Goal: Transaction & Acquisition: Book appointment/travel/reservation

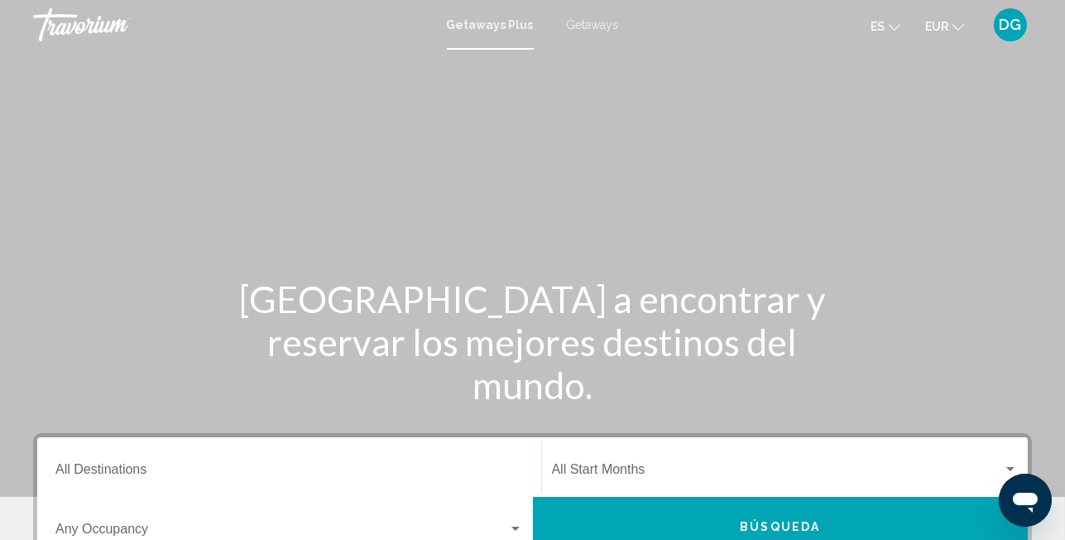
click at [896, 22] on icon "Change language" at bounding box center [895, 28] width 12 height 12
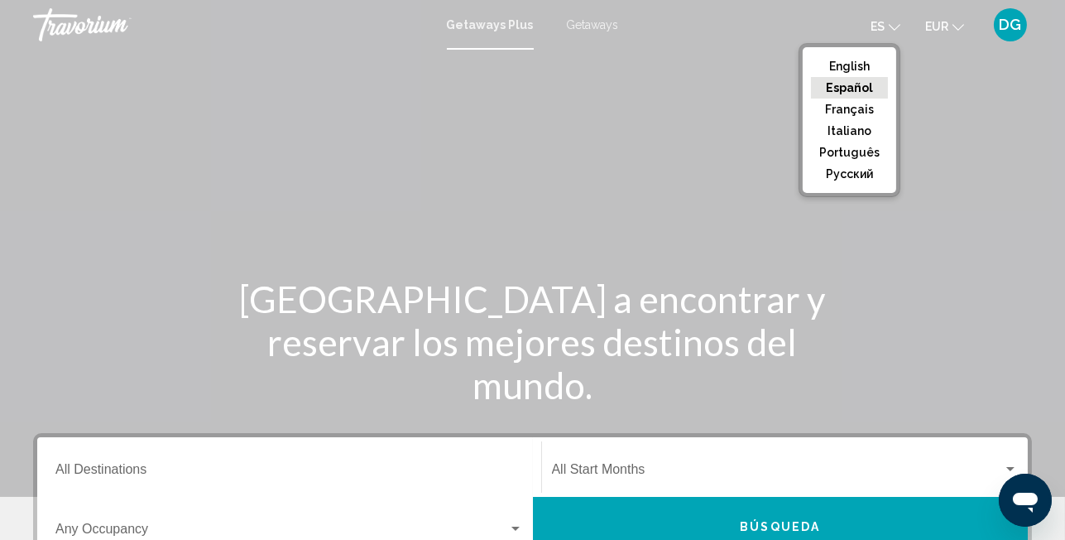
click at [843, 83] on button "Español" at bounding box center [849, 88] width 77 height 22
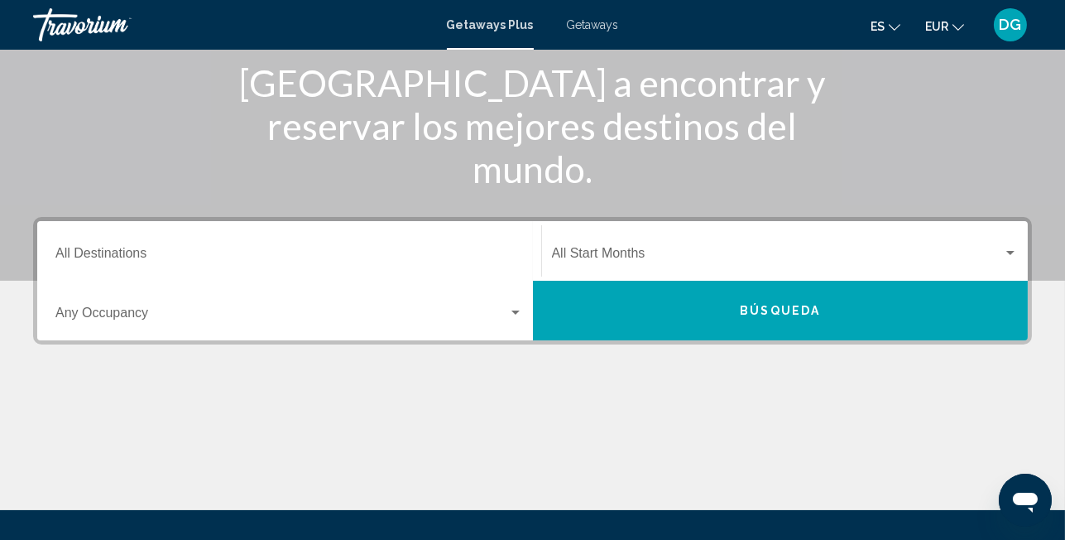
scroll to position [220, 0]
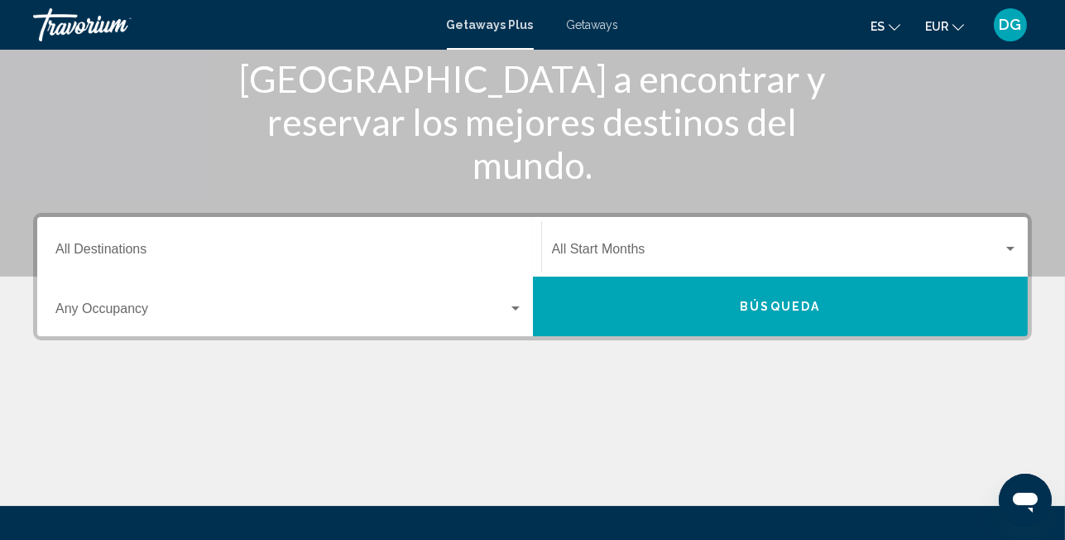
click at [507, 253] on input "Destination All Destinations" at bounding box center [289, 252] width 468 height 15
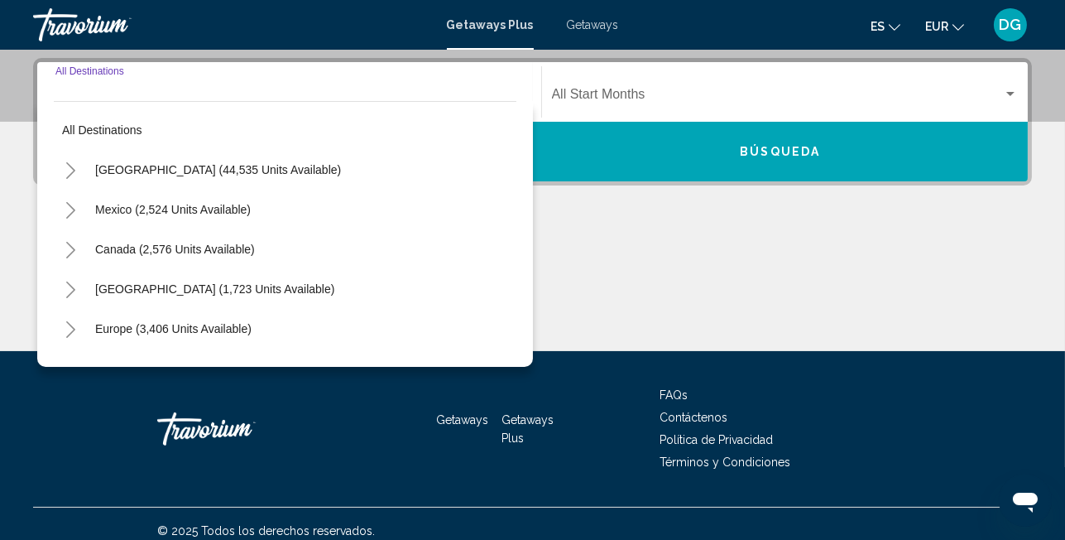
scroll to position [378, 0]
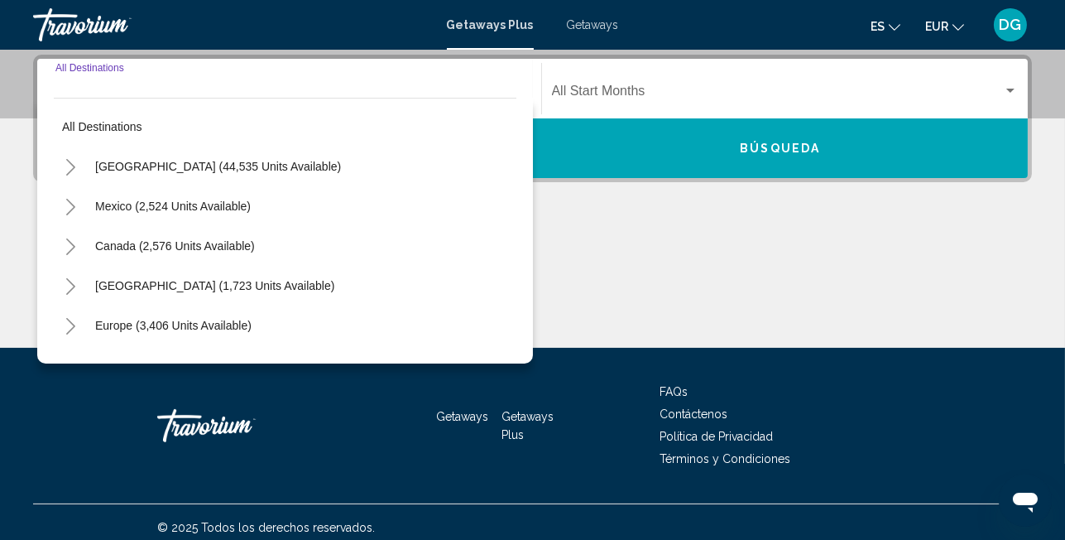
click at [185, 87] on input "Destination All Destinations" at bounding box center [289, 94] width 468 height 15
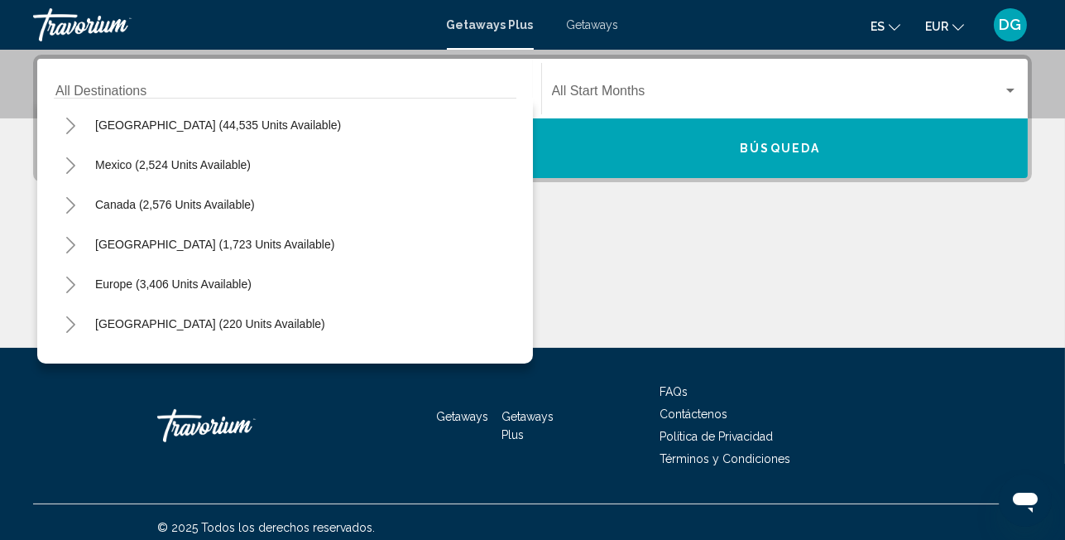
scroll to position [0, 0]
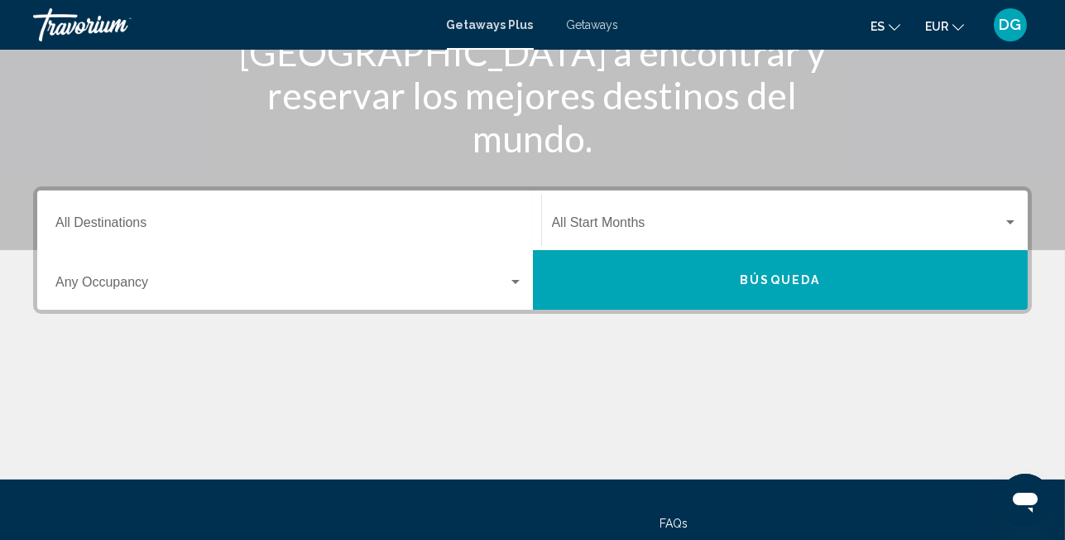
scroll to position [166, 0]
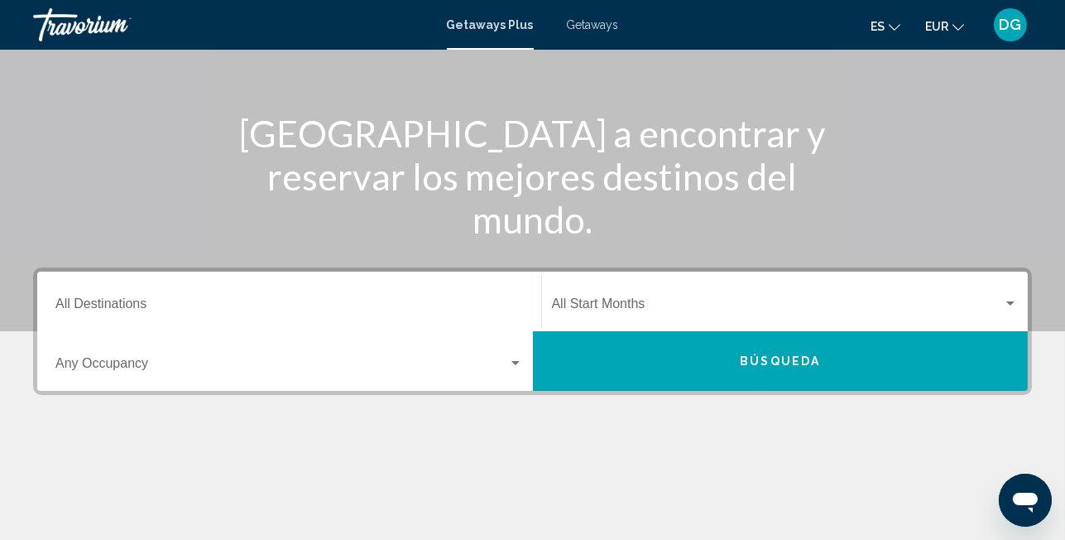
click at [900, 30] on button "es English Español Français Italiano Português русский" at bounding box center [886, 26] width 30 height 24
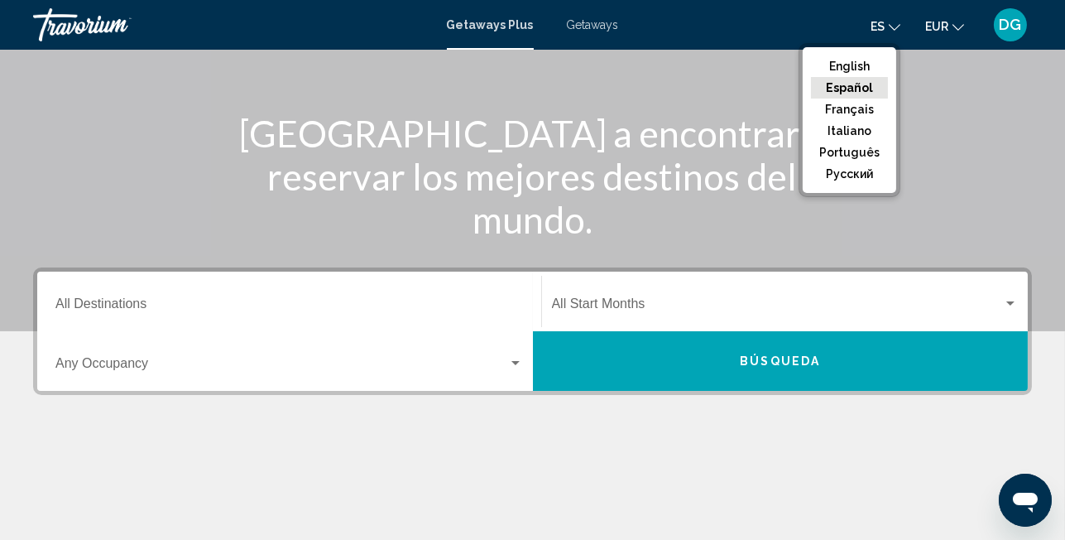
click at [864, 88] on button "Español" at bounding box center [849, 88] width 77 height 22
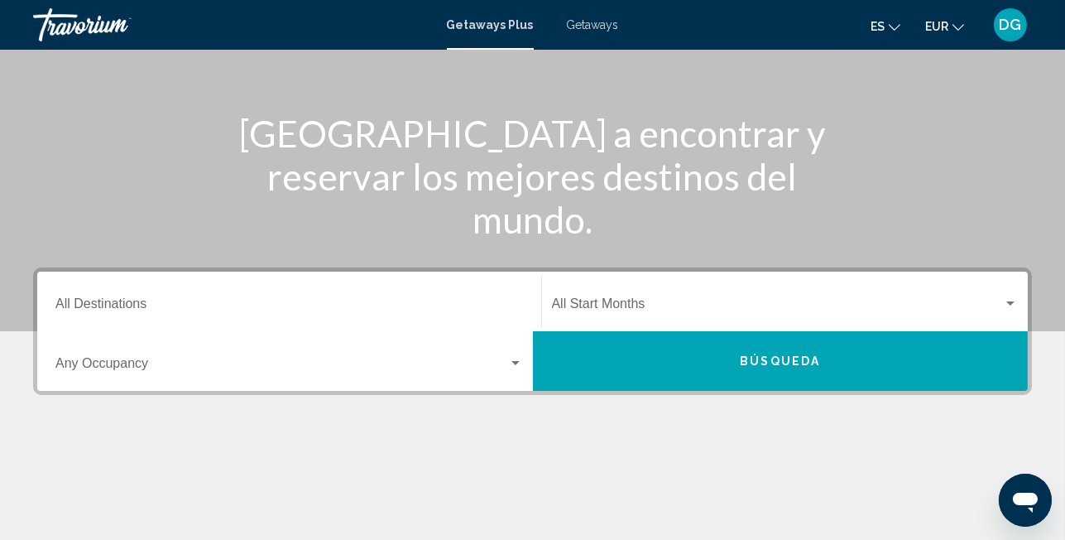
click at [548, 474] on div "Main content" at bounding box center [532, 498] width 999 height 124
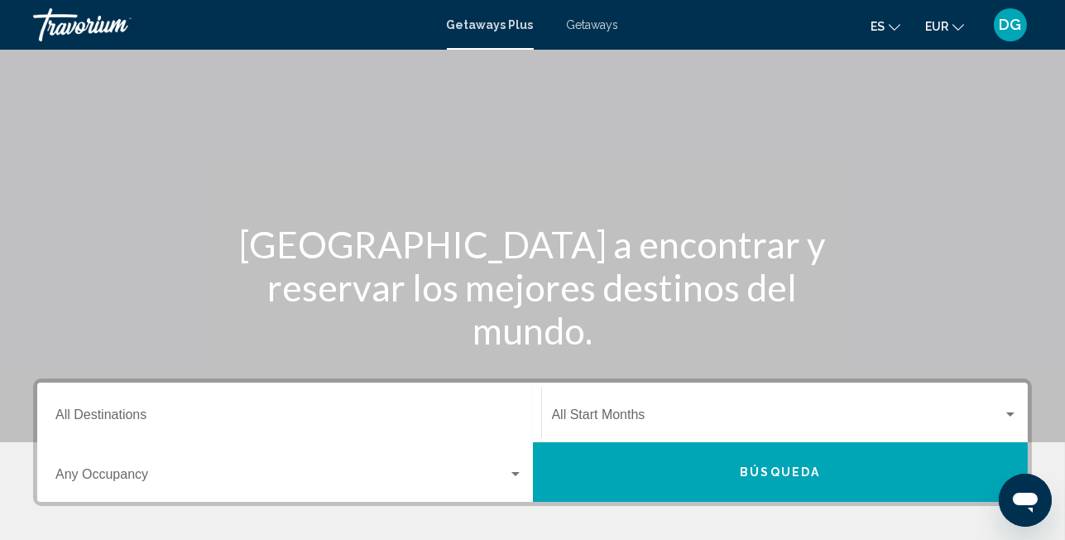
scroll to position [55, 0]
click at [552, 194] on div "Main content" at bounding box center [532, 193] width 1065 height 497
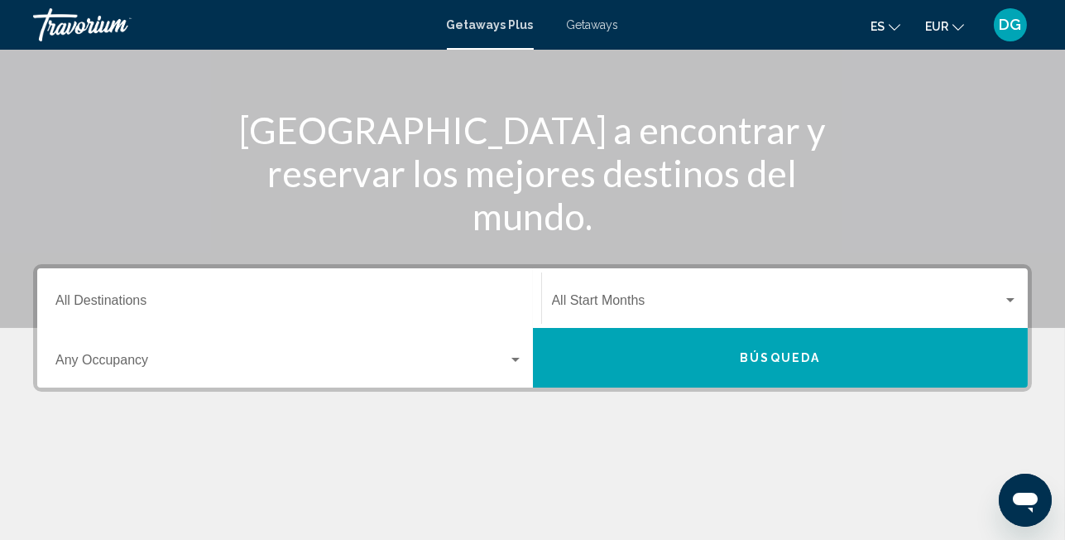
scroll to position [220, 0]
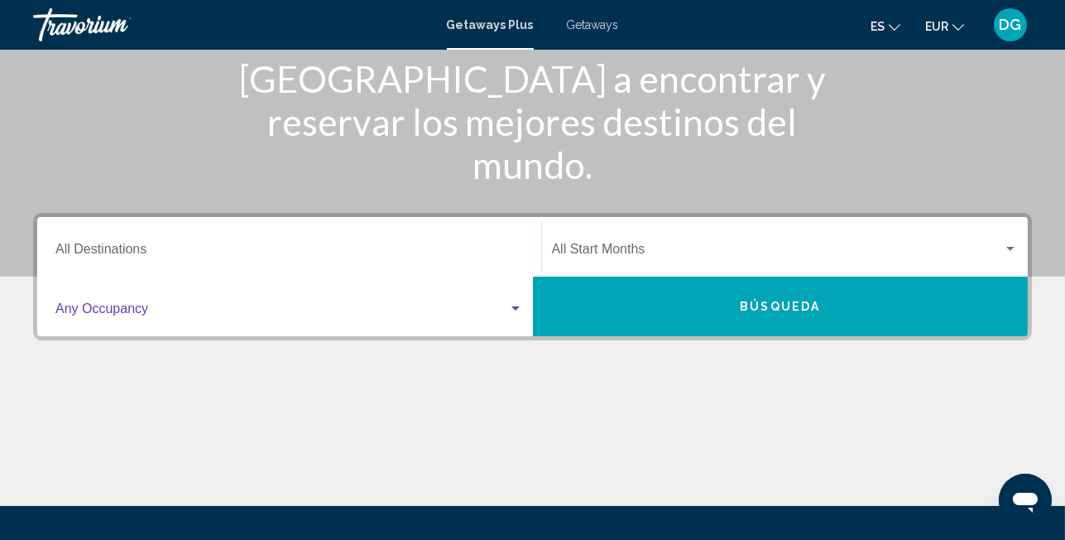
click at [510, 306] on div "Search widget" at bounding box center [515, 308] width 15 height 13
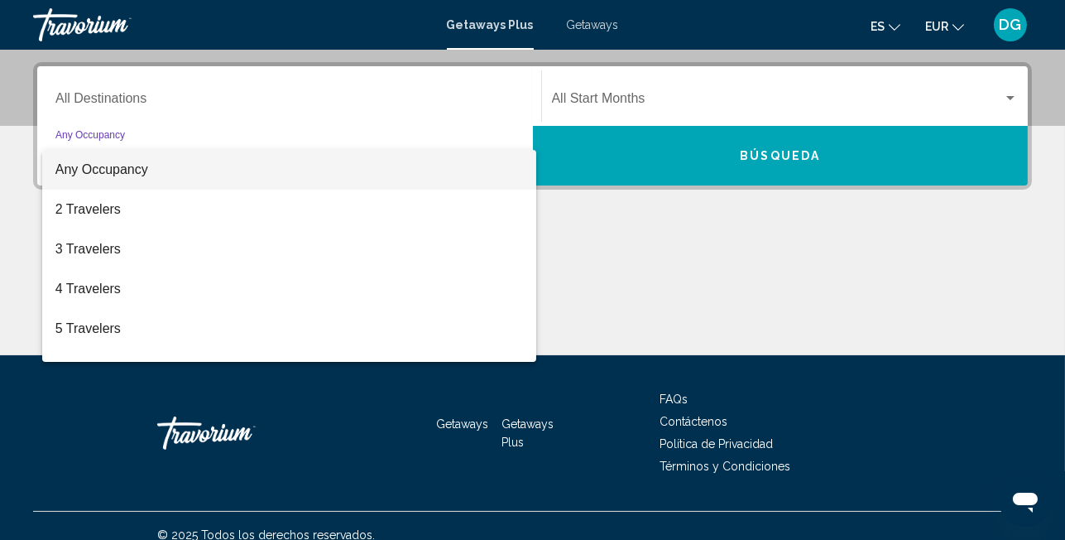
scroll to position [378, 0]
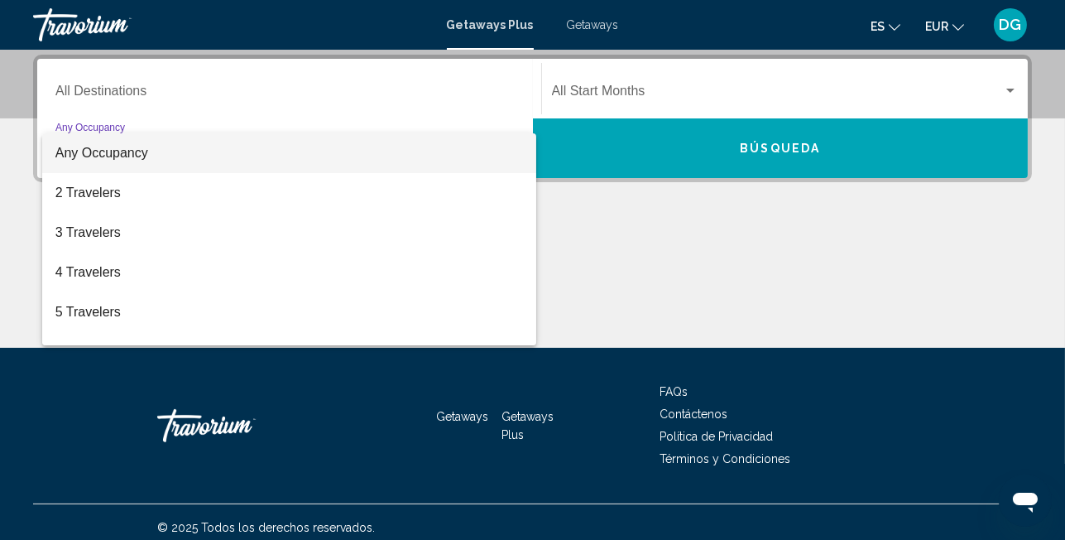
click at [647, 244] on div at bounding box center [532, 270] width 1065 height 540
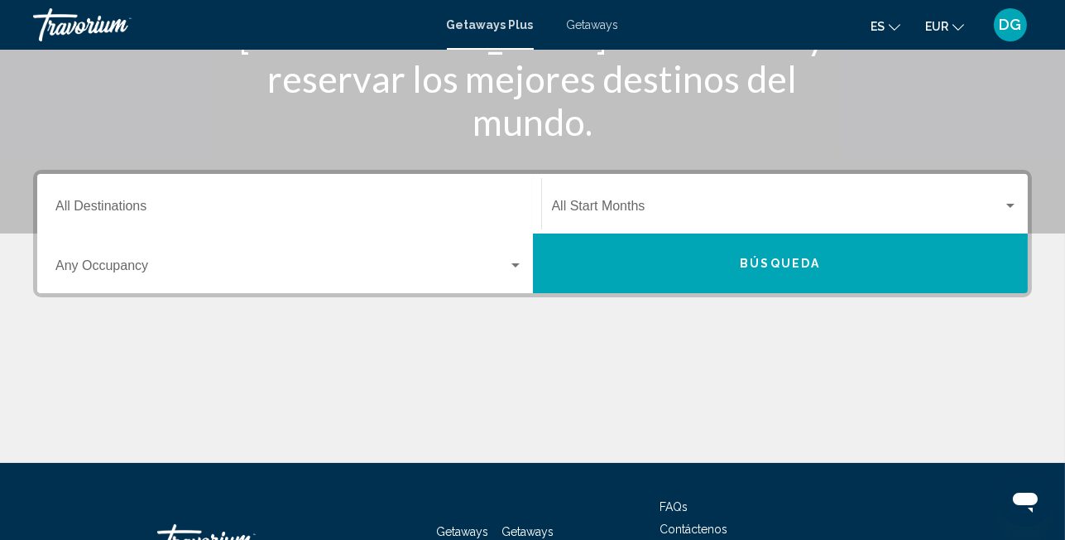
scroll to position [268, 0]
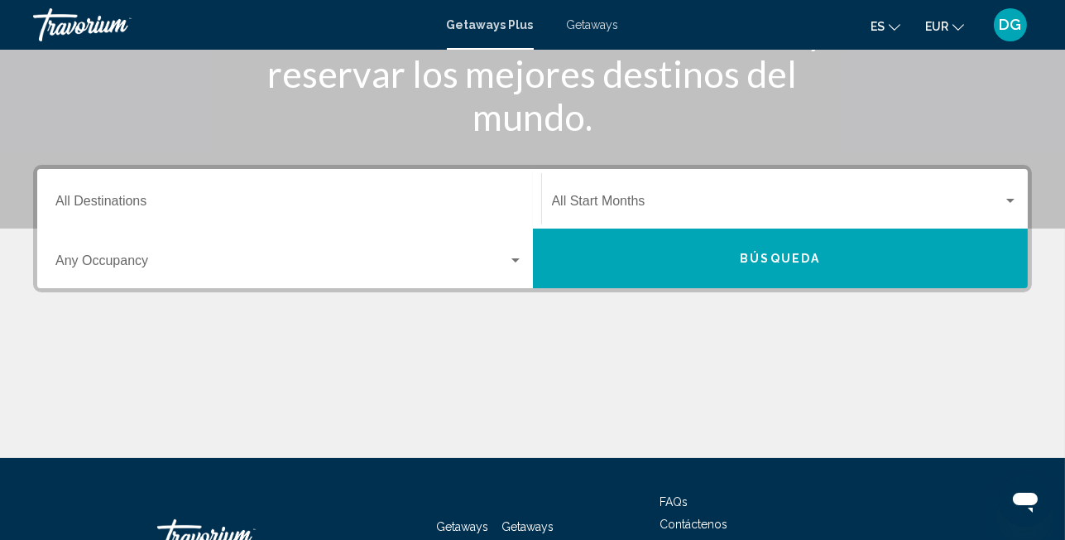
click at [174, 199] on input "Destination All Destinations" at bounding box center [289, 204] width 468 height 15
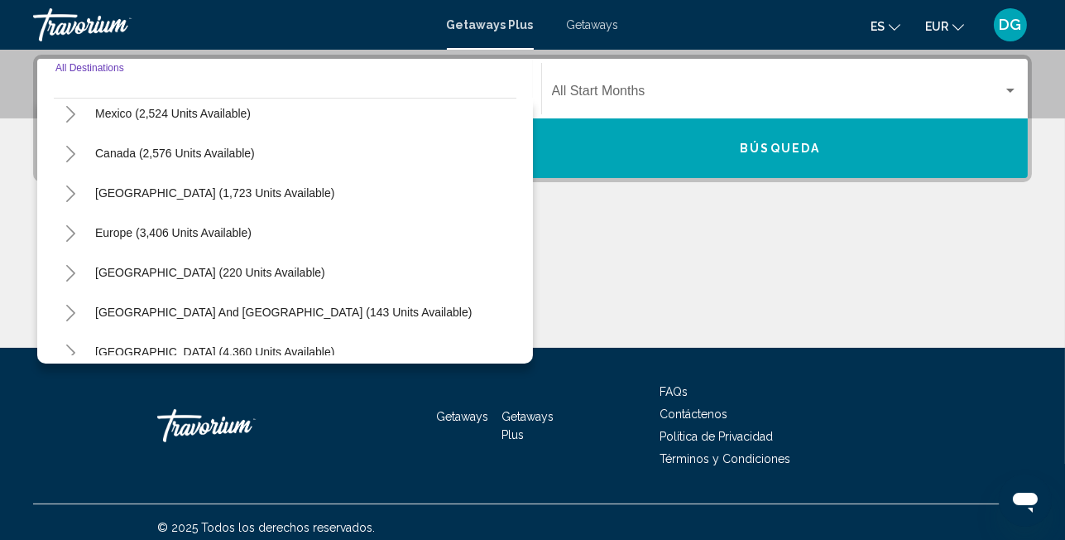
scroll to position [0, 0]
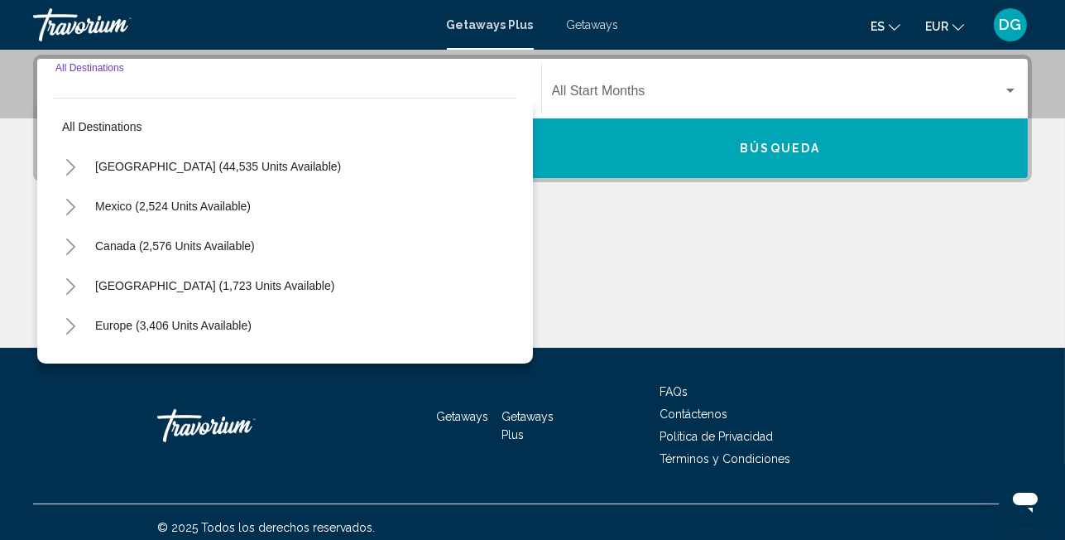
click at [720, 266] on div "Main content" at bounding box center [532, 286] width 999 height 124
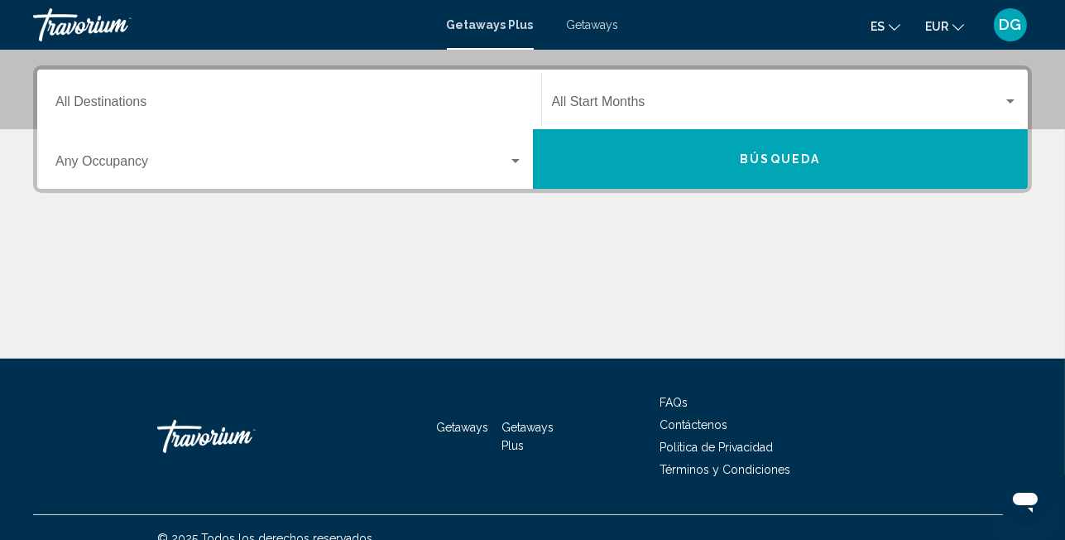
scroll to position [333, 0]
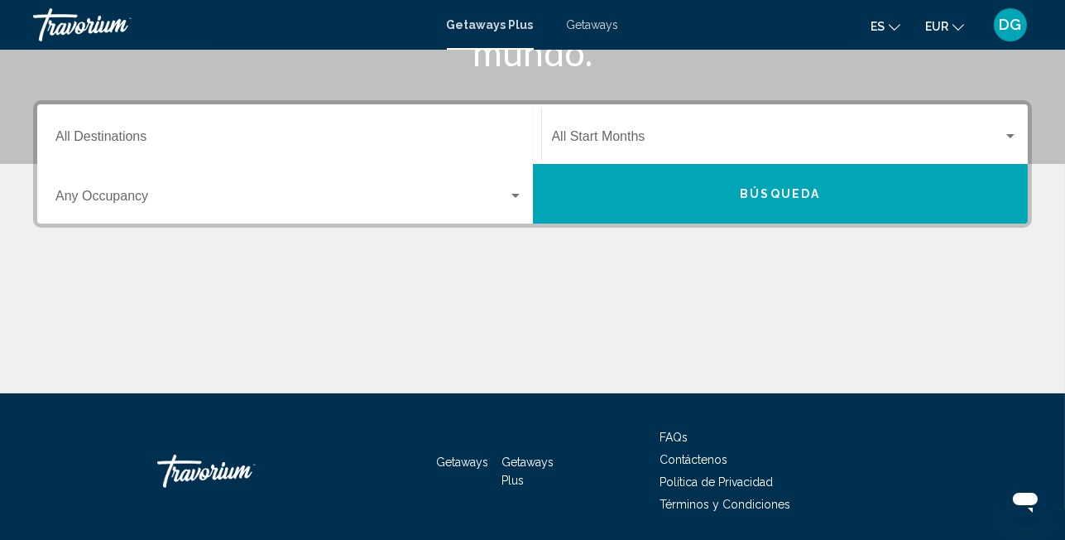
click at [603, 22] on span "Getaways" at bounding box center [593, 24] width 52 height 13
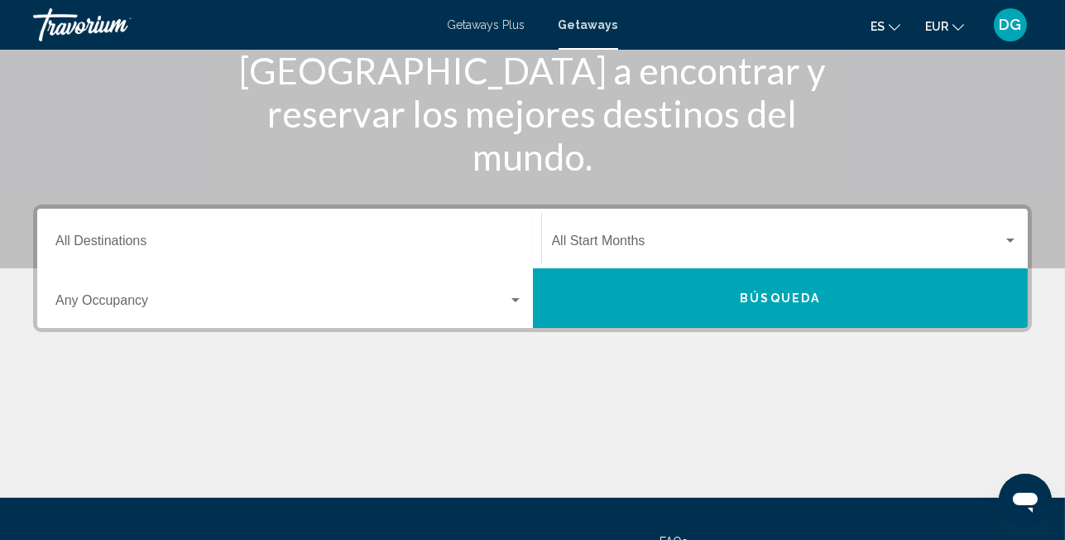
scroll to position [276, 0]
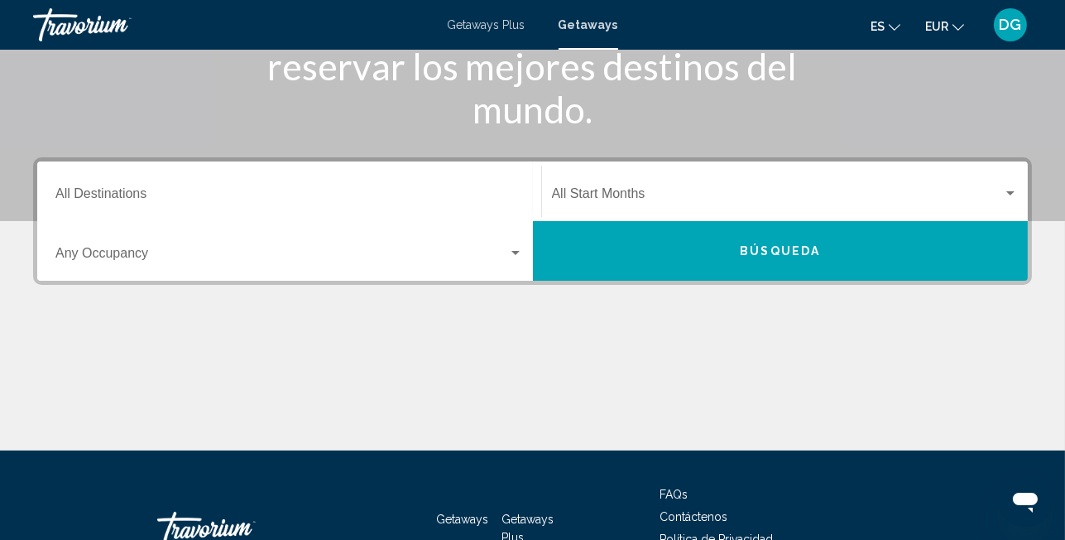
click at [523, 252] on div "Occupancy Any Occupancy" at bounding box center [290, 251] width 488 height 52
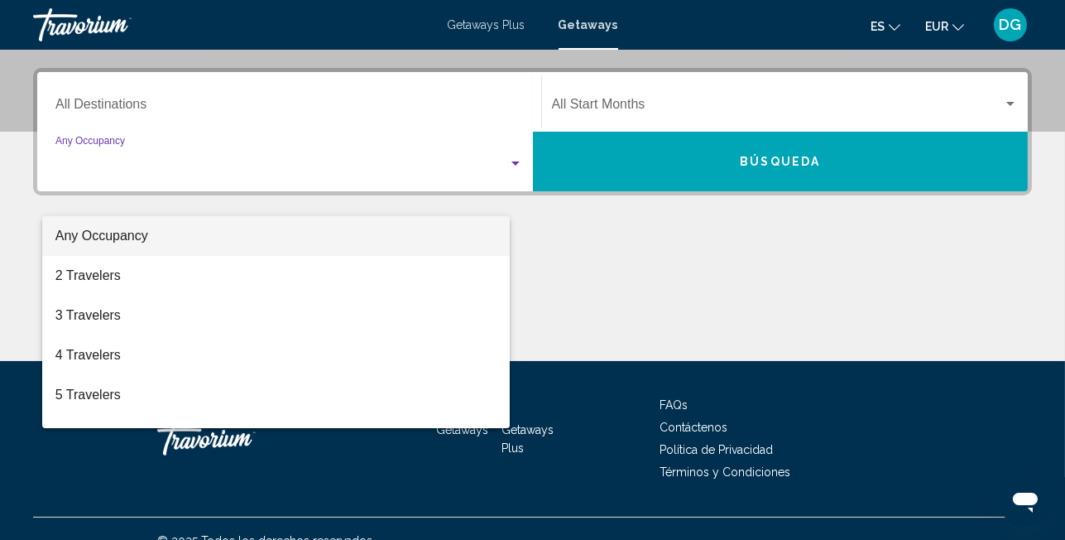
scroll to position [378, 0]
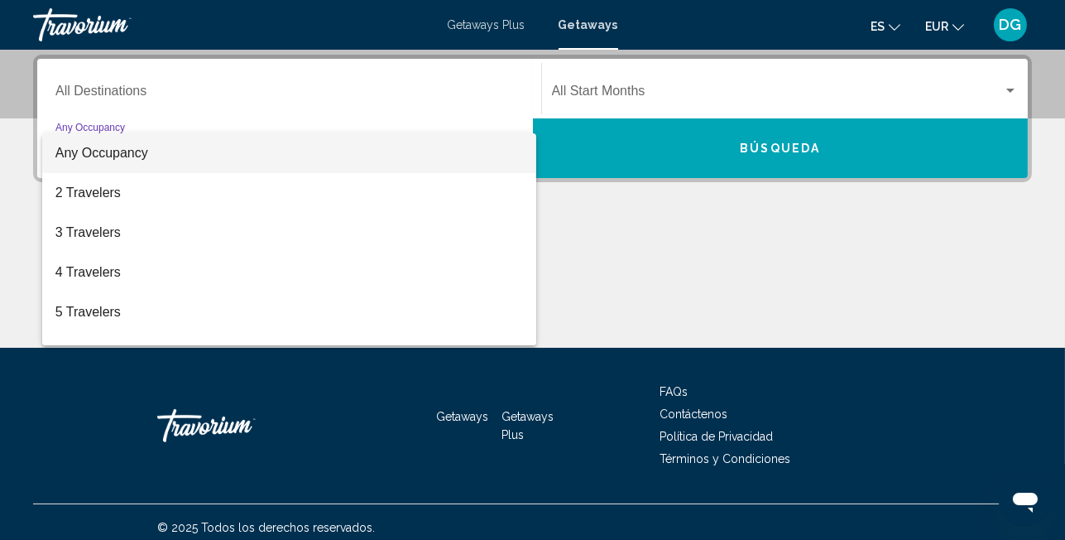
click at [491, 95] on div at bounding box center [532, 270] width 1065 height 540
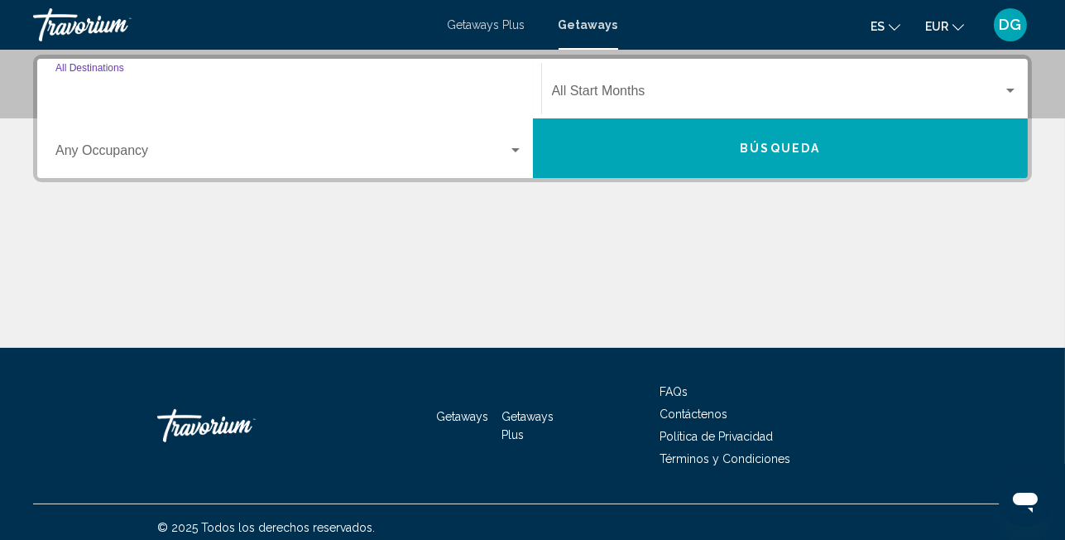
click at [459, 94] on input "Destination All Destinations" at bounding box center [289, 94] width 468 height 15
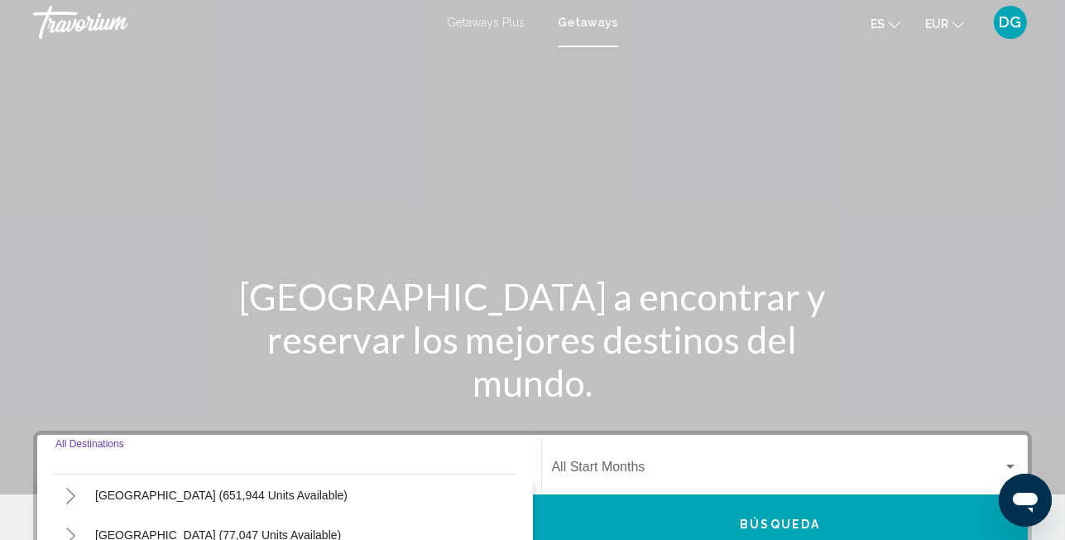
scroll to position [0, 0]
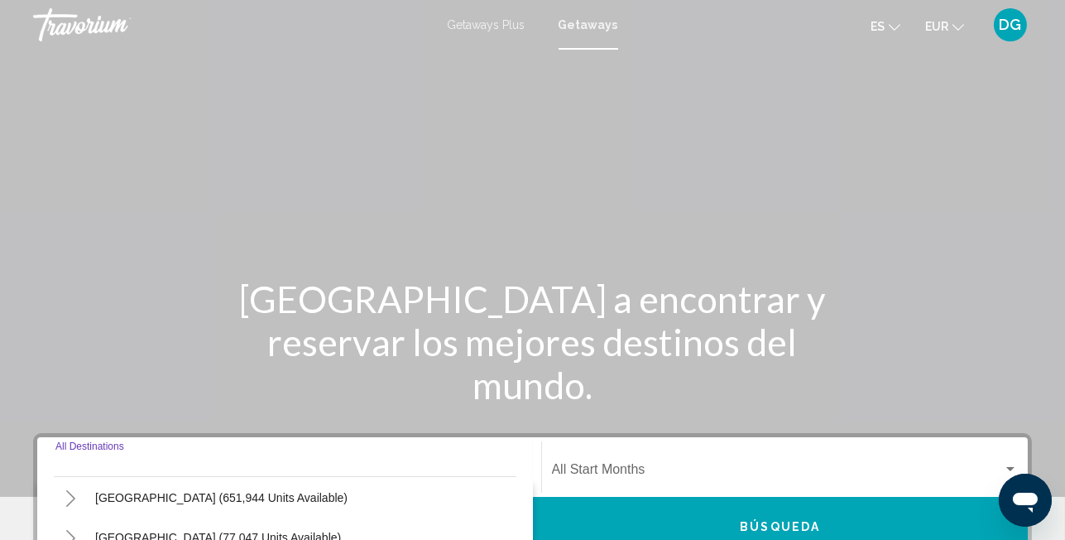
click at [471, 22] on span "Getaways Plus" at bounding box center [487, 24] width 78 height 13
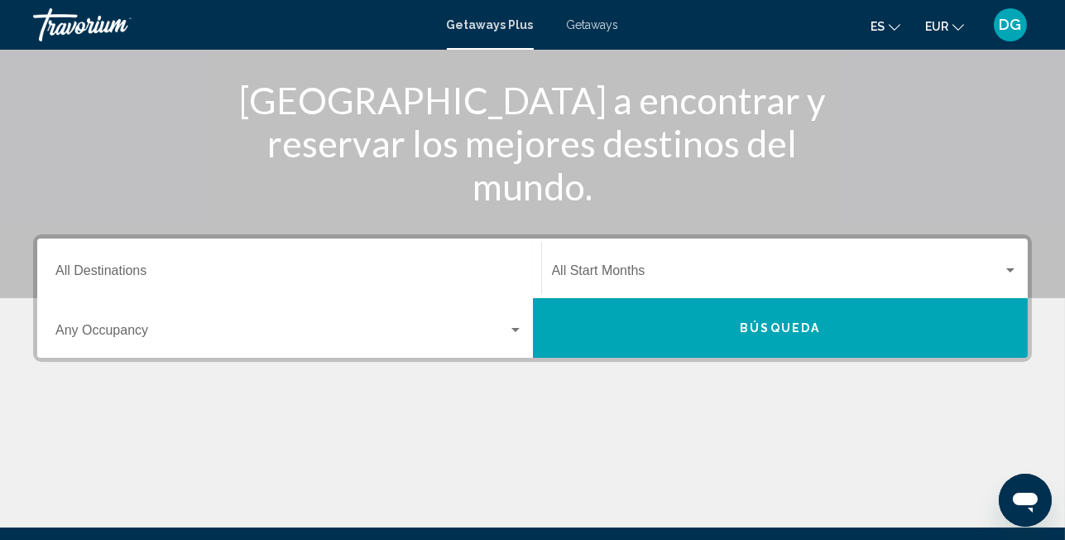
scroll to position [220, 0]
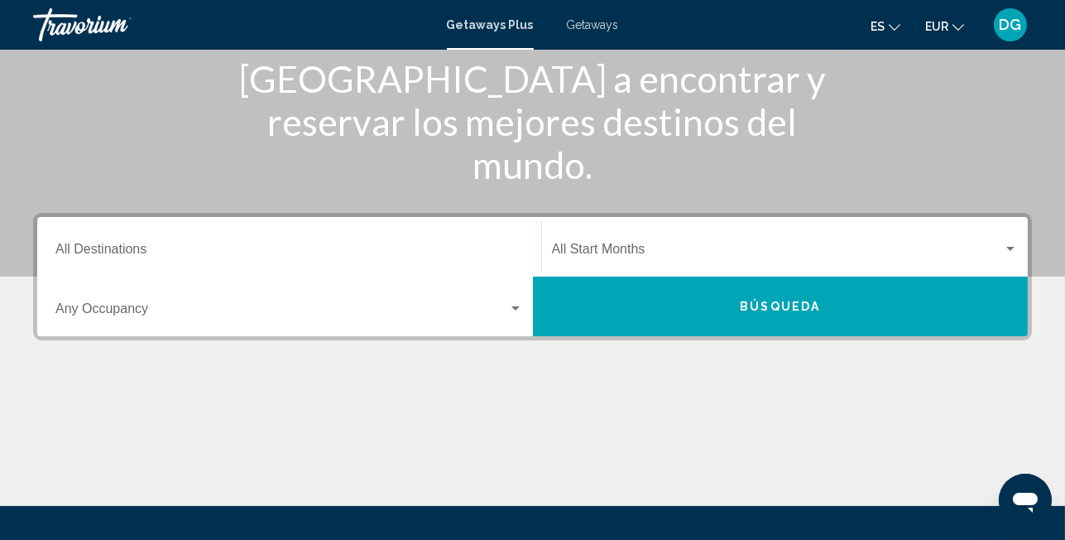
click at [872, 312] on button "Búsqueda" at bounding box center [781, 307] width 496 height 60
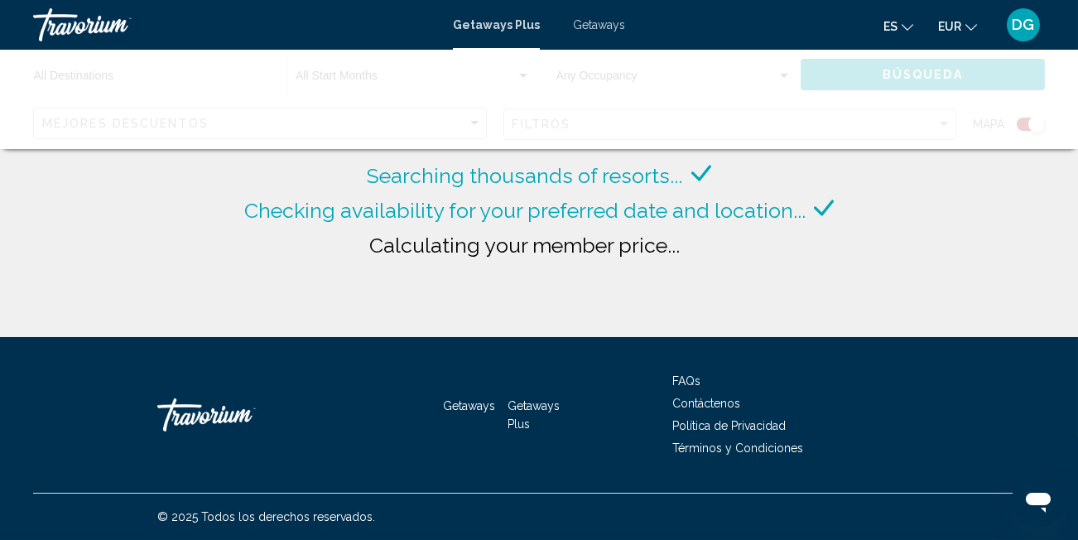
click at [883, 277] on div "Searching thousands of resorts... Checking availability for your preferred date…" at bounding box center [539, 168] width 1078 height 337
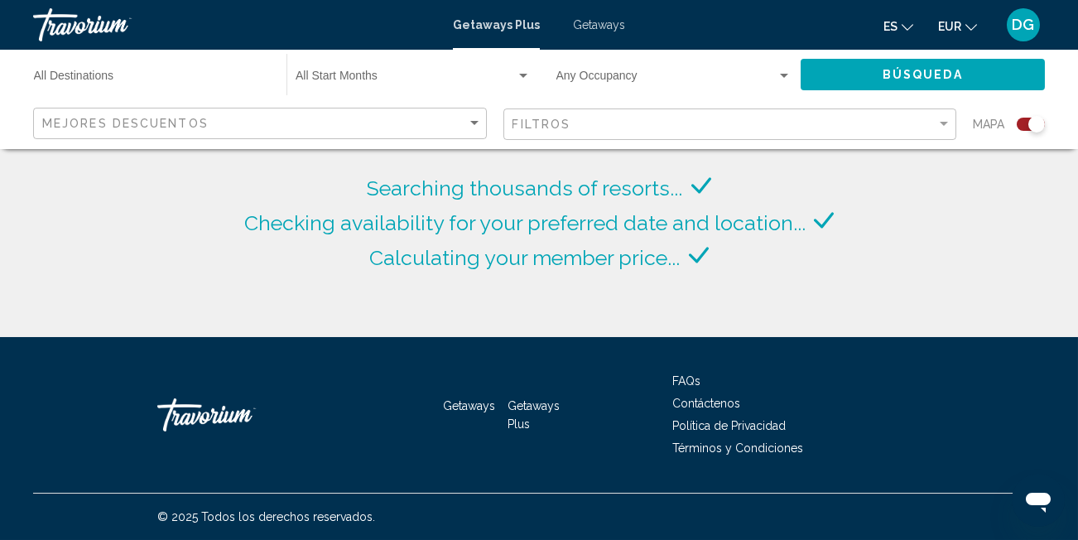
click at [901, 240] on div "Searching thousands of resorts... Checking availability for your preferred date…" at bounding box center [539, 168] width 1078 height 337
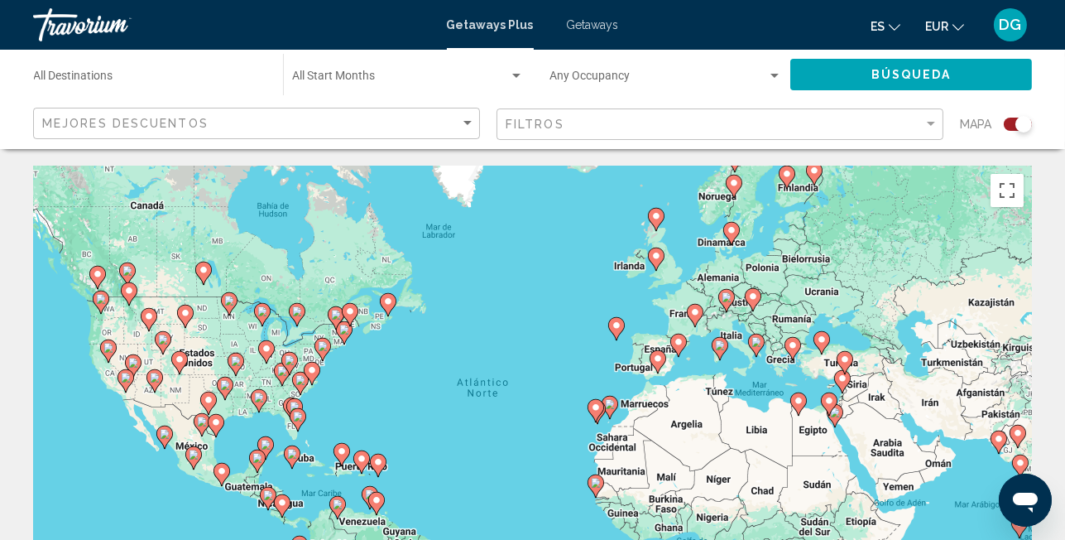
click at [678, 346] on image "Main content" at bounding box center [679, 342] width 10 height 10
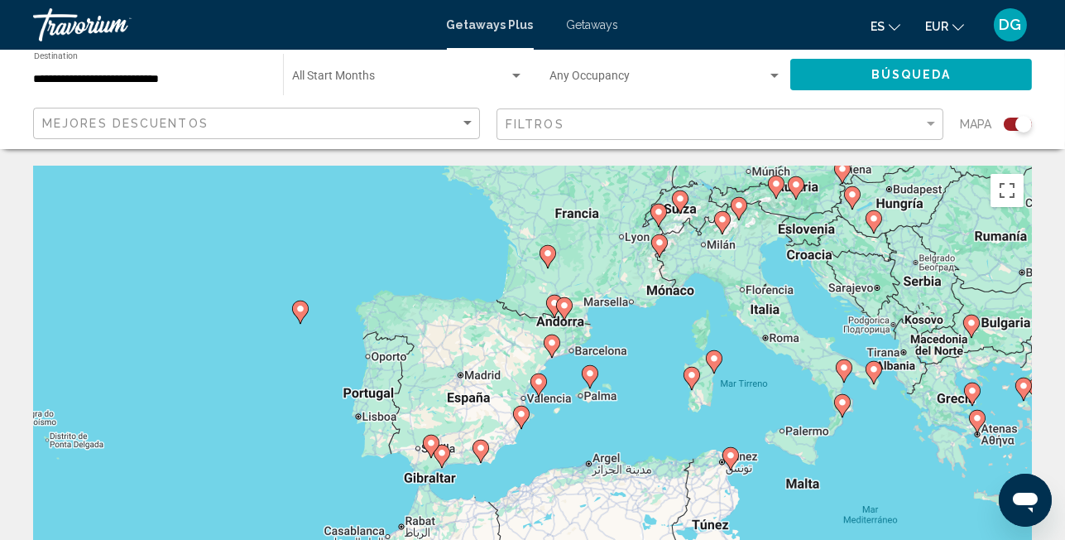
click at [442, 454] on image "Main content" at bounding box center [442, 453] width 10 height 10
type input "**********"
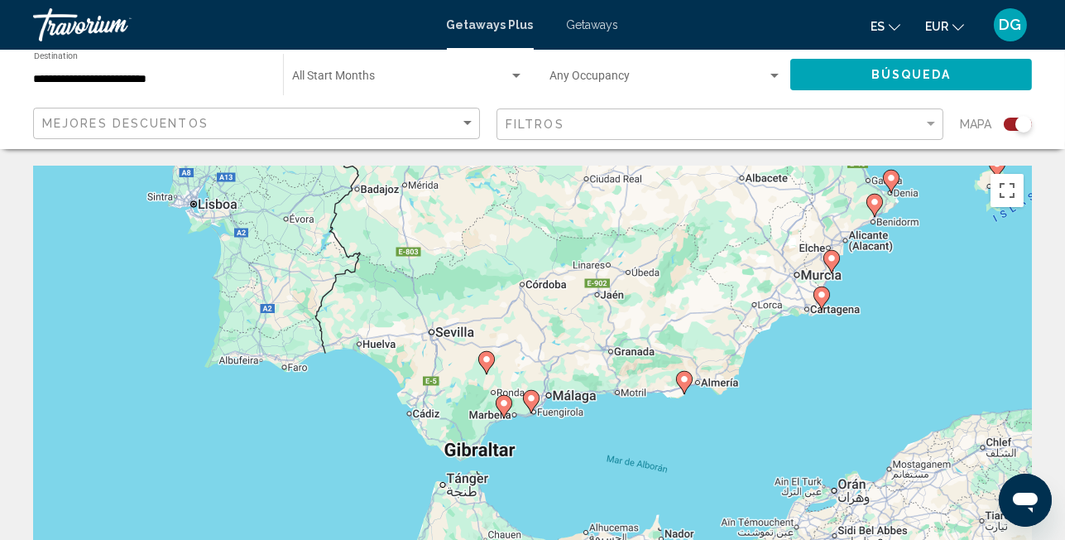
click at [891, 179] on image "Main content" at bounding box center [892, 178] width 10 height 10
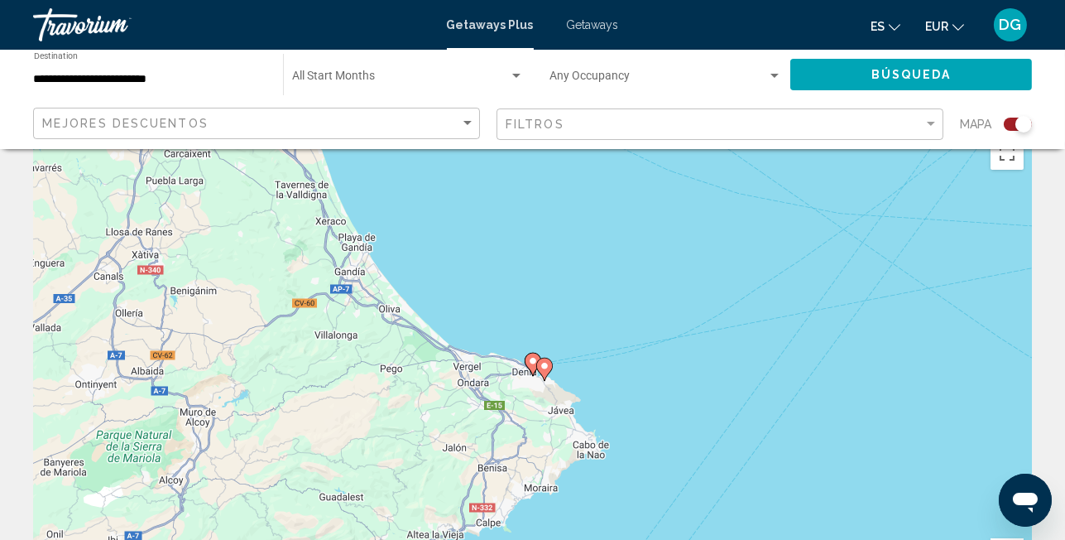
scroll to position [55, 0]
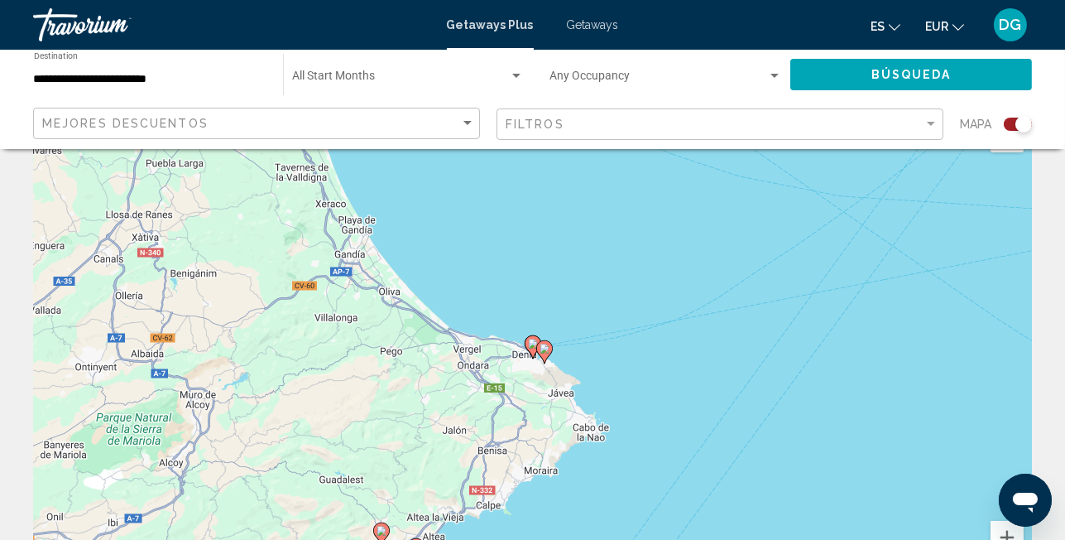
click at [532, 341] on image "Main content" at bounding box center [533, 344] width 10 height 10
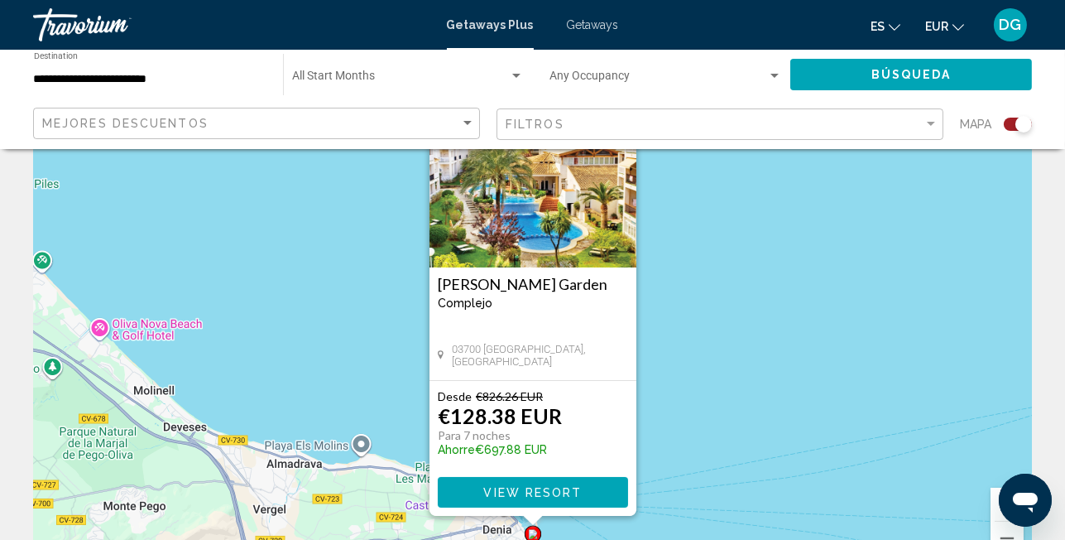
scroll to position [166, 0]
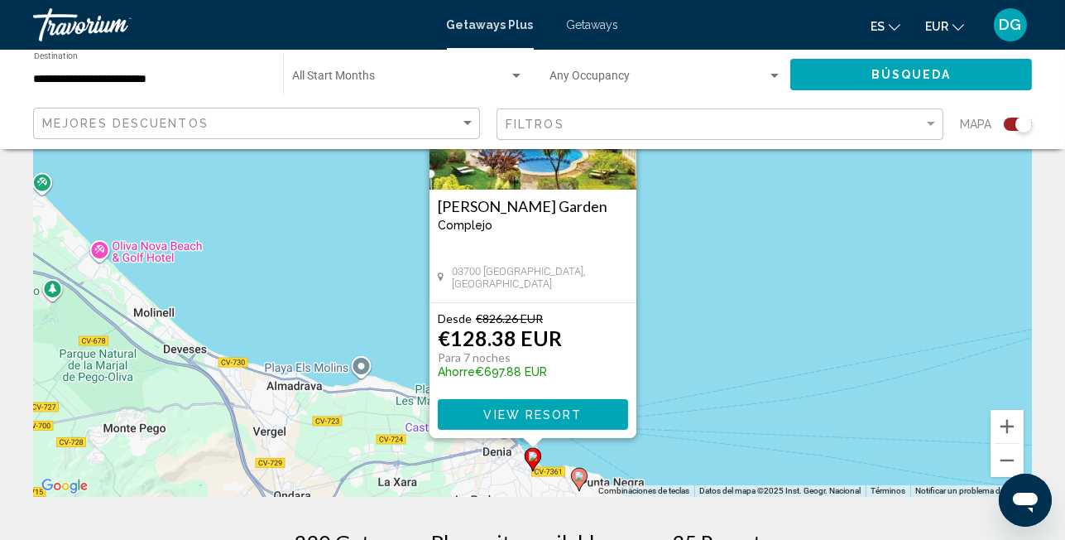
click at [549, 413] on span "View Resort" at bounding box center [532, 414] width 99 height 13
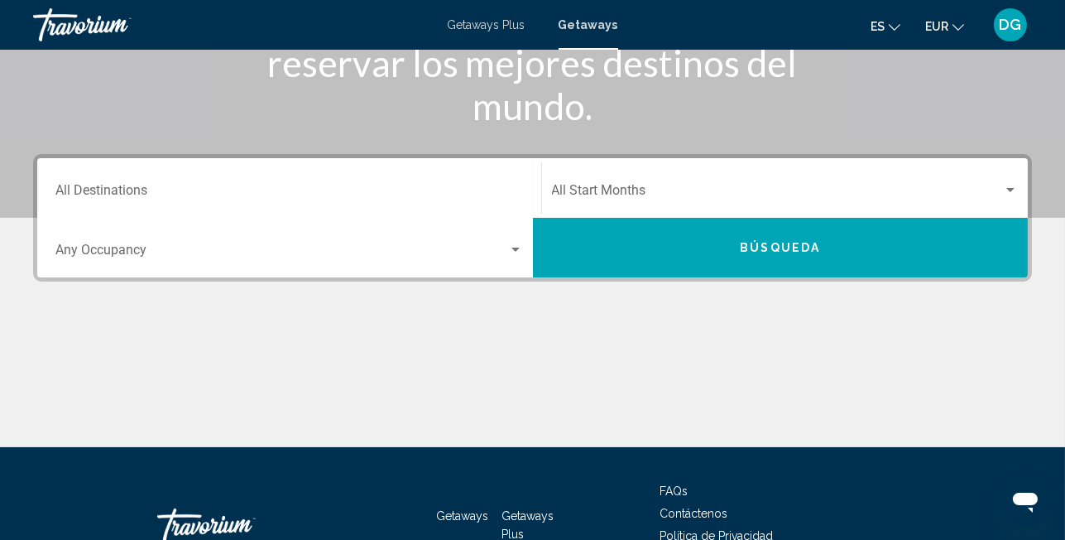
scroll to position [276, 0]
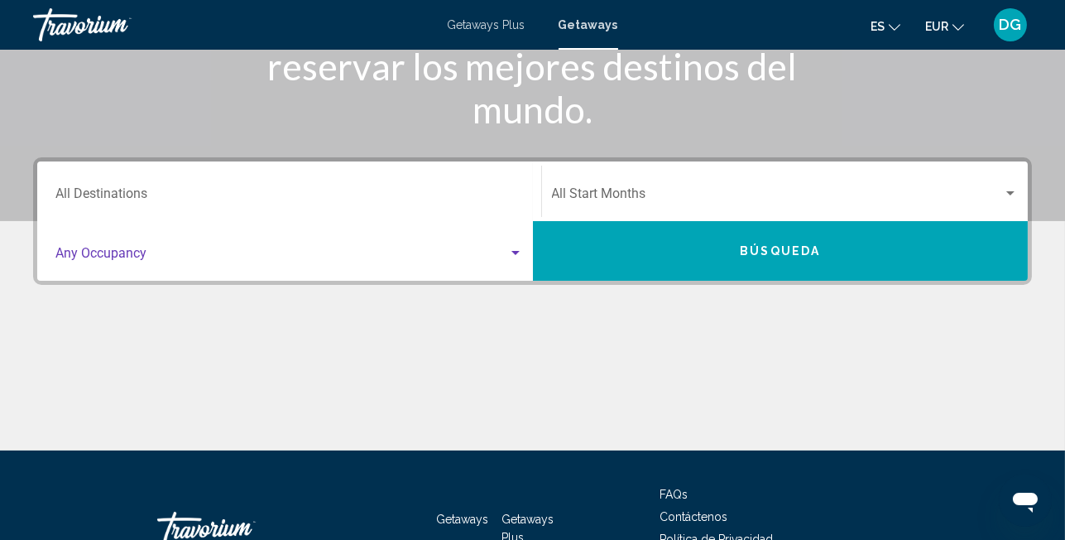
click at [519, 247] on div "Search widget" at bounding box center [515, 253] width 15 height 13
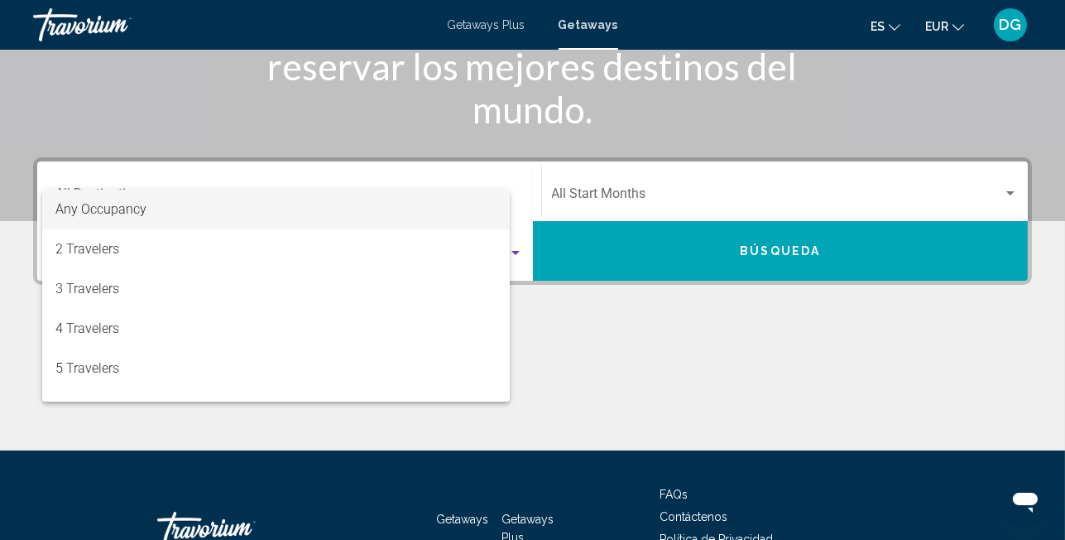
scroll to position [378, 0]
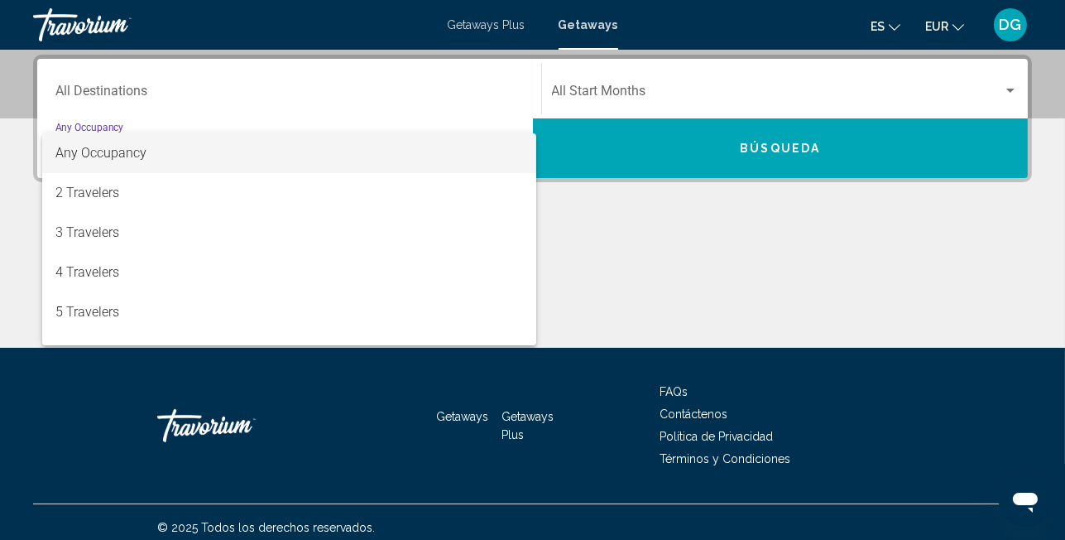
click at [221, 100] on div at bounding box center [532, 270] width 1065 height 540
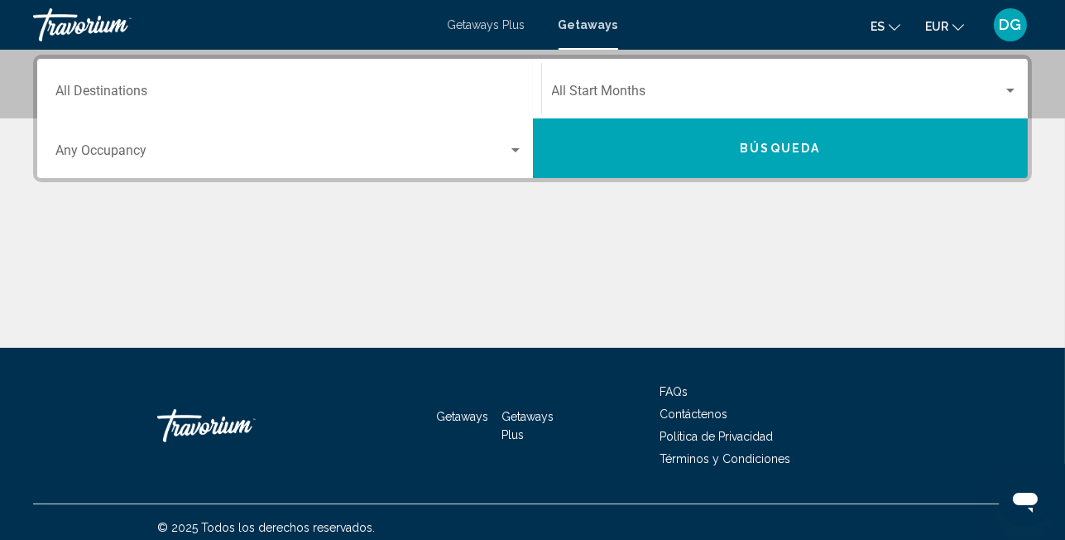
click at [137, 99] on input "Destination All Destinations" at bounding box center [289, 94] width 468 height 15
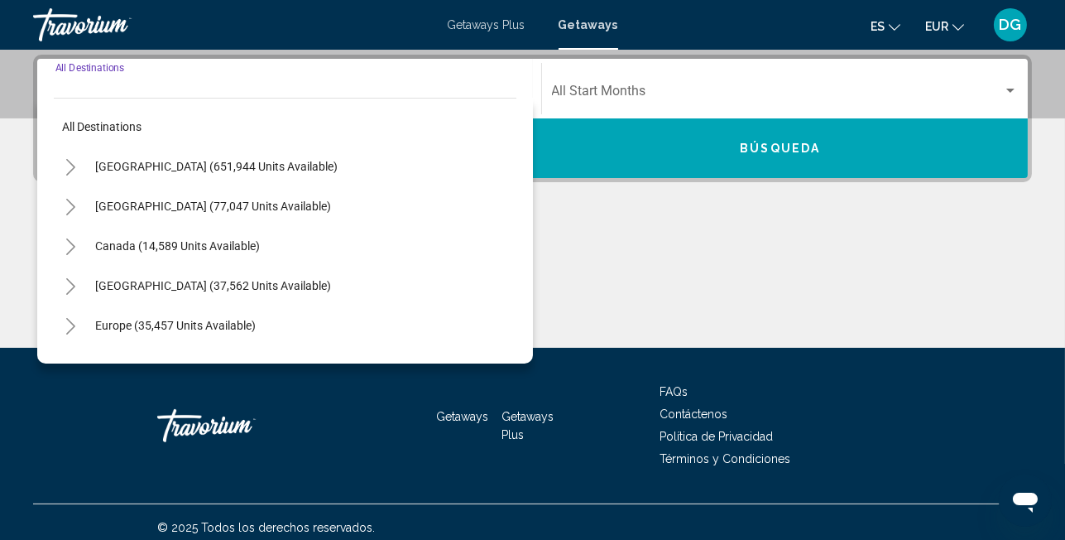
click at [140, 95] on input "Destination All Destinations" at bounding box center [289, 94] width 468 height 15
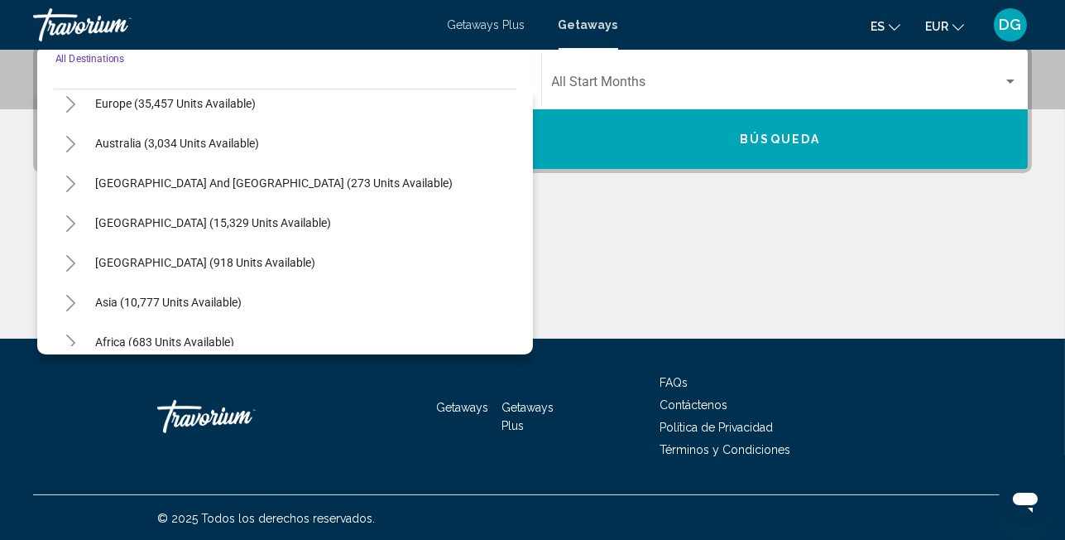
scroll to position [157, 0]
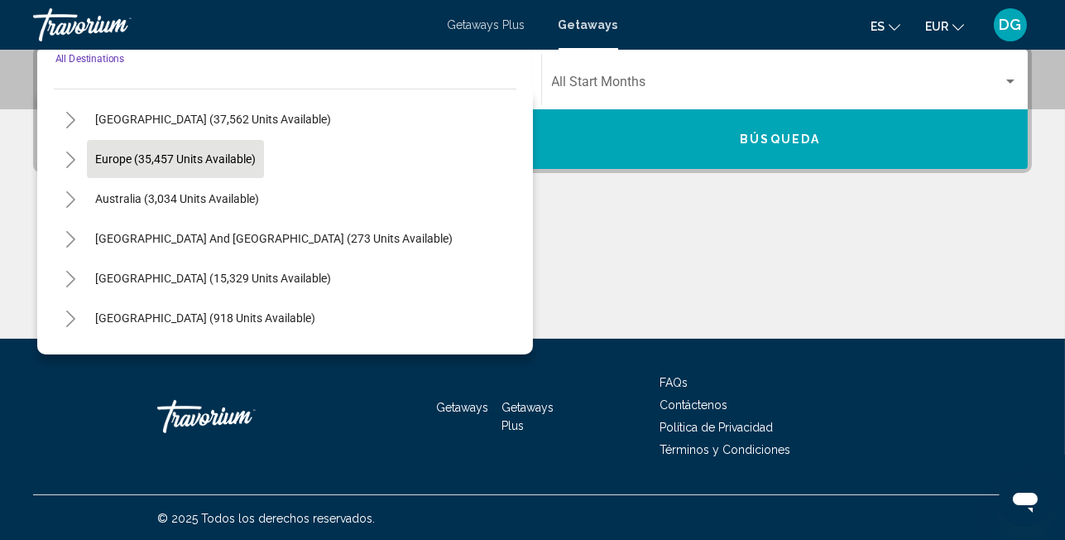
click at [218, 165] on button "Europe (35,457 units available)" at bounding box center [175, 159] width 177 height 38
type input "**********"
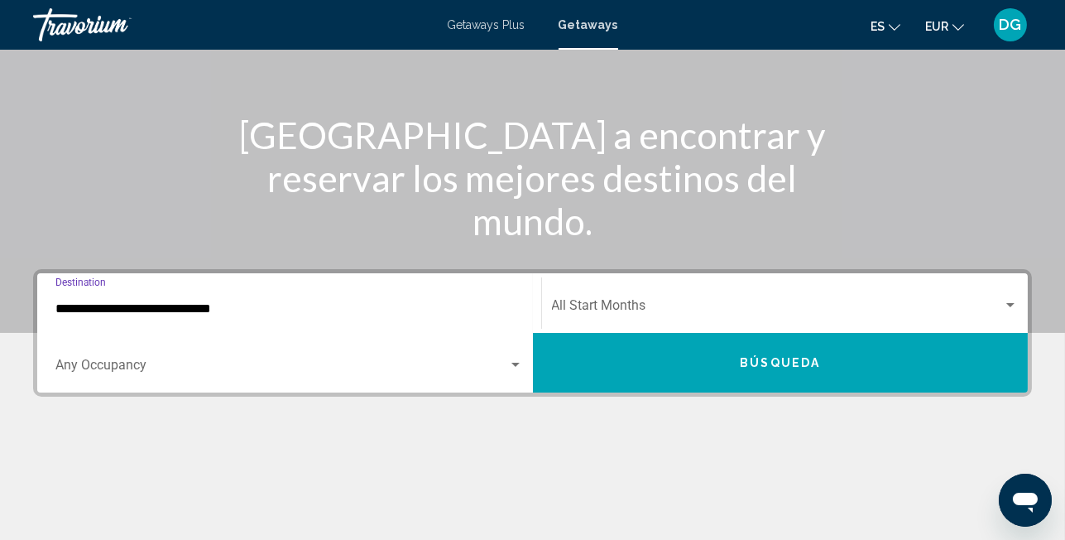
scroll to position [276, 0]
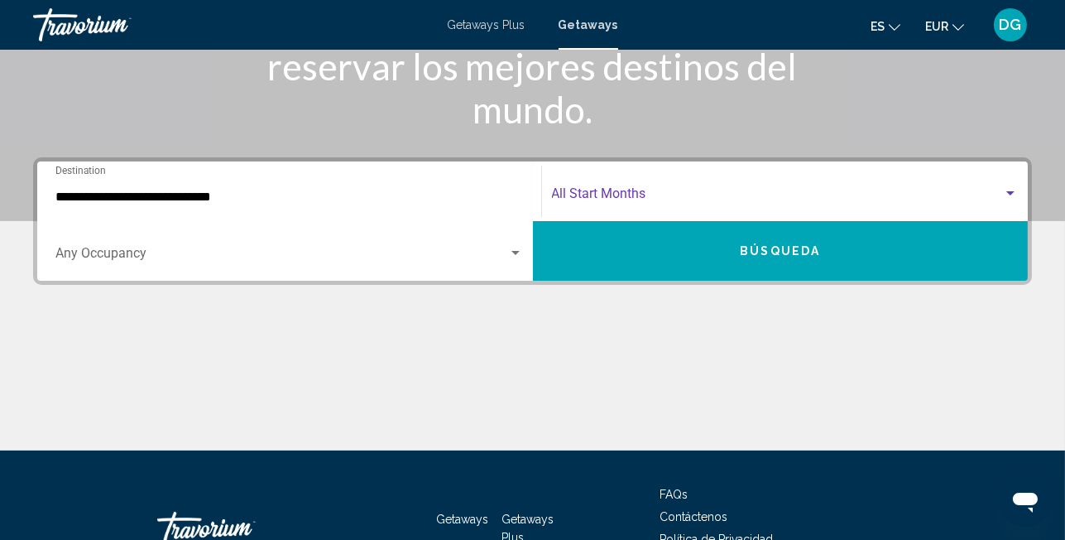
click at [641, 195] on span "Search widget" at bounding box center [778, 197] width 452 height 15
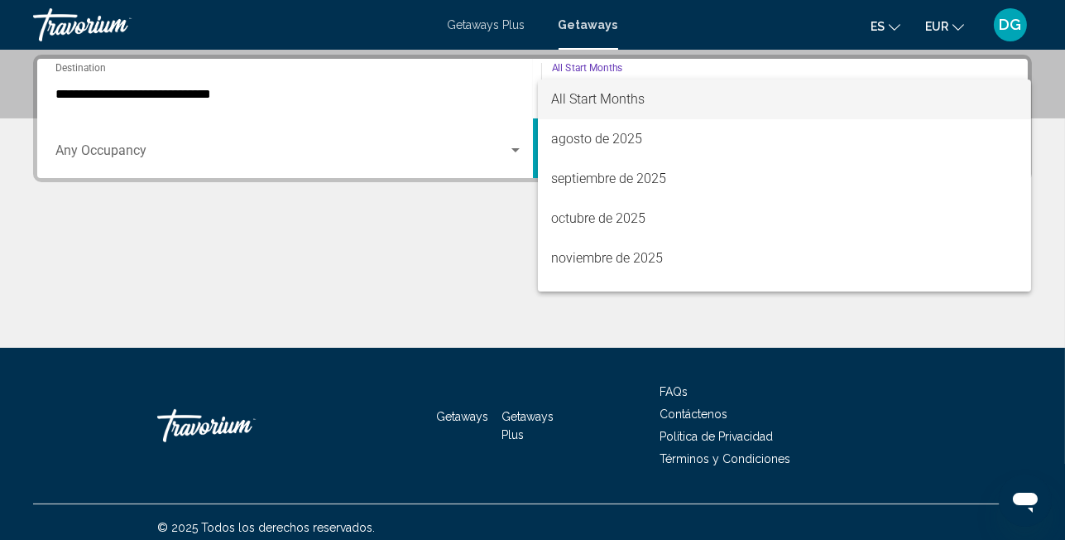
scroll to position [378, 0]
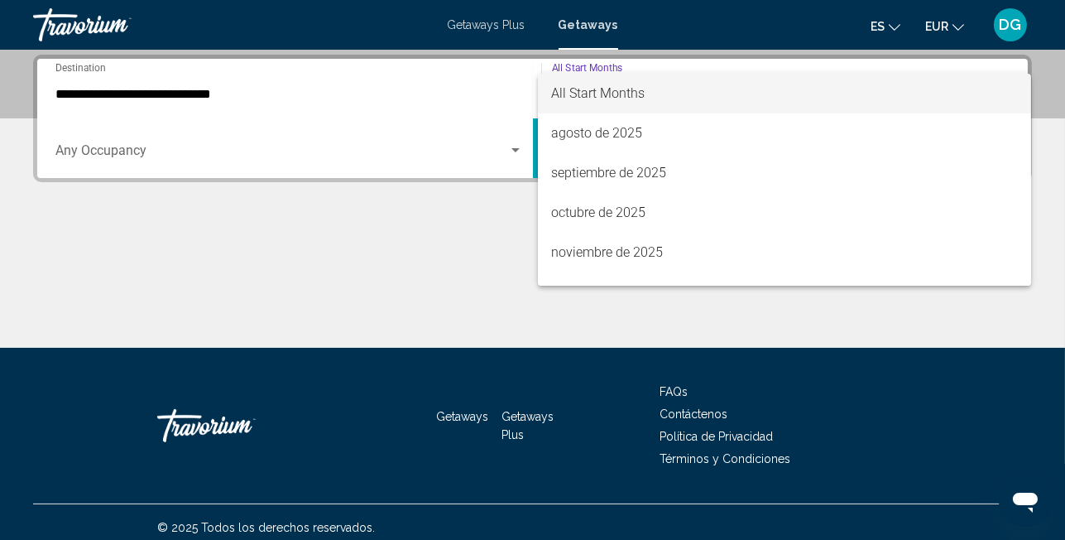
click at [409, 264] on div at bounding box center [532, 270] width 1065 height 540
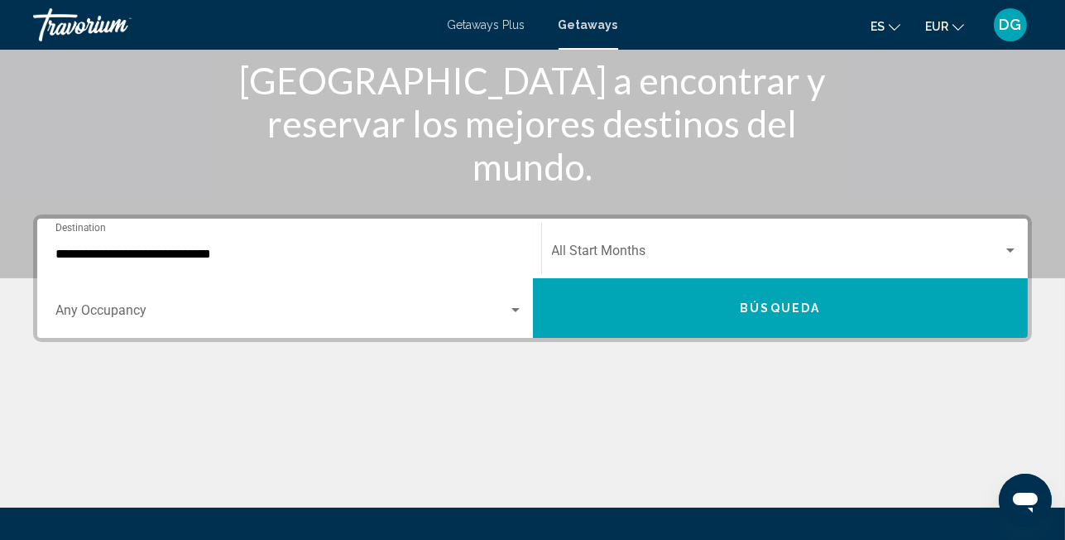
scroll to position [158, 0]
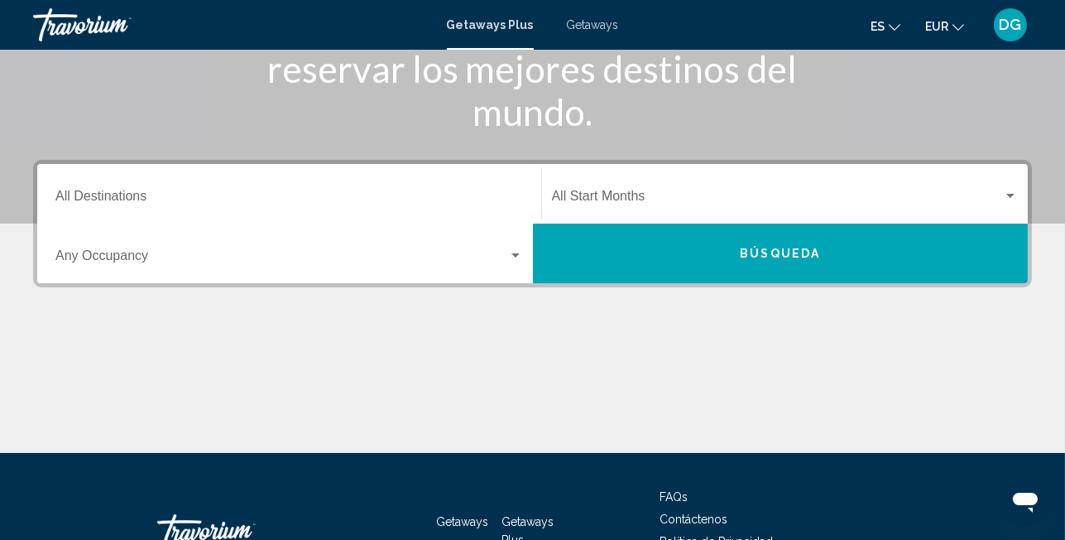
scroll to position [276, 0]
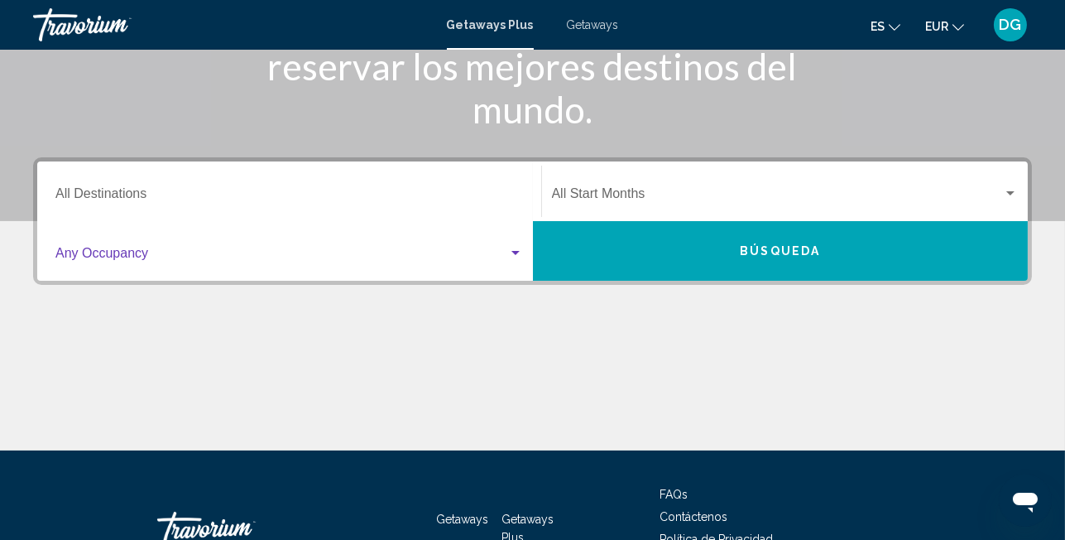
click at [512, 248] on div "Search widget" at bounding box center [515, 253] width 15 height 13
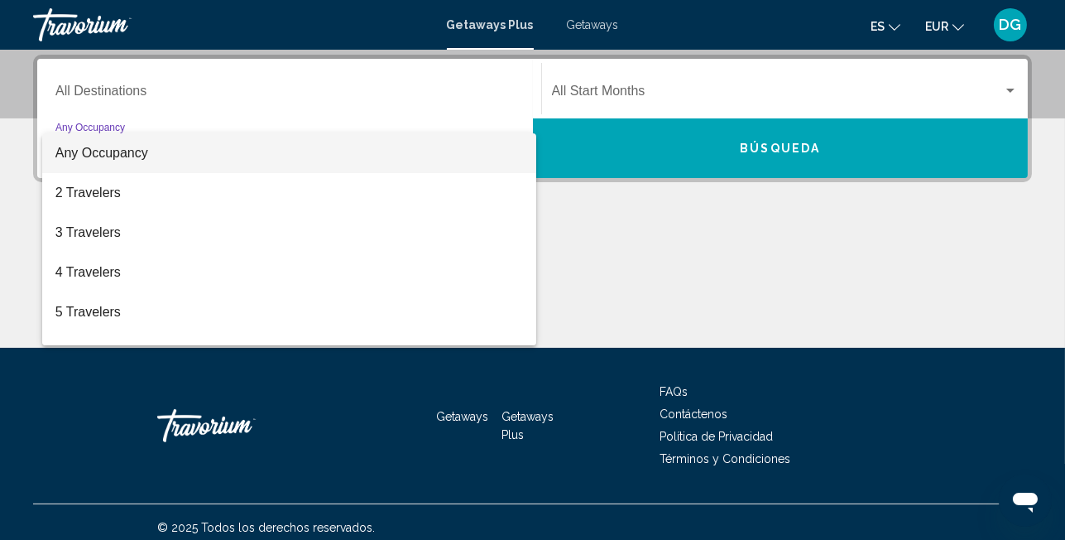
scroll to position [378, 0]
click at [480, 89] on div at bounding box center [532, 270] width 1065 height 540
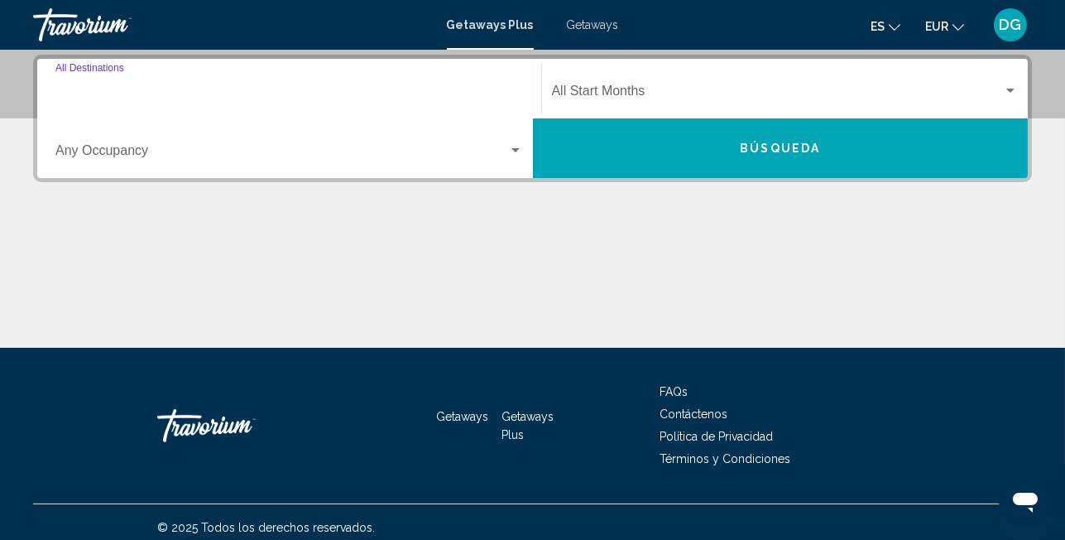
click at [149, 96] on input "Destination All Destinations" at bounding box center [289, 94] width 468 height 15
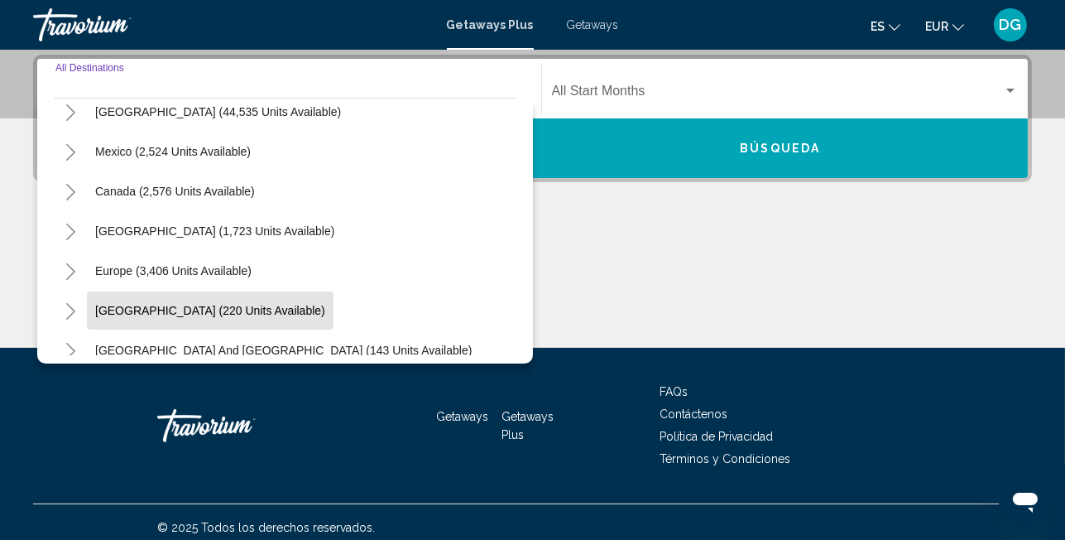
scroll to position [110, 0]
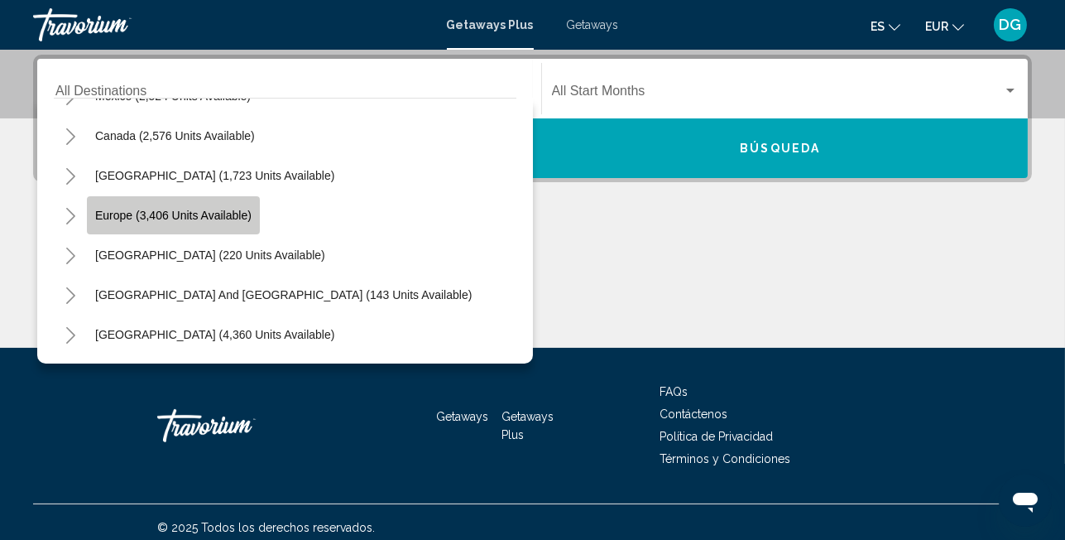
click at [208, 211] on span "Europe (3,406 units available)" at bounding box center [173, 215] width 156 height 13
type input "**********"
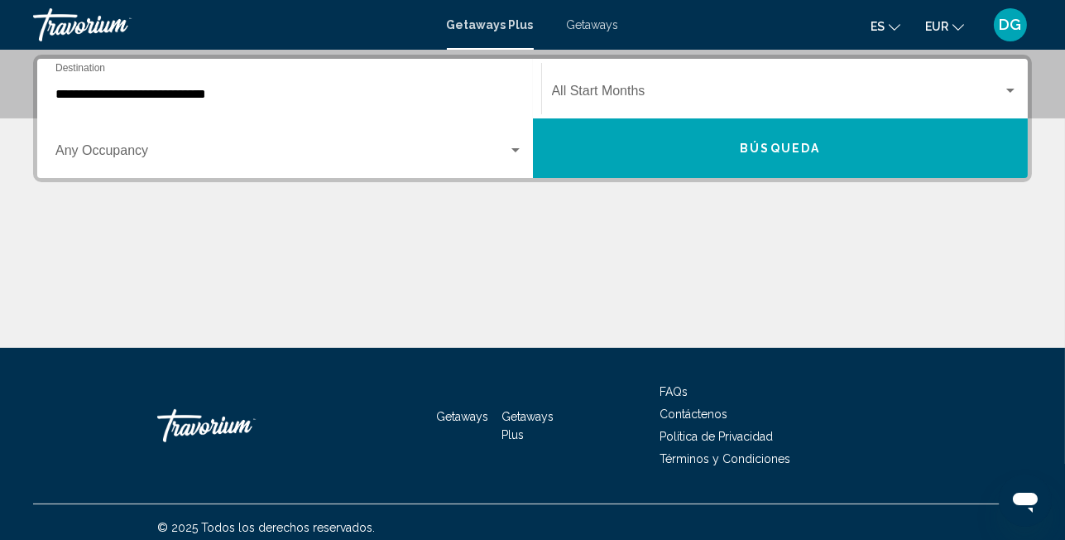
click at [272, 221] on div "**********" at bounding box center [532, 201] width 1065 height 293
click at [798, 145] on span "Búsqueda" at bounding box center [780, 148] width 80 height 13
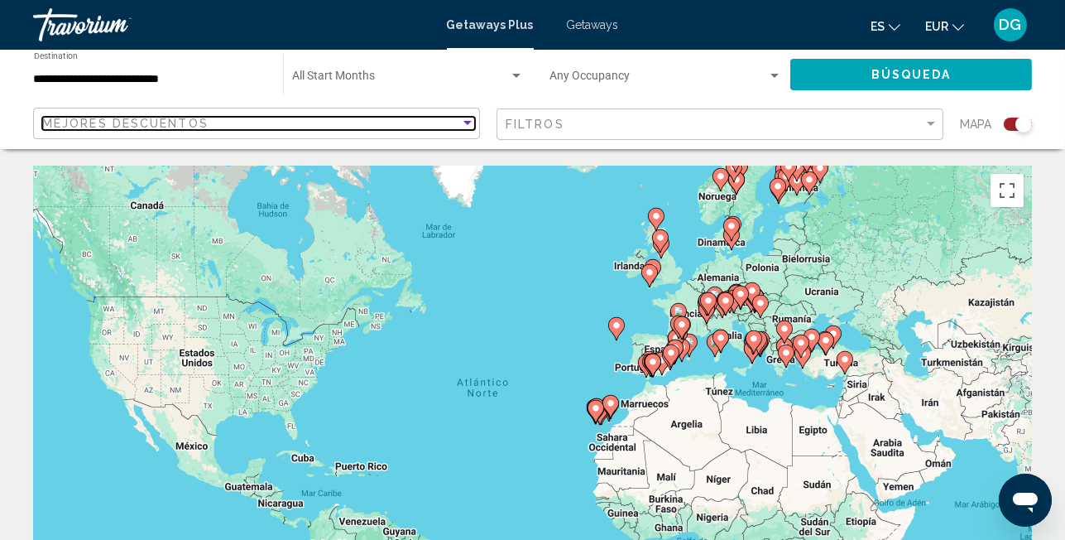
click at [469, 123] on div "Sort by" at bounding box center [468, 123] width 8 height 4
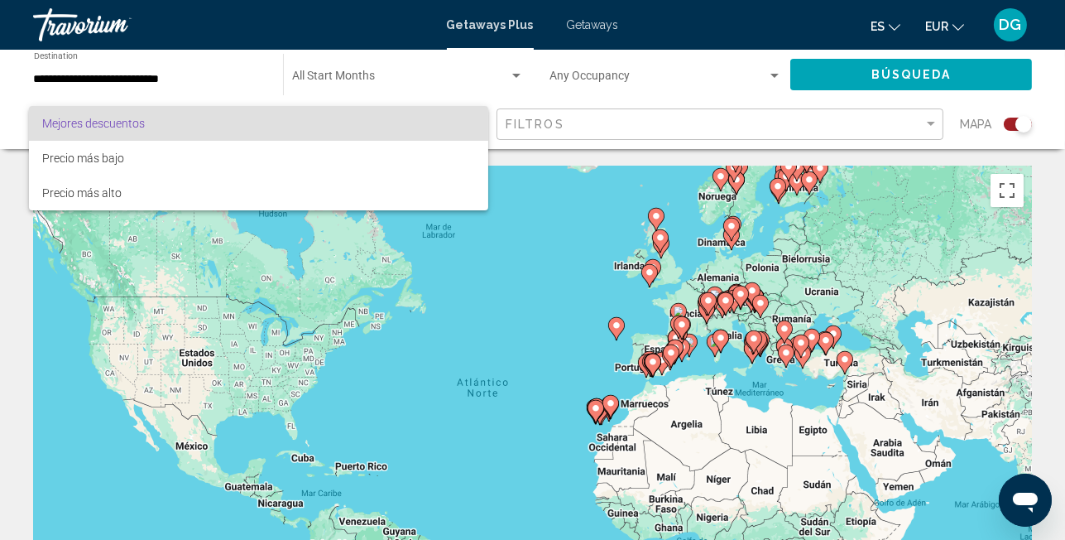
click at [647, 120] on div at bounding box center [532, 270] width 1065 height 540
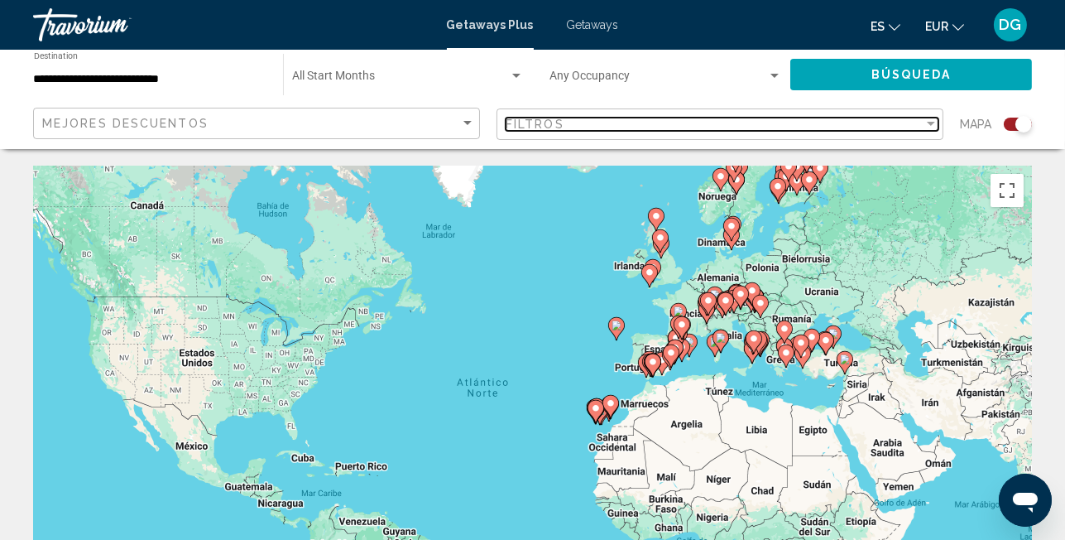
click at [922, 123] on div "Filtros" at bounding box center [715, 124] width 418 height 13
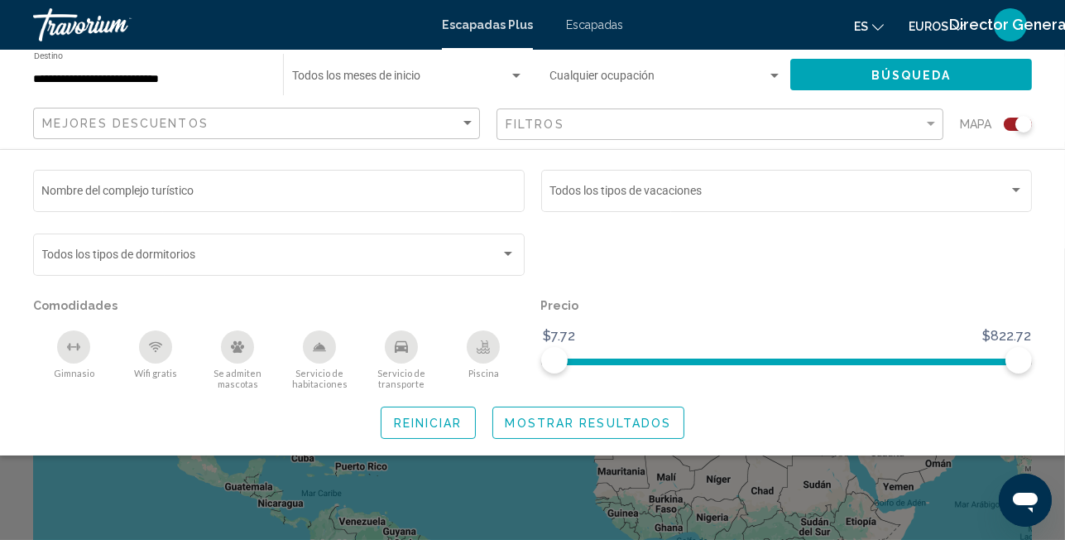
click at [772, 282] on div "Widget de búsqueda" at bounding box center [787, 262] width 508 height 64
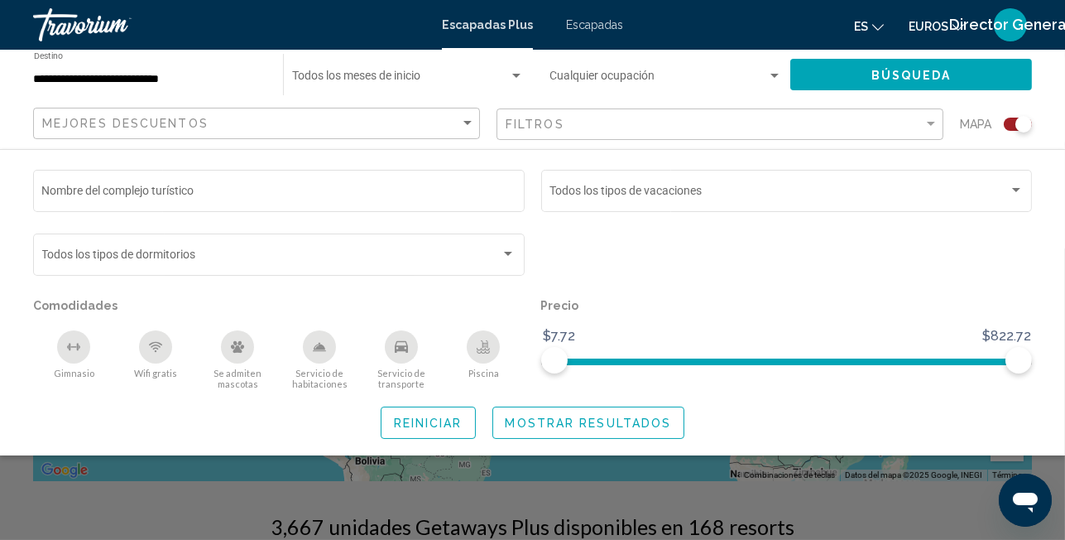
scroll to position [166, 0]
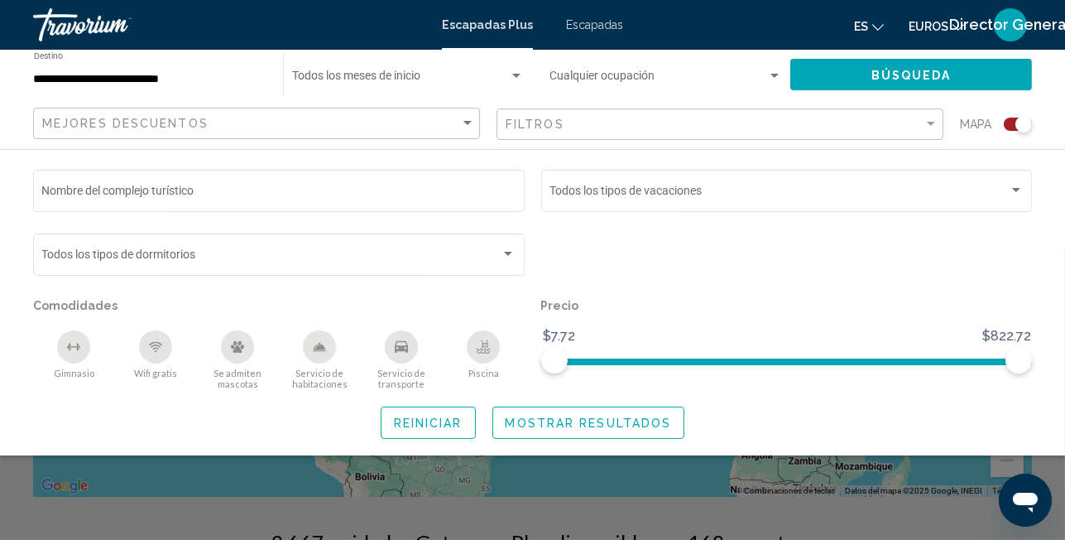
click at [819, 261] on div "Widget de búsqueda" at bounding box center [787, 262] width 508 height 64
click at [348, 20] on link "Travorium" at bounding box center [229, 24] width 392 height 33
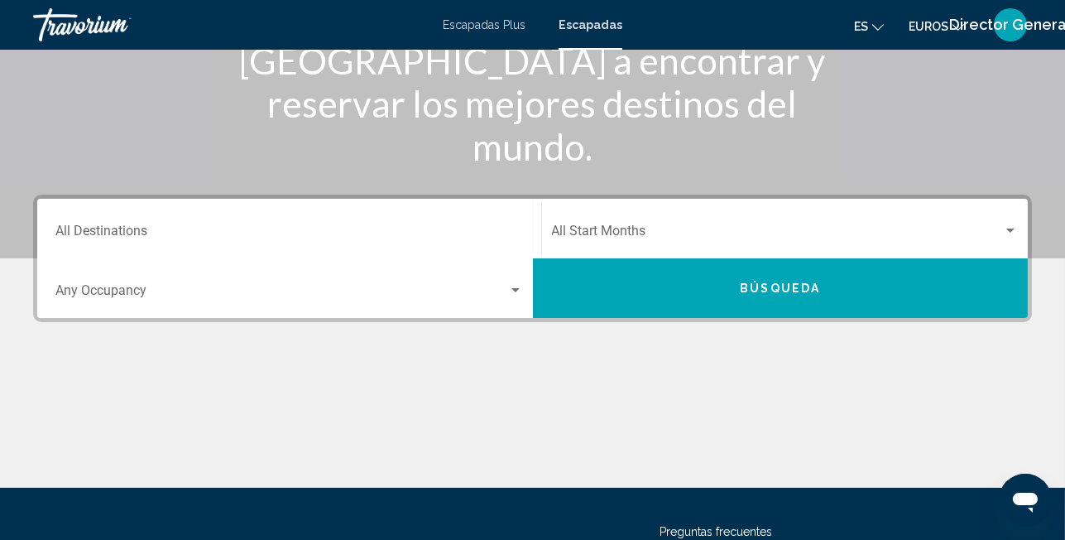
scroll to position [222, 0]
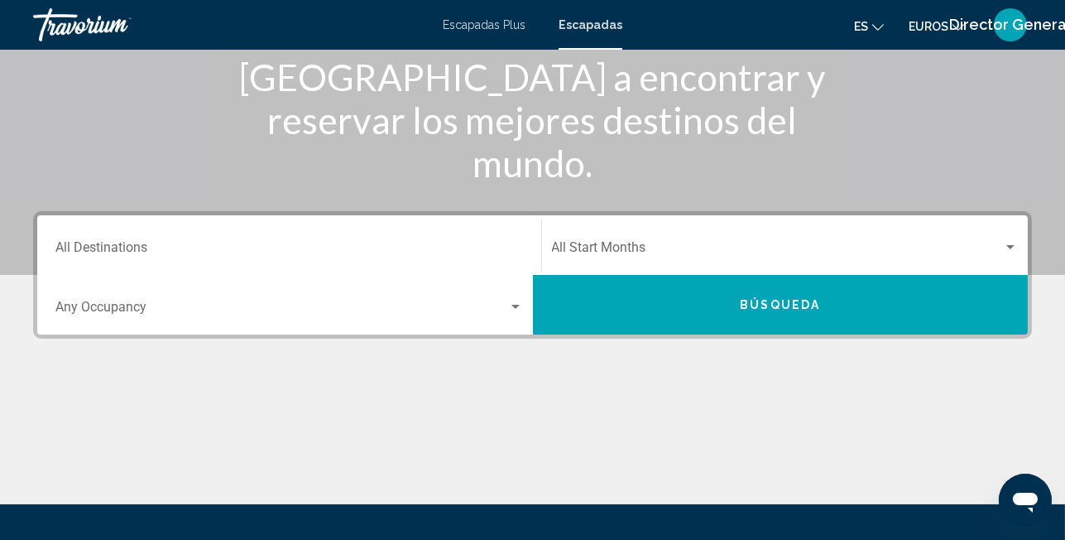
click at [461, 232] on div "Destination All Destinations" at bounding box center [289, 245] width 468 height 52
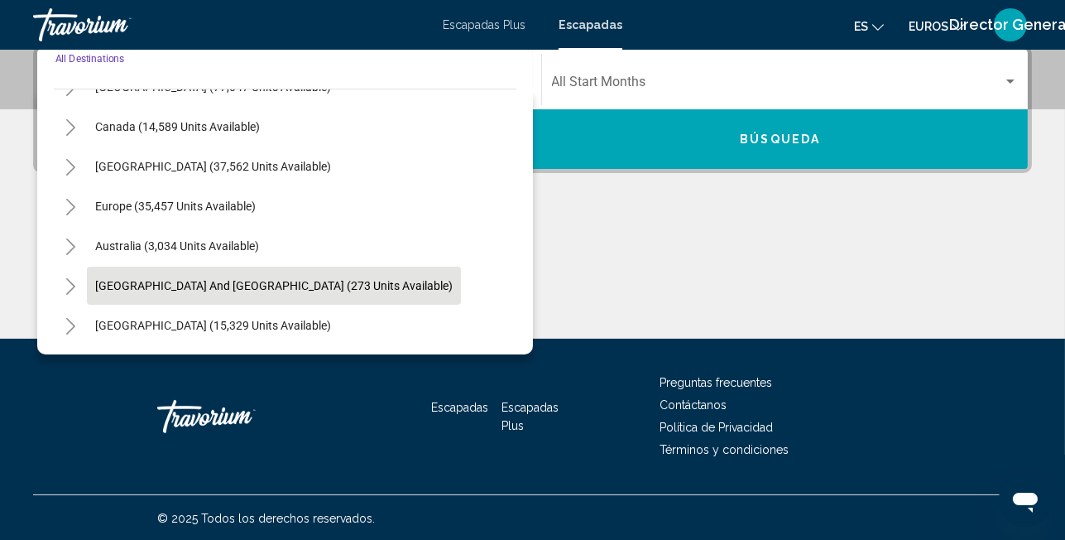
scroll to position [47, 0]
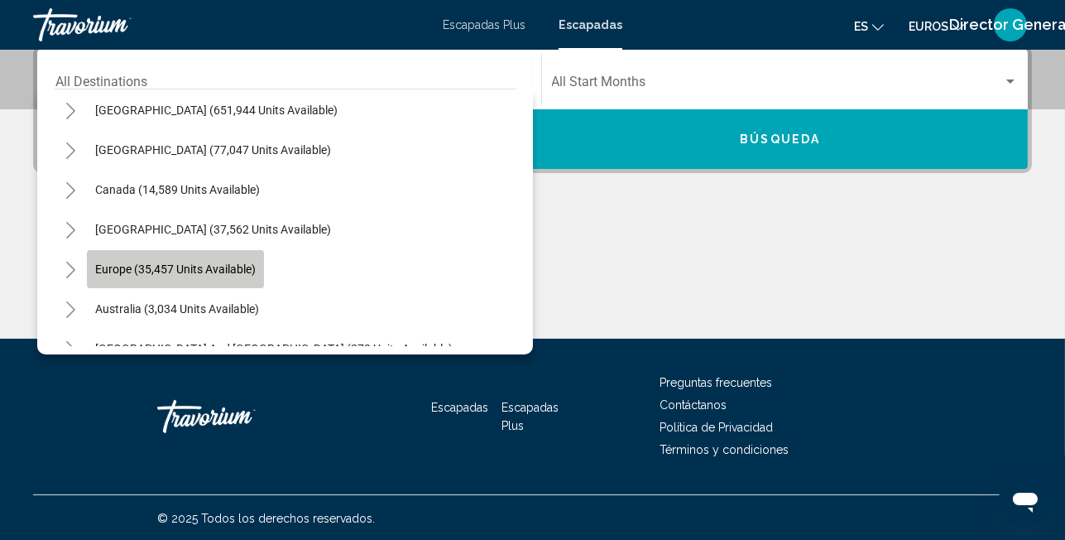
click at [243, 268] on span "Europe (35,457 units available)" at bounding box center [175, 268] width 161 height 13
type input "**********"
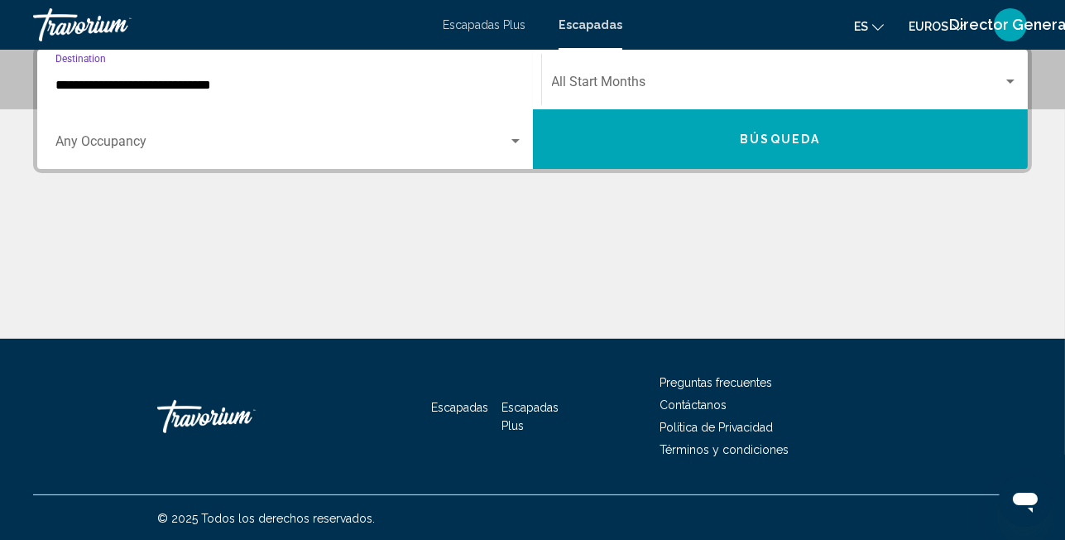
scroll to position [378, 0]
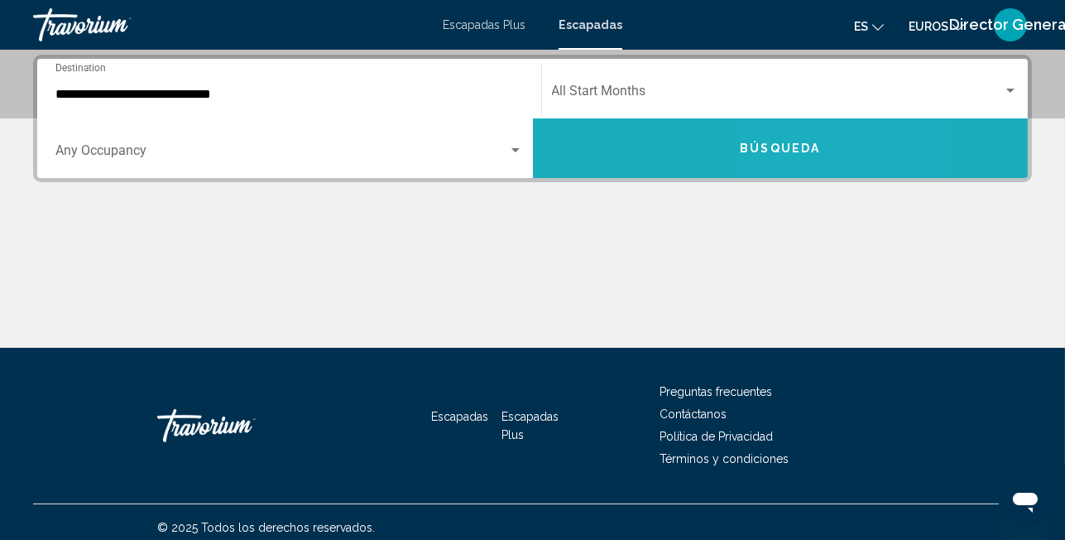
click at [818, 162] on button "Búsqueda" at bounding box center [781, 148] width 496 height 60
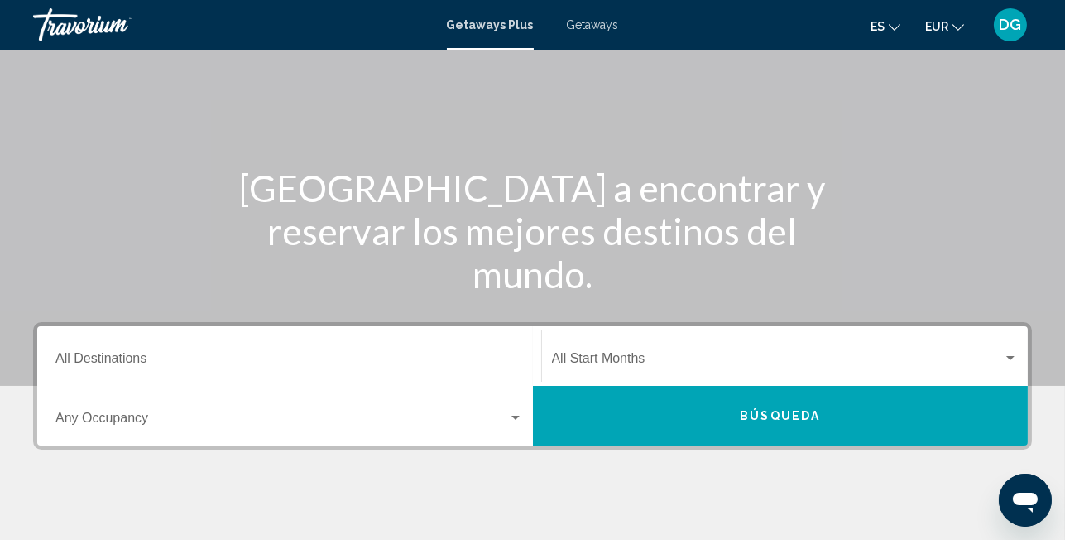
scroll to position [166, 0]
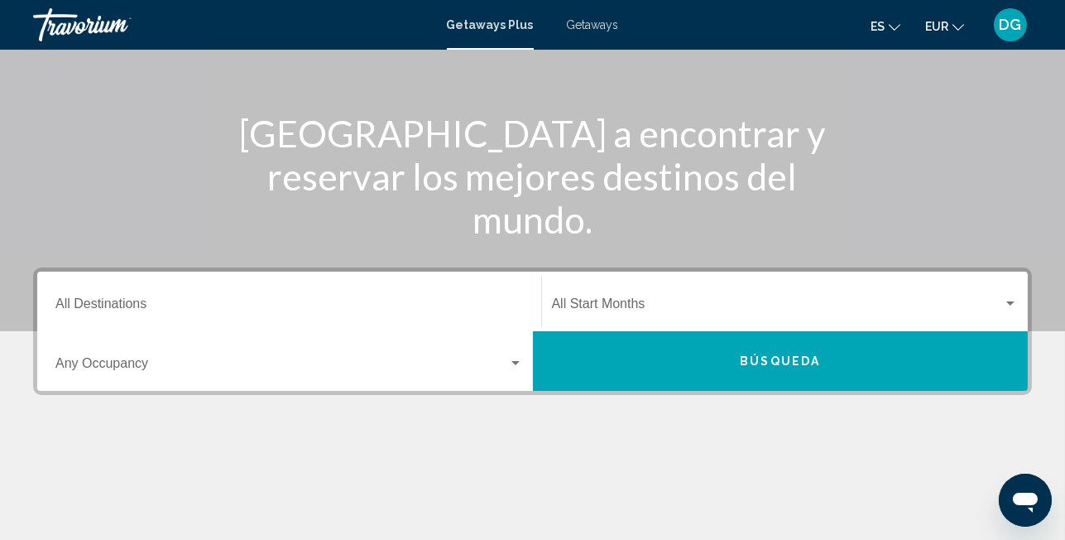
click at [356, 305] on input "Destination All Destinations" at bounding box center [289, 307] width 468 height 15
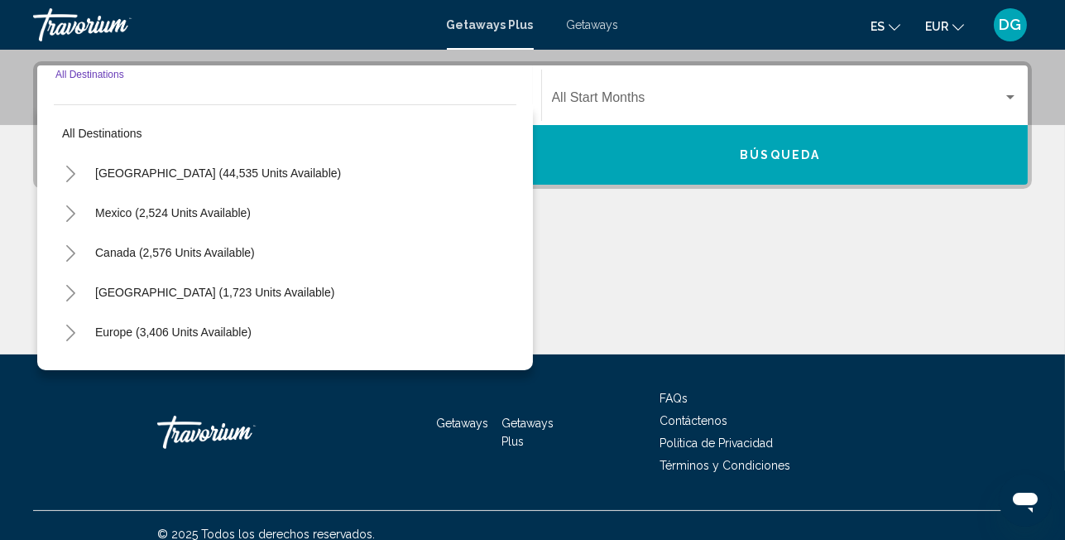
scroll to position [378, 0]
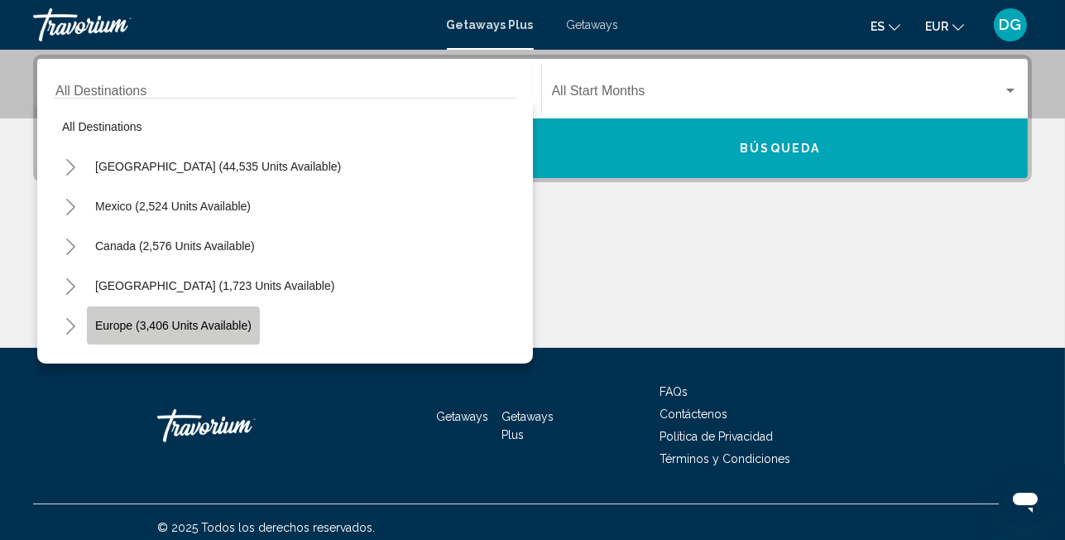
click at [213, 320] on span "Europe (3,406 units available)" at bounding box center [173, 325] width 156 height 13
type input "**********"
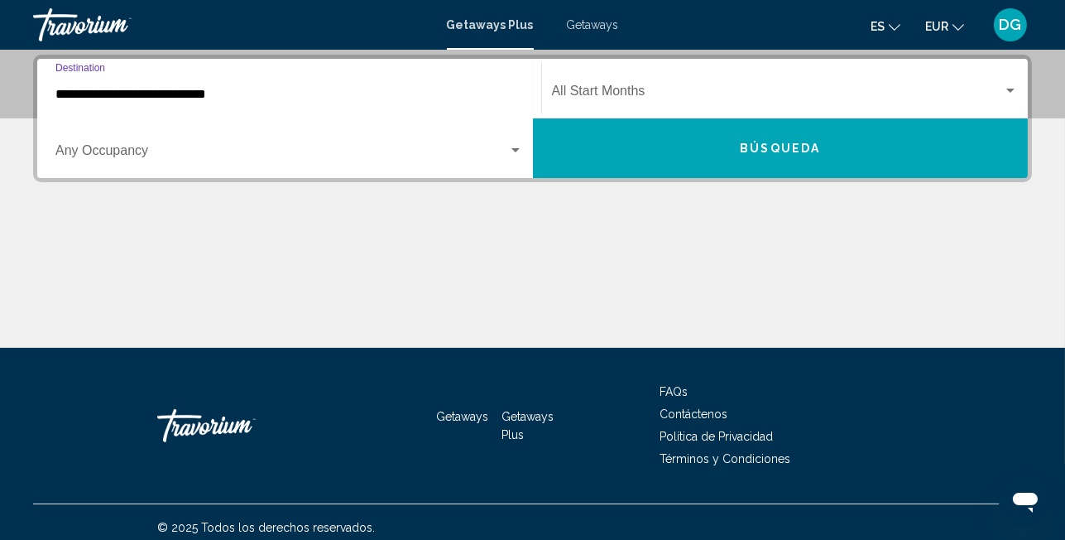
click at [644, 166] on button "Búsqueda" at bounding box center [781, 148] width 496 height 60
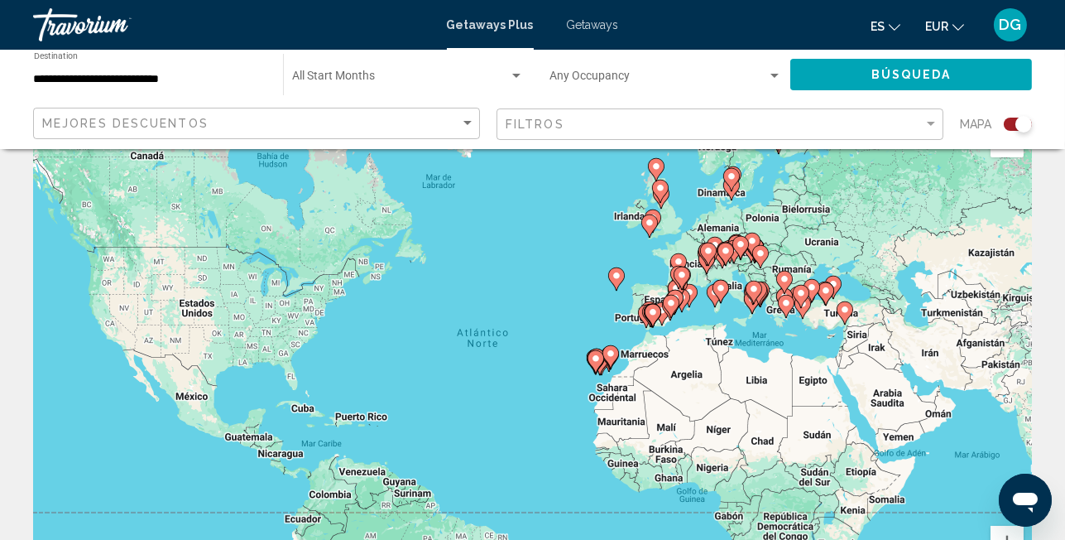
scroll to position [55, 0]
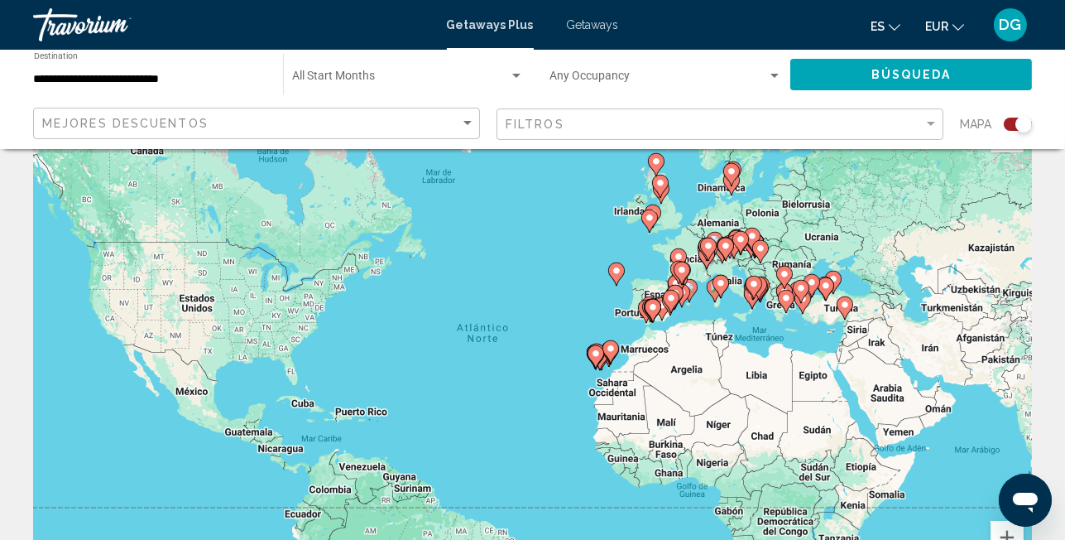
click at [649, 290] on div "Para activar la función de arrastre con el teclado, pulsa Alt + Intro. Cuando h…" at bounding box center [532, 359] width 999 height 497
click at [652, 296] on gmp-advanced-marker "Main content" at bounding box center [650, 308] width 17 height 25
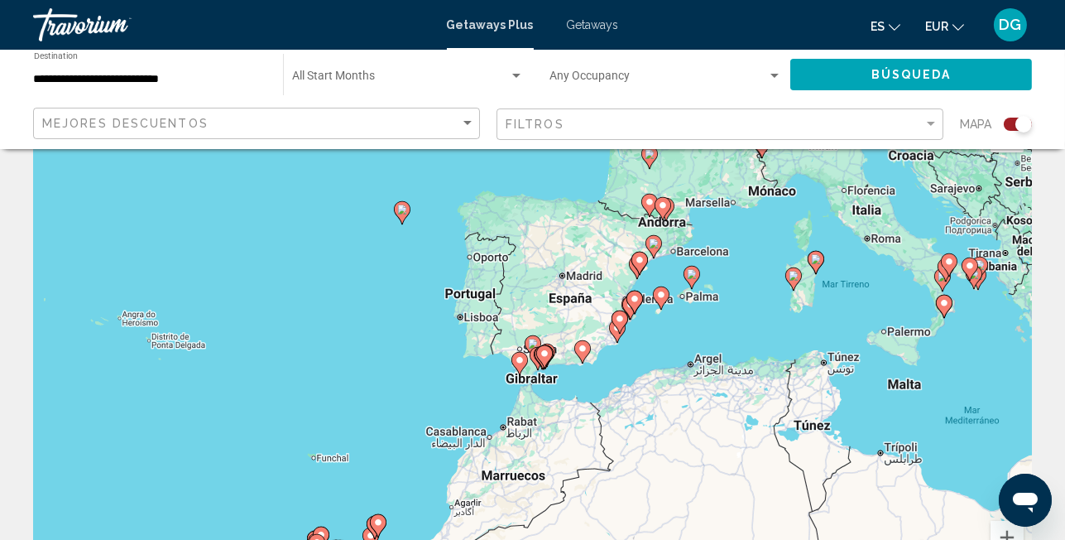
click at [652, 245] on image "Main content" at bounding box center [654, 243] width 10 height 10
type input "**********"
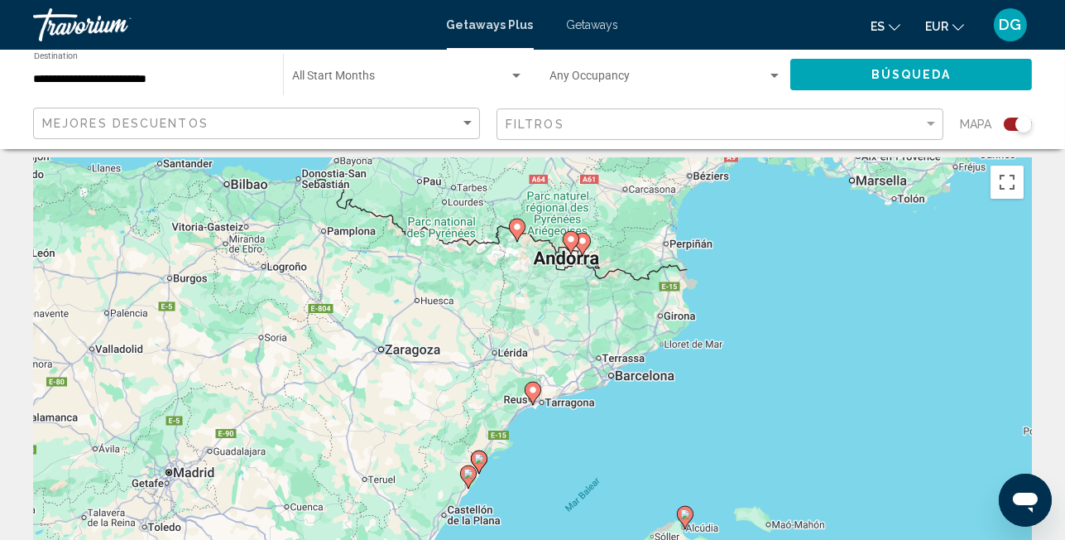
scroll to position [0, 0]
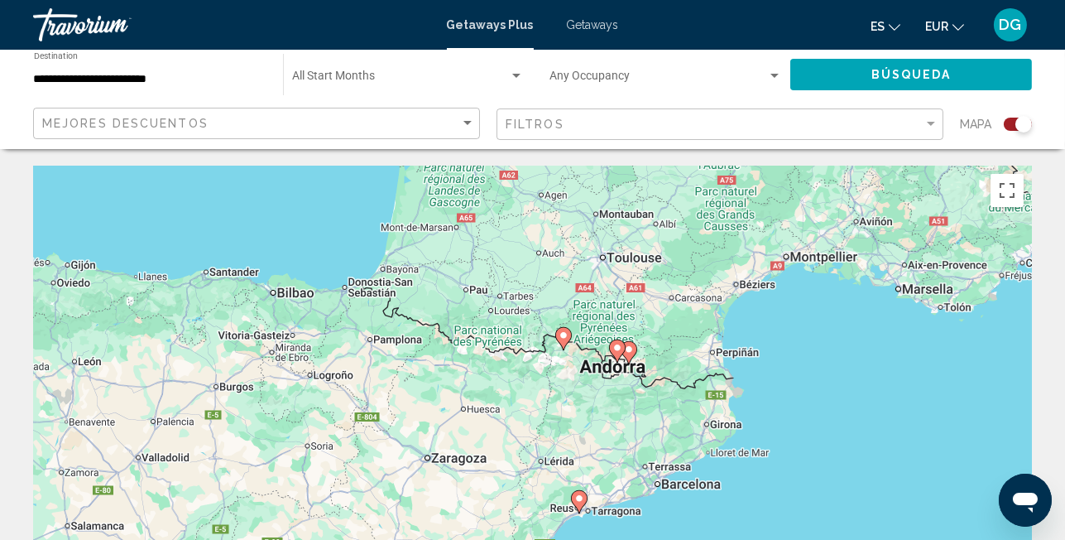
drag, startPoint x: 421, startPoint y: 331, endPoint x: 443, endPoint y: 440, distance: 110.6
click at [445, 440] on div "Para activar la función de arrastre con el teclado, pulsa Alt + Intro. Cuando h…" at bounding box center [532, 414] width 999 height 497
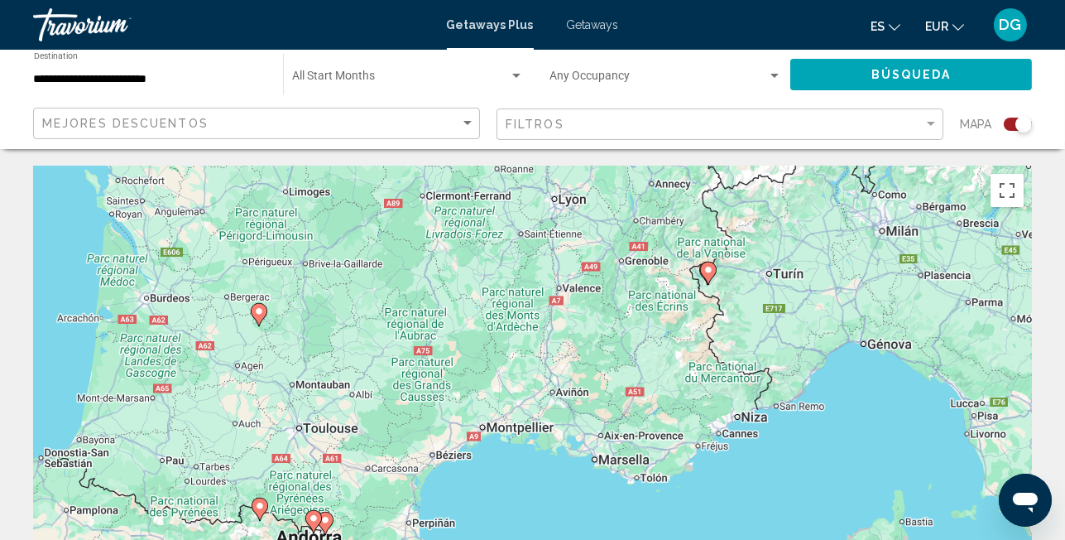
drag, startPoint x: 601, startPoint y: 286, endPoint x: 287, endPoint y: 437, distance: 348.4
click at [293, 452] on div "Para activar la función de arrastre con el teclado, pulsa Alt + Intro. Cuando h…" at bounding box center [532, 414] width 999 height 497
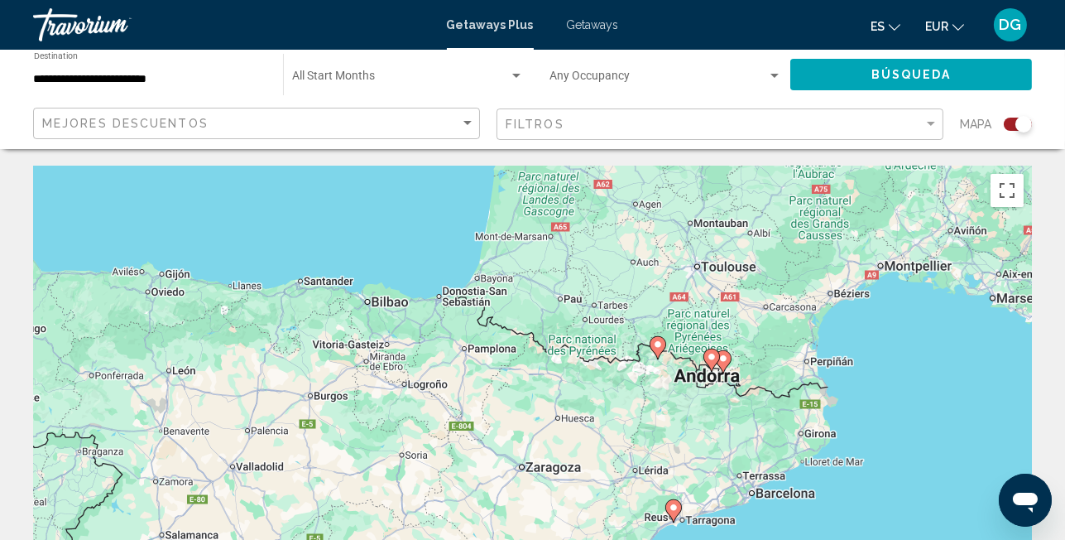
drag, startPoint x: 599, startPoint y: 329, endPoint x: 1046, endPoint y: 166, distance: 475.4
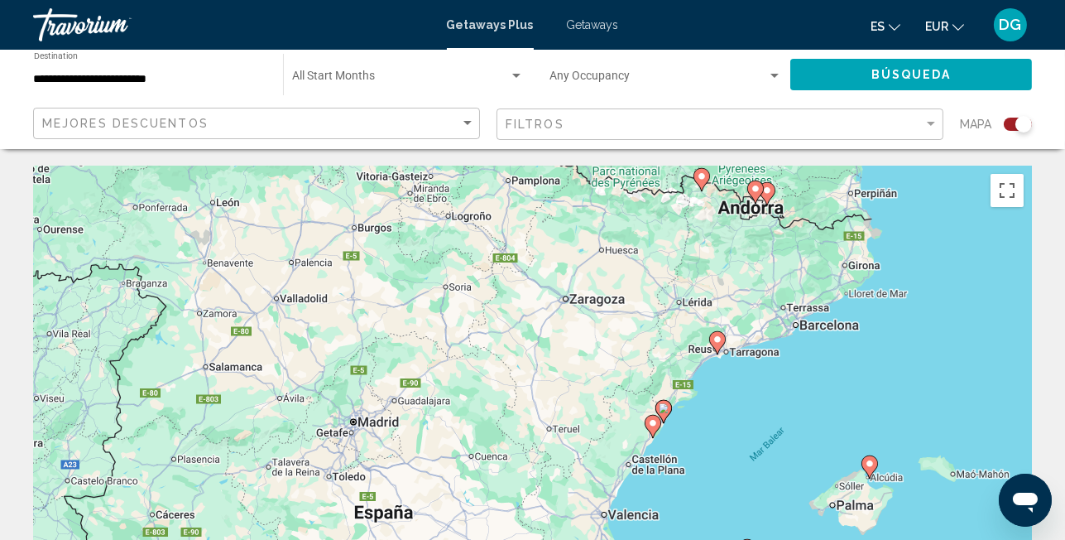
drag, startPoint x: 682, startPoint y: 439, endPoint x: 710, endPoint y: 262, distance: 178.6
click at [711, 262] on div "Para activar la función de arrastre con el teclado, pulsa Alt + Intro. Cuando h…" at bounding box center [532, 414] width 999 height 497
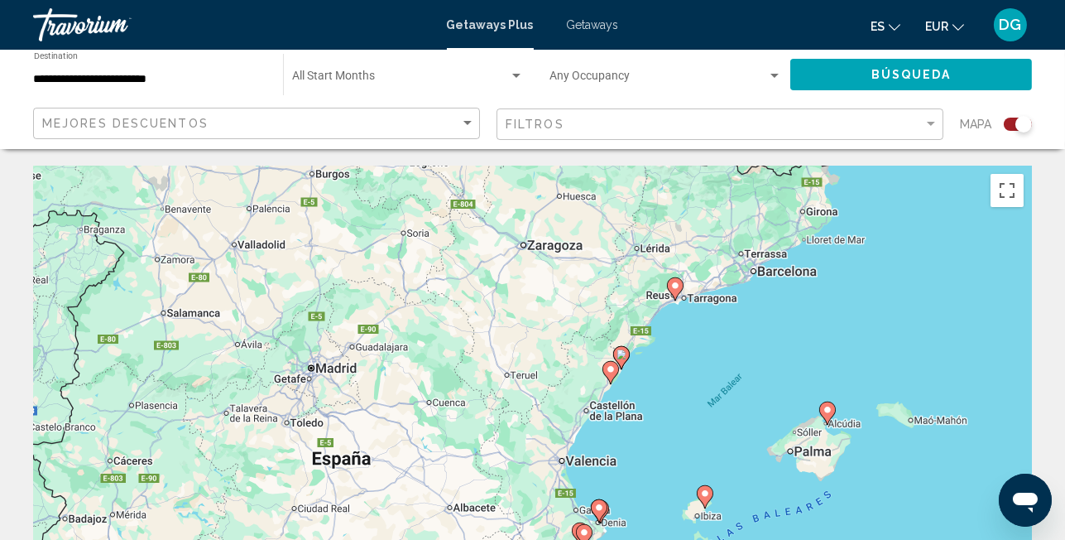
drag, startPoint x: 628, startPoint y: 363, endPoint x: 587, endPoint y: 301, distance: 73.5
click at [587, 301] on div "Para activar la función de arrastre con el teclado, pulsa Alt + Intro. Cuando h…" at bounding box center [532, 414] width 999 height 497
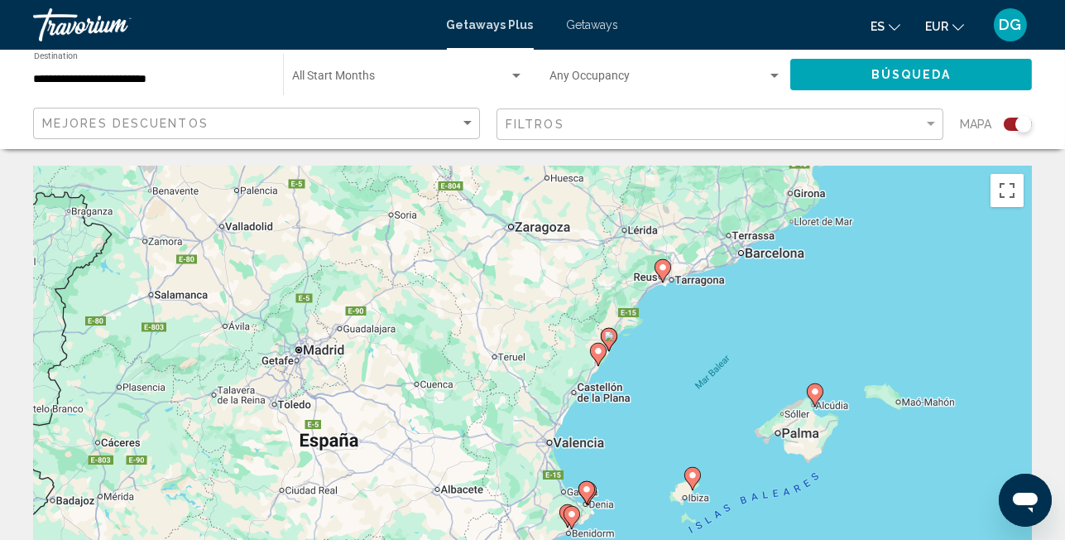
click at [666, 265] on image "Main content" at bounding box center [663, 267] width 10 height 10
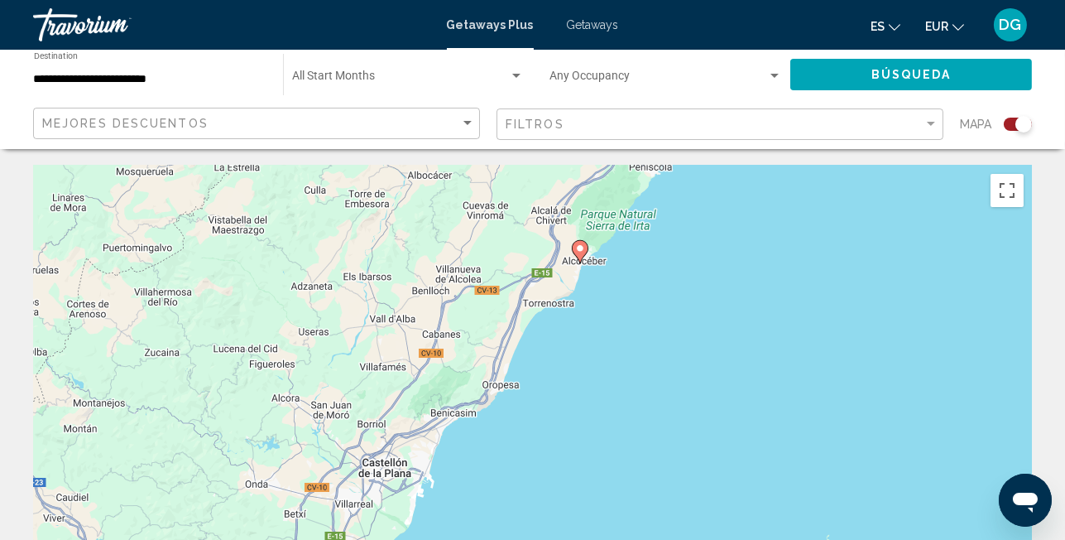
drag, startPoint x: 788, startPoint y: 253, endPoint x: 314, endPoint y: 481, distance: 526.2
click at [314, 481] on div "Para desplazarte, pulsa las teclas de flecha. Para activar la función de arrast…" at bounding box center [532, 414] width 999 height 497
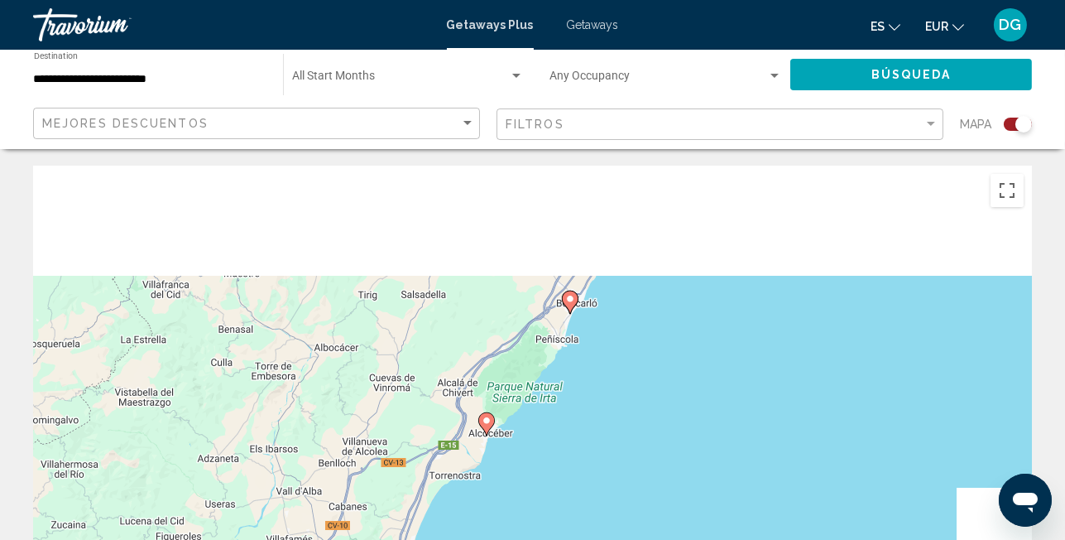
drag, startPoint x: 448, startPoint y: 267, endPoint x: 330, endPoint y: 489, distance: 251.8
click at [330, 489] on div "Para desplazarte, pulsa las teclas de flecha. Para activar la función de arrast…" at bounding box center [532, 414] width 999 height 497
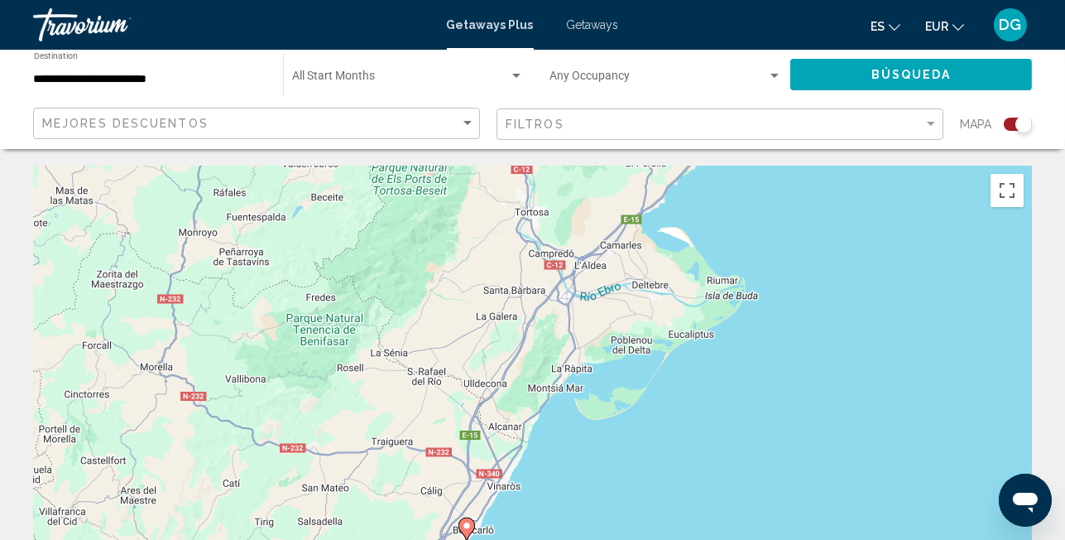
drag, startPoint x: 471, startPoint y: 329, endPoint x: 389, endPoint y: 493, distance: 182.5
click at [391, 503] on div "Para desplazarte, pulsa las teclas de flecha. Para activar la función de arrast…" at bounding box center [532, 414] width 999 height 497
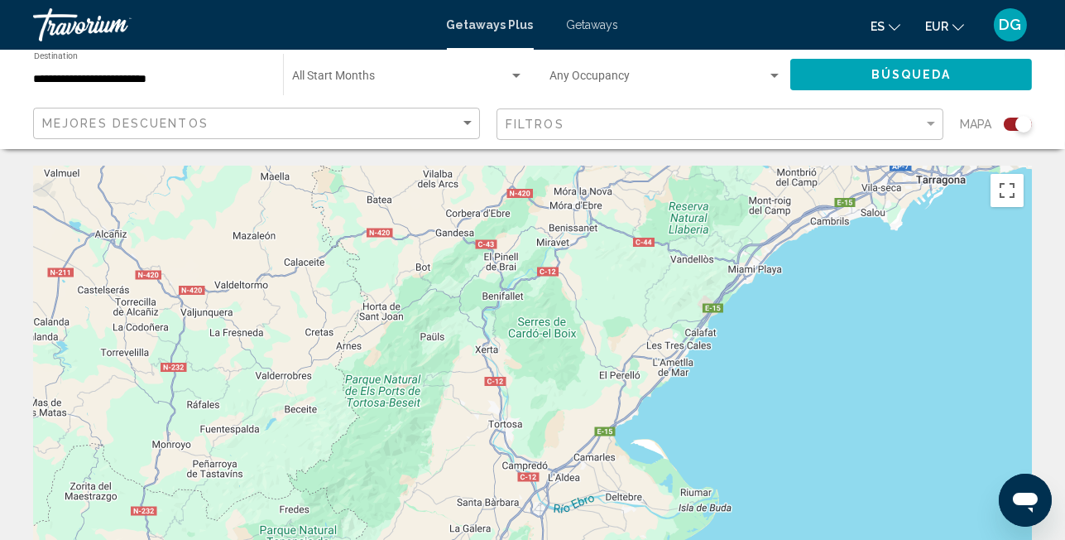
drag, startPoint x: 538, startPoint y: 291, endPoint x: 508, endPoint y: 508, distance: 218.9
click at [510, 524] on div "Para desplazarte, pulsa las teclas de flecha. Para activar la función de arrast…" at bounding box center [532, 414] width 999 height 497
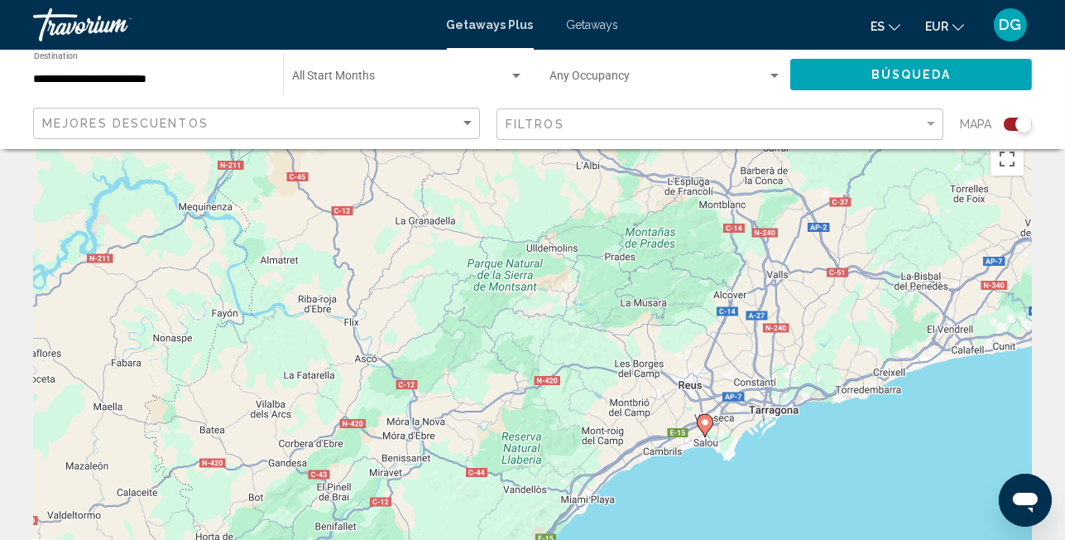
scroll to position [44, 0]
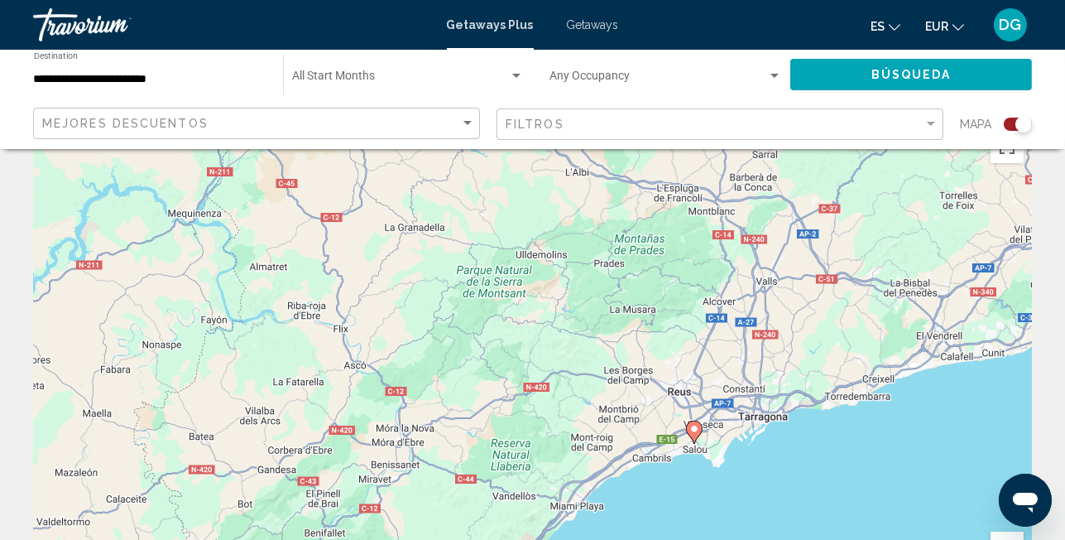
drag, startPoint x: 592, startPoint y: 310, endPoint x: 418, endPoint y: 498, distance: 255.4
click at [421, 517] on div "Para desplazarte, pulsa las teclas de flecha. Para activar la función de arrast…" at bounding box center [532, 370] width 999 height 497
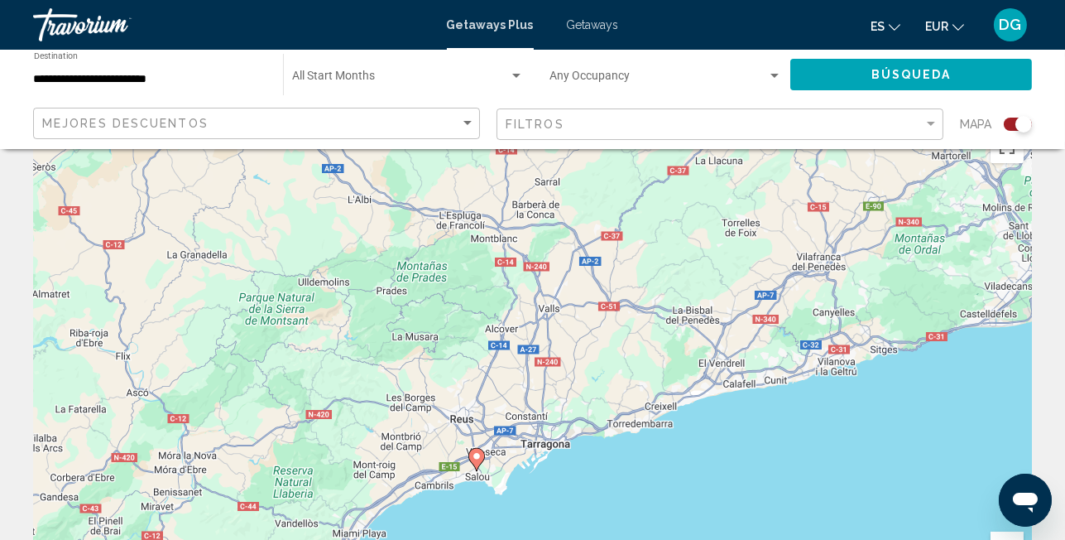
drag, startPoint x: 604, startPoint y: 393, endPoint x: 365, endPoint y: 451, distance: 245.4
click at [365, 451] on div "Para desplazarte, pulsa las teclas de flecha. Para activar la función de arrast…" at bounding box center [532, 370] width 999 height 497
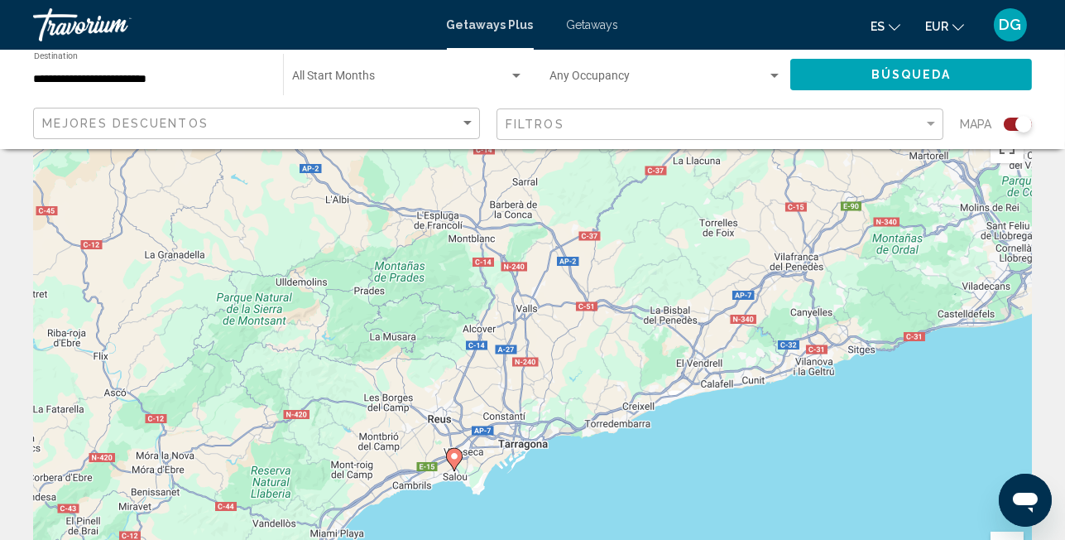
click at [454, 456] on image "Main content" at bounding box center [455, 456] width 10 height 10
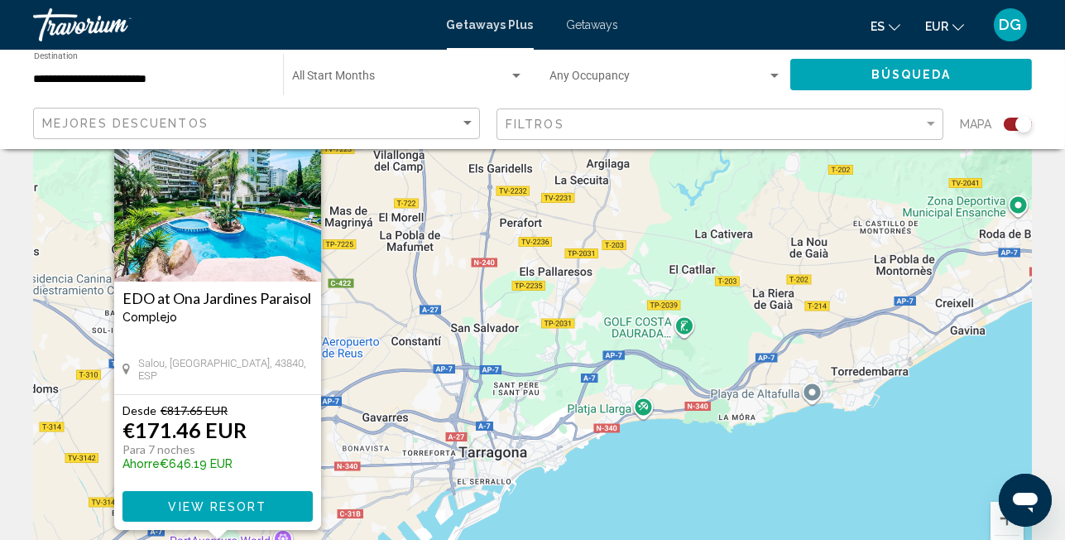
scroll to position [166, 0]
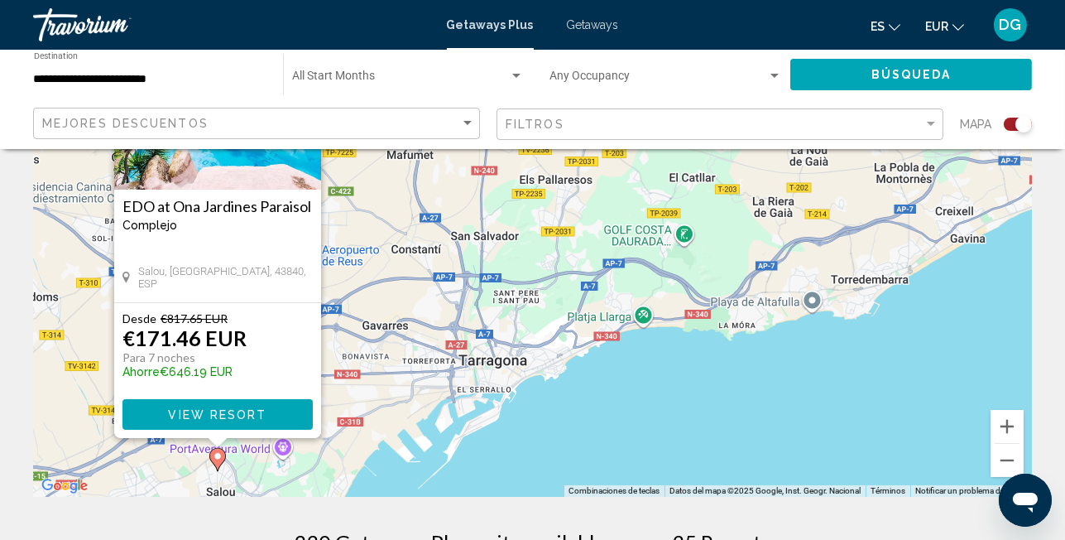
click at [589, 416] on div "Para activar la función de arrastre con el teclado, pulsa Alt + Intro. Cuando h…" at bounding box center [532, 248] width 999 height 497
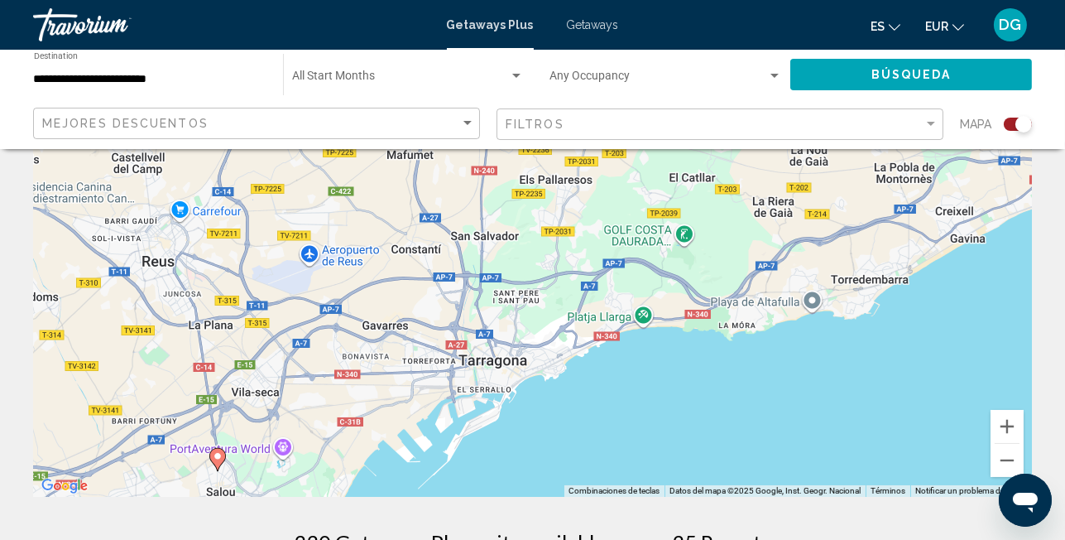
click at [218, 456] on image "Main content" at bounding box center [218, 456] width 10 height 10
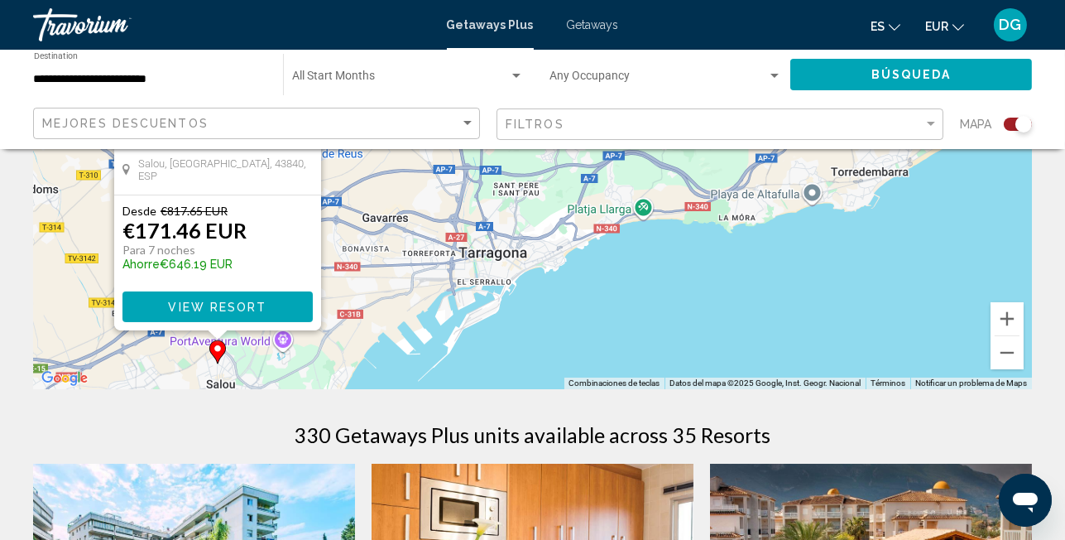
scroll to position [276, 0]
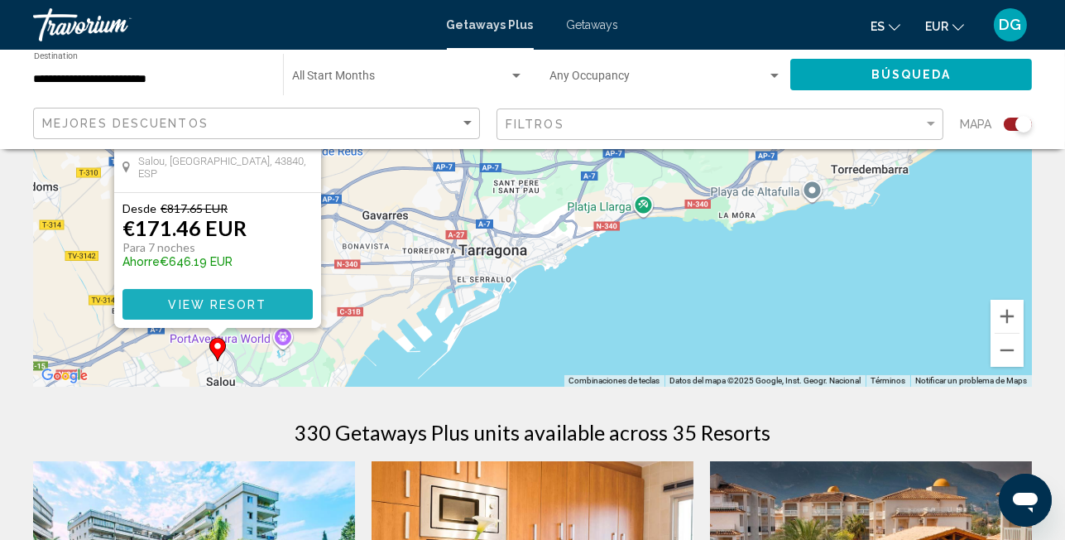
click at [238, 305] on span "View Resort" at bounding box center [217, 304] width 99 height 13
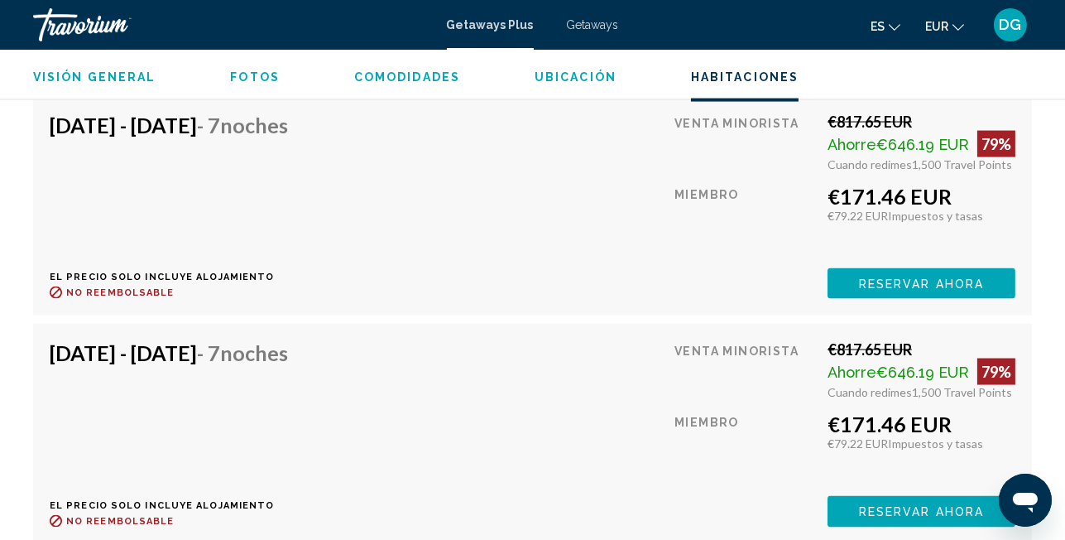
scroll to position [3539, 0]
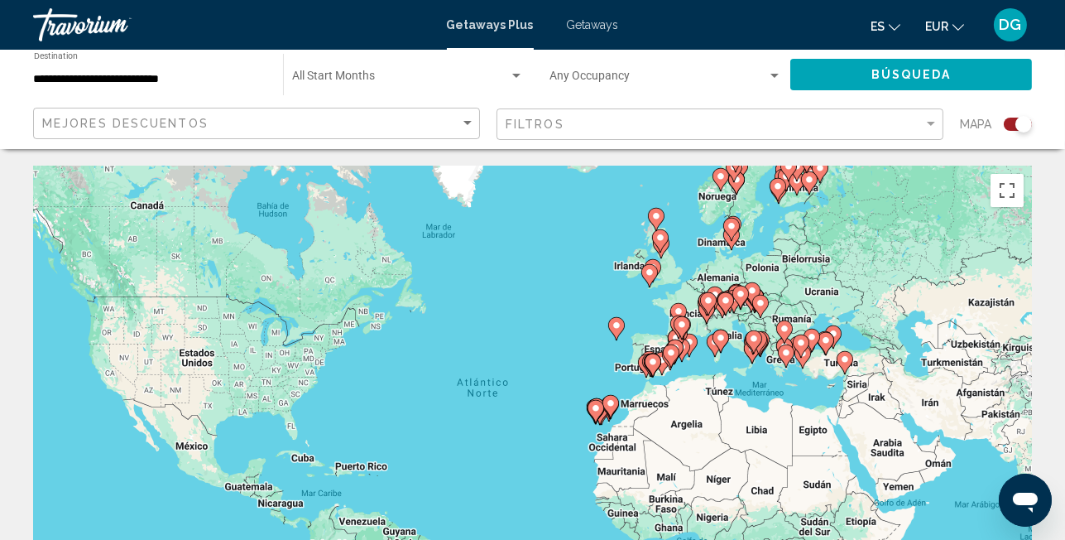
click at [659, 341] on div "Para activar la función de arrastre con el teclado, pulsa Alt + Intro. Cuando h…" at bounding box center [532, 414] width 999 height 497
click at [657, 346] on div "Para activar la función de arrastre con el teclado, pulsa Alt + Intro. Cuando h…" at bounding box center [532, 414] width 999 height 497
click at [659, 354] on gmp-advanced-marker "Main content" at bounding box center [653, 365] width 17 height 25
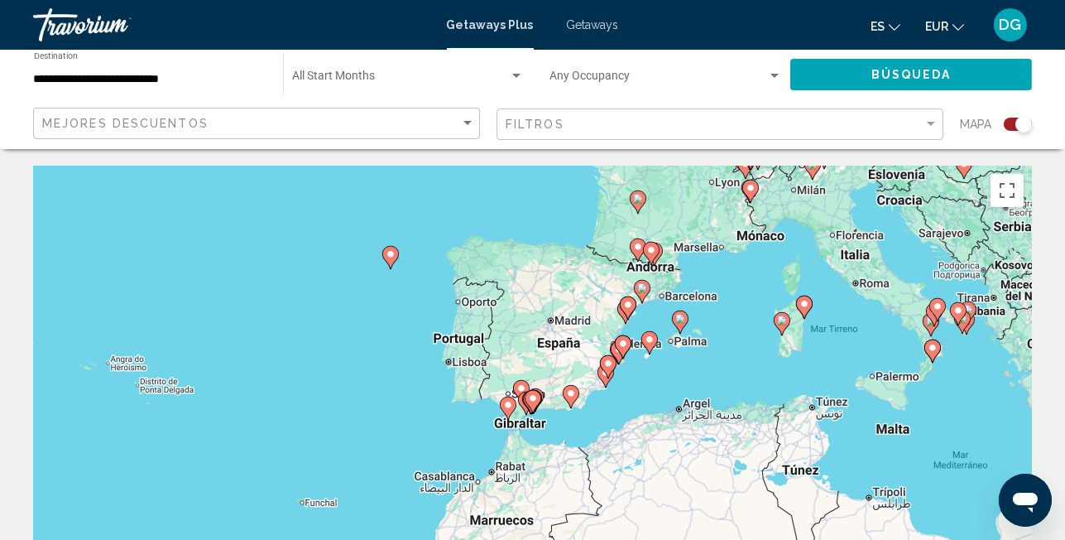
click at [588, 316] on div "Para activar la función de arrastre con el teclado, pulsa Alt + Intro. Cuando h…" at bounding box center [532, 414] width 999 height 497
click at [624, 308] on image "Main content" at bounding box center [628, 305] width 10 height 10
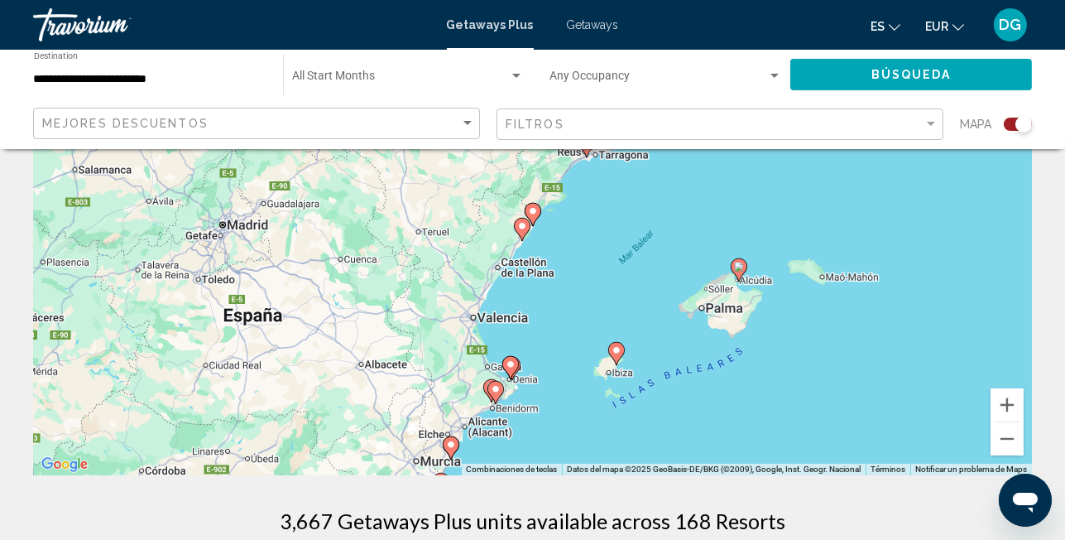
scroll to position [166, 0]
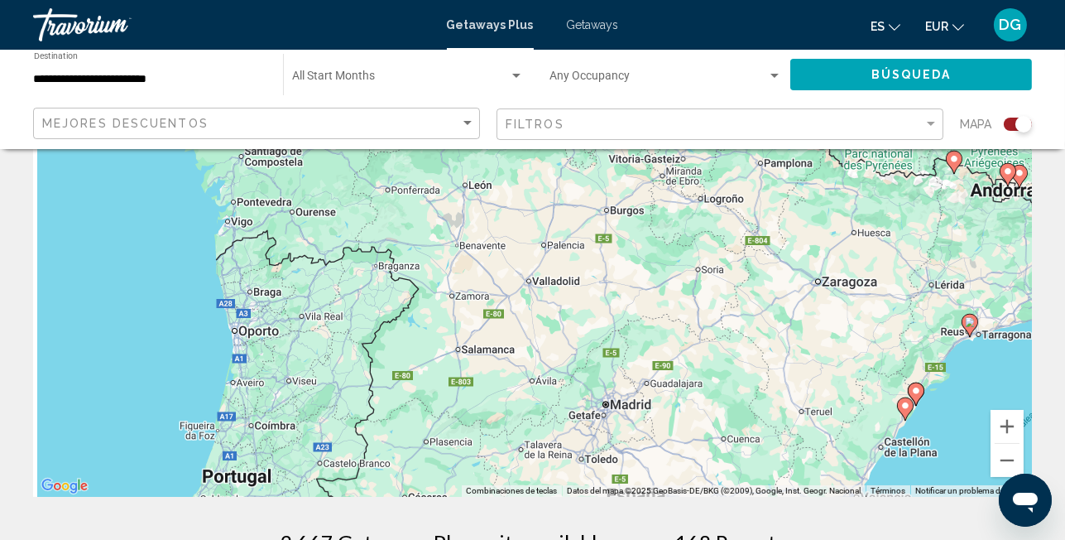
drag, startPoint x: 411, startPoint y: 266, endPoint x: 813, endPoint y: 431, distance: 434.3
click at [813, 431] on div "Para activar la función de arrastre con el teclado, pulsa Alt + Intro. Cuando h…" at bounding box center [532, 248] width 999 height 497
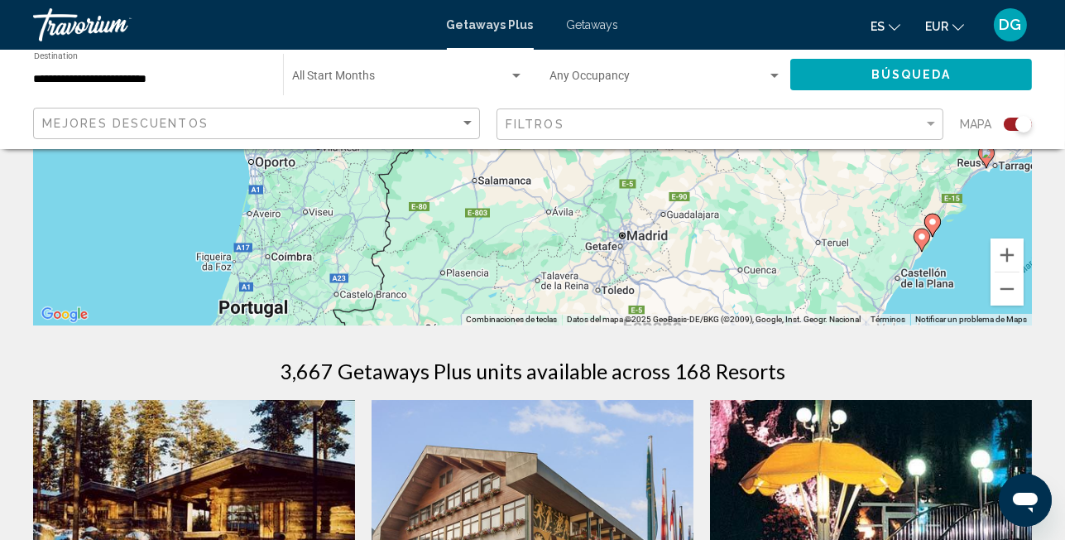
scroll to position [386, 0]
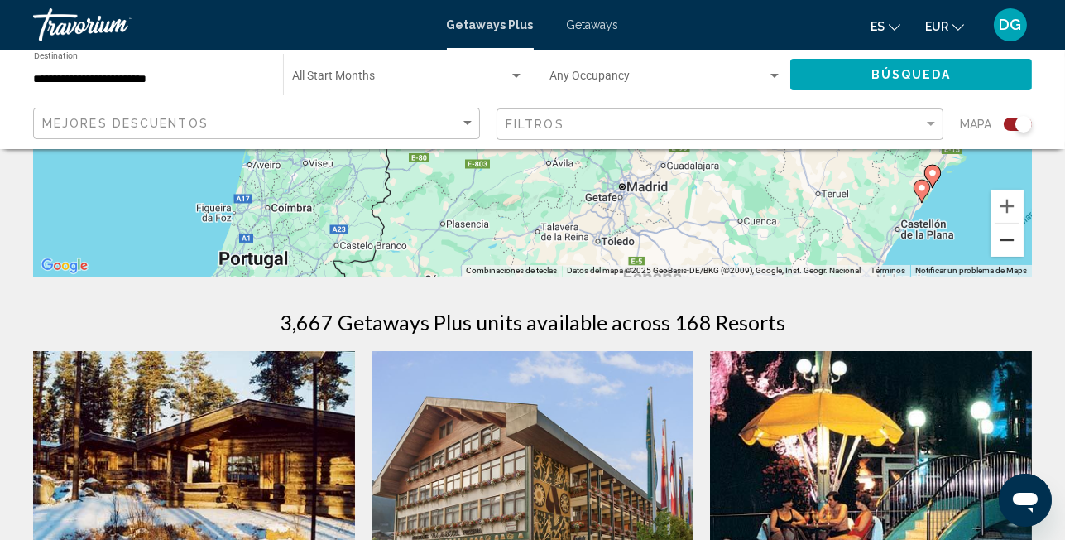
click at [1000, 248] on button "Reducir" at bounding box center [1007, 240] width 33 height 33
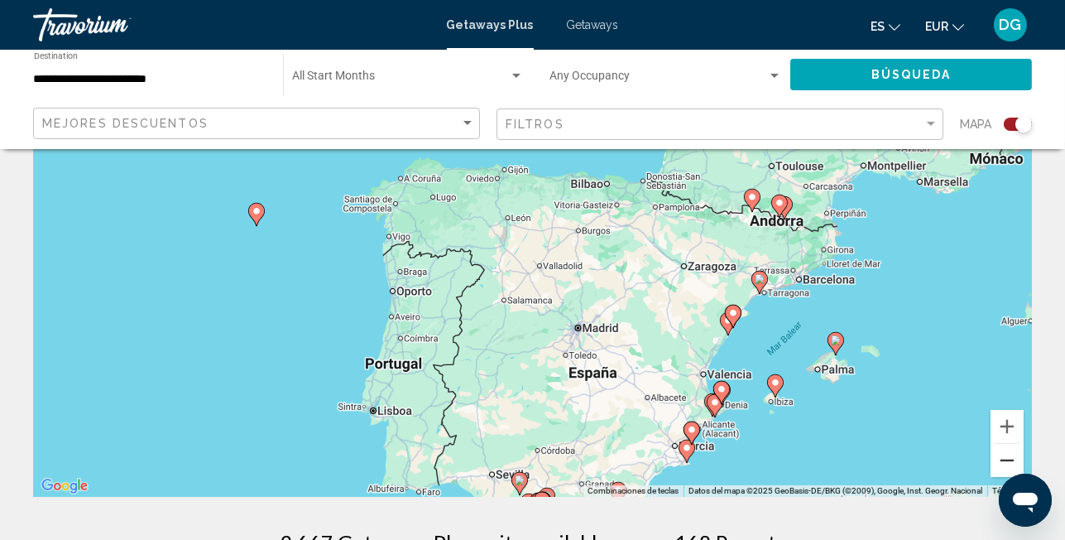
scroll to position [110, 0]
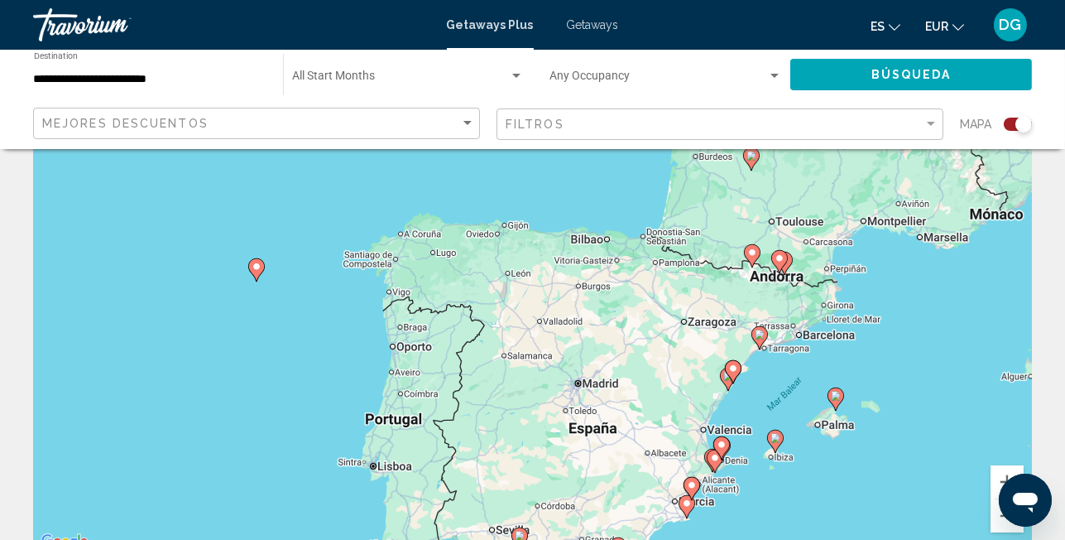
click at [778, 283] on div "Para activar la función de arrastre con el teclado, pulsa Alt + Intro. Cuando h…" at bounding box center [532, 303] width 999 height 497
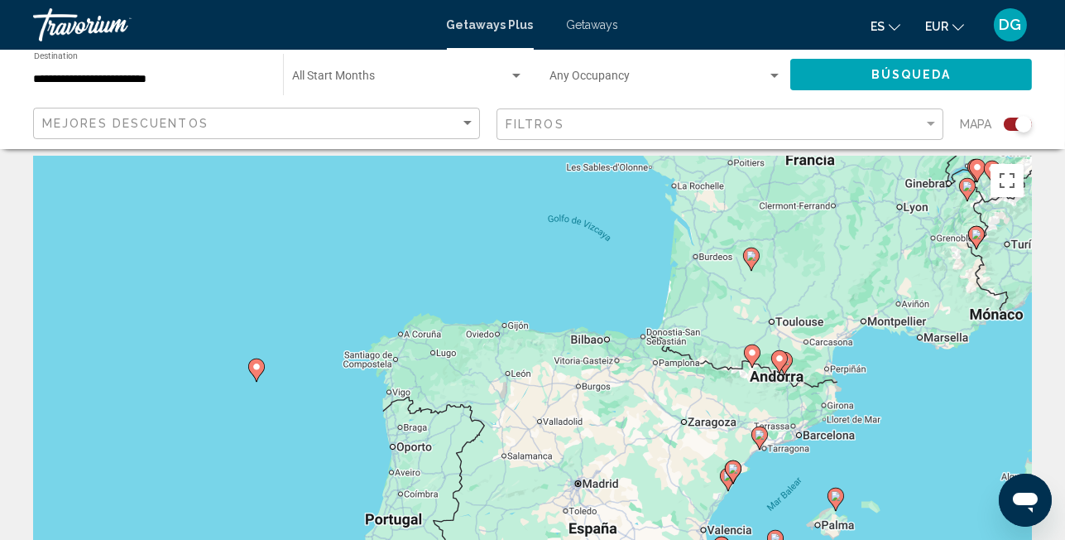
scroll to position [0, 0]
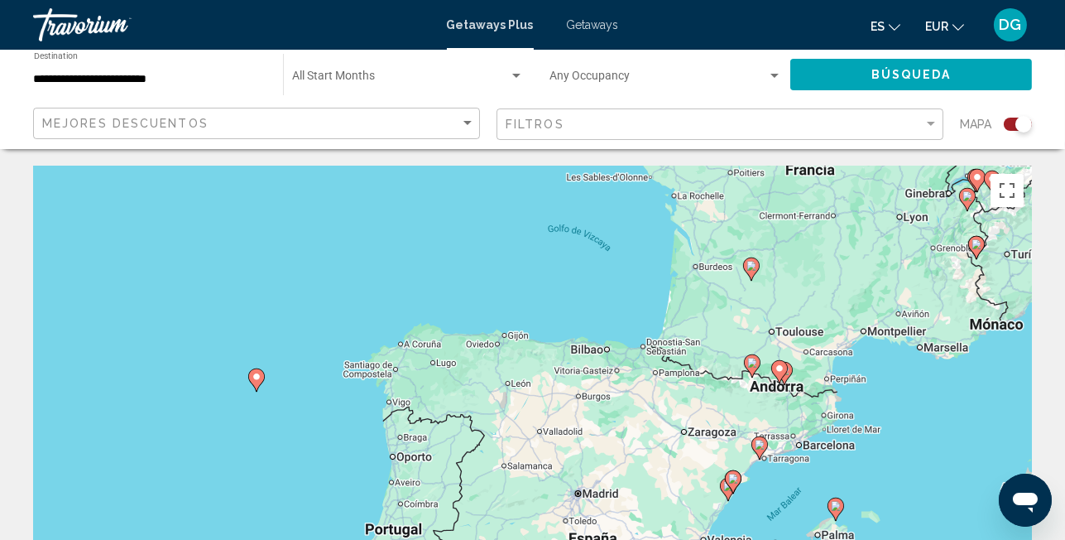
click at [770, 399] on div "Para activar la función de arrastre con el teclado, pulsa Alt + Intro. Cuando h…" at bounding box center [532, 414] width 999 height 497
click at [767, 375] on div "Para activar la función de arrastre con el teclado, pulsa Alt + Intro. Cuando h…" at bounding box center [532, 414] width 999 height 497
click at [773, 387] on div "Para activar la función de arrastre con el teclado, pulsa Alt + Intro. Cuando h…" at bounding box center [532, 414] width 999 height 497
click at [773, 378] on gmp-advanced-marker "Main content" at bounding box center [780, 371] width 17 height 25
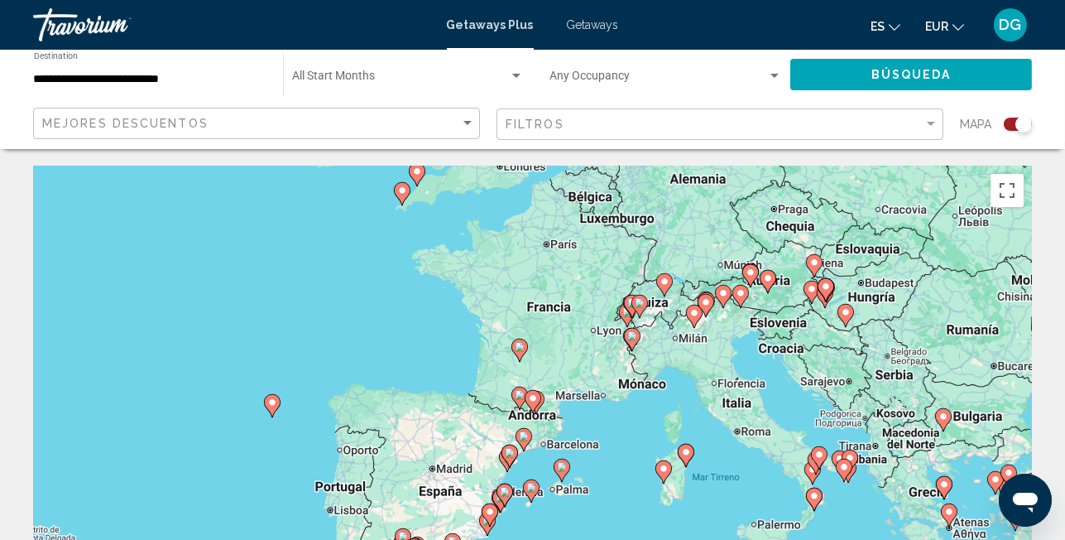
click at [541, 426] on div "Para activar la función de arrastre con el teclado, pulsa Alt + Intro. Cuando h…" at bounding box center [532, 414] width 999 height 497
click at [522, 408] on gmp-advanced-marker "Main content" at bounding box center [520, 398] width 17 height 25
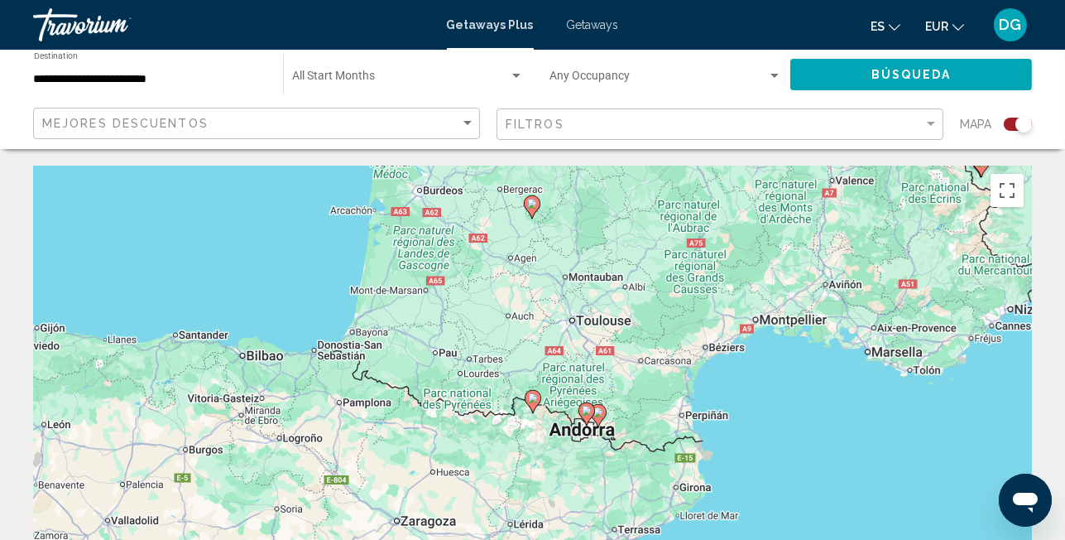
click at [535, 405] on icon "Main content" at bounding box center [532, 402] width 15 height 22
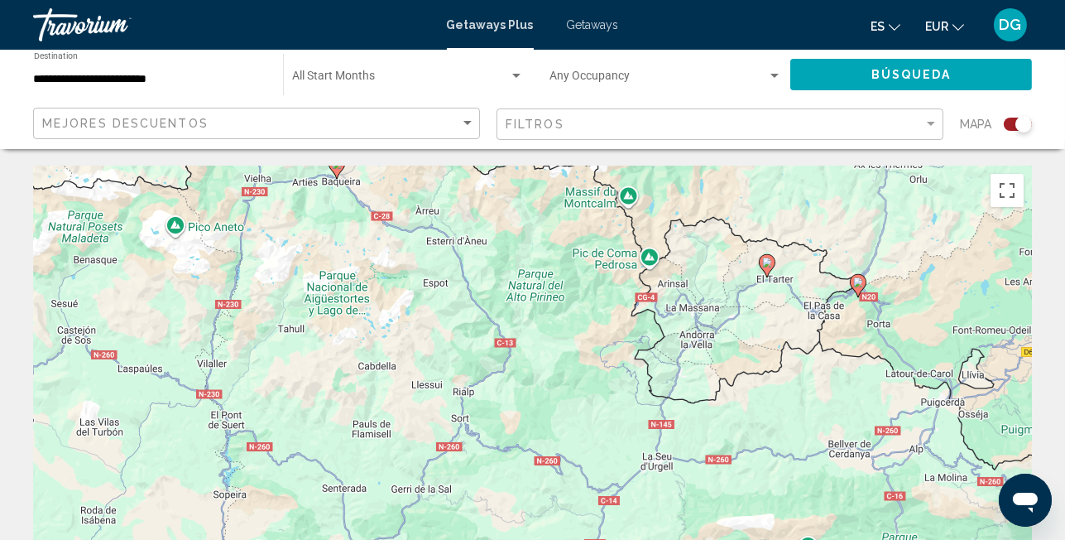
drag, startPoint x: 588, startPoint y: 434, endPoint x: 373, endPoint y: 185, distance: 328.1
click at [376, 185] on div "Para activar la función de arrastre con el teclado, pulsa Alt + Intro. Cuando h…" at bounding box center [532, 414] width 999 height 497
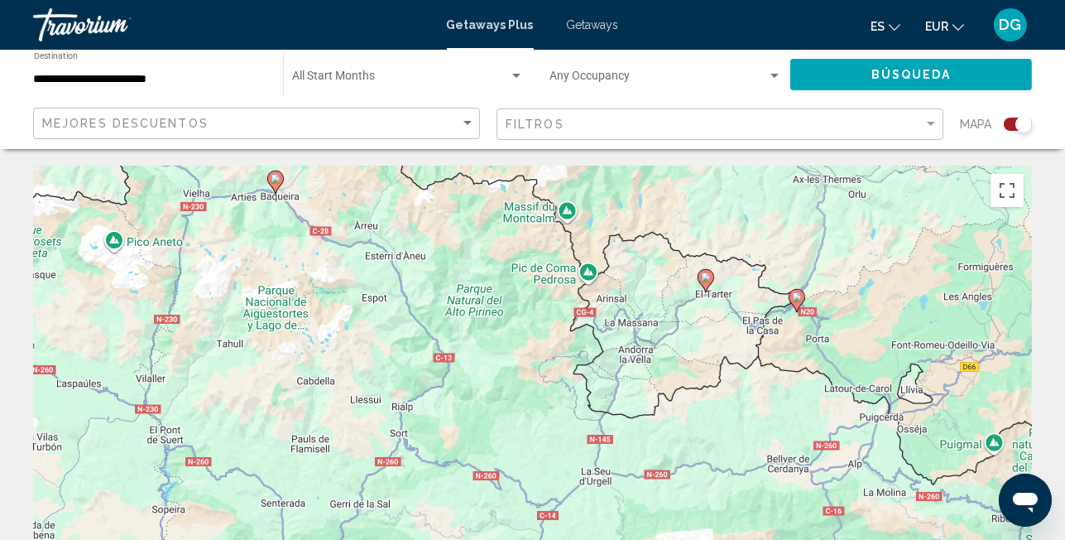
drag, startPoint x: 818, startPoint y: 329, endPoint x: 774, endPoint y: 358, distance: 52.6
click at [774, 358] on div "Para activar la función de arrastre con el teclado, pulsa Alt + Intro. Cuando h…" at bounding box center [532, 414] width 999 height 497
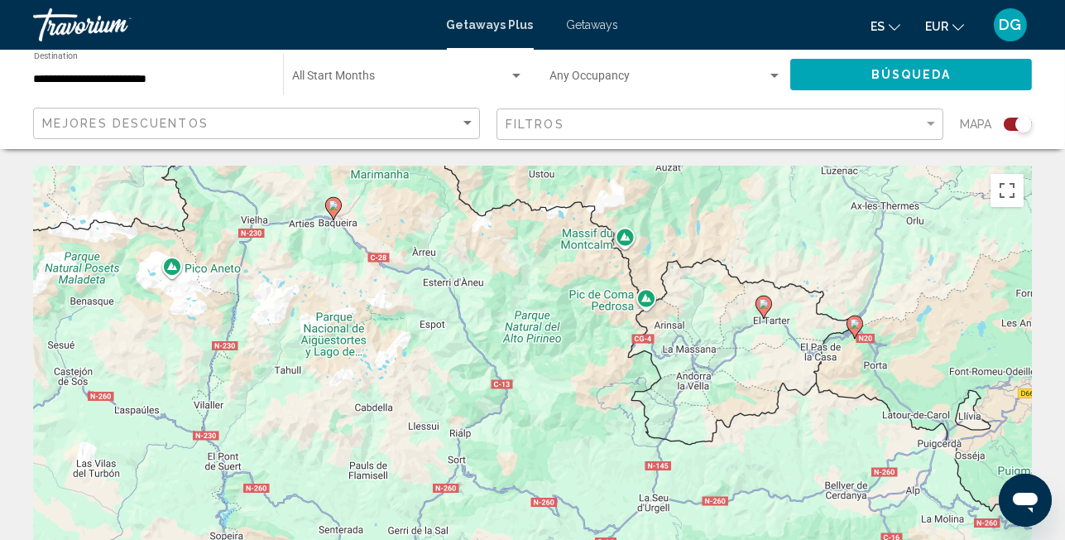
drag, startPoint x: 513, startPoint y: 280, endPoint x: 589, endPoint y: 315, distance: 84.1
click at [589, 315] on div "Para activar la función de arrastre con el teclado, pulsa Alt + Intro. Cuando h…" at bounding box center [532, 414] width 999 height 497
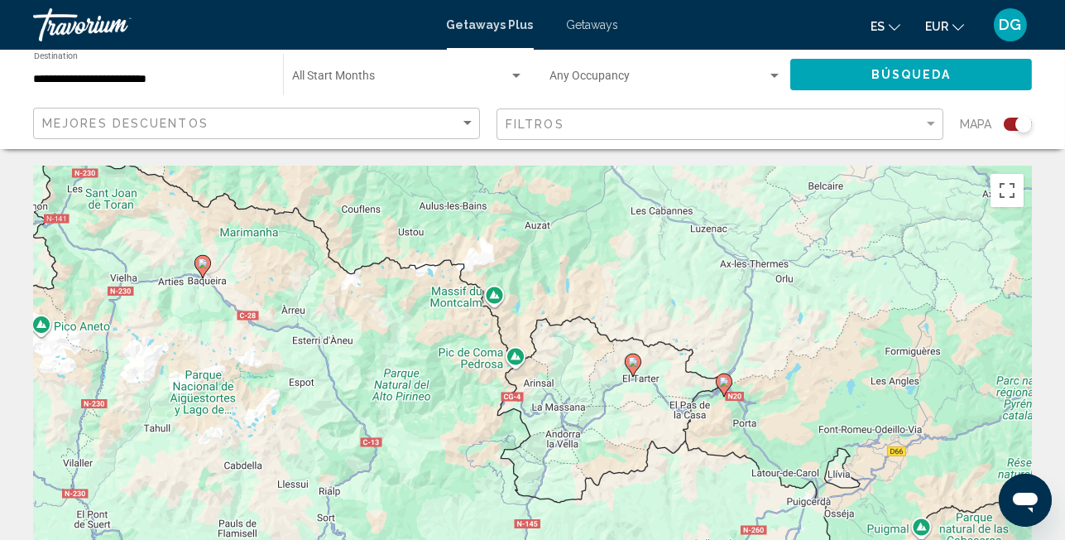
drag, startPoint x: 560, startPoint y: 329, endPoint x: 406, endPoint y: 378, distance: 161.5
click at [406, 378] on div "Para activar la función de arrastre con el teclado, pulsa Alt + Intro. Cuando h…" at bounding box center [532, 414] width 999 height 497
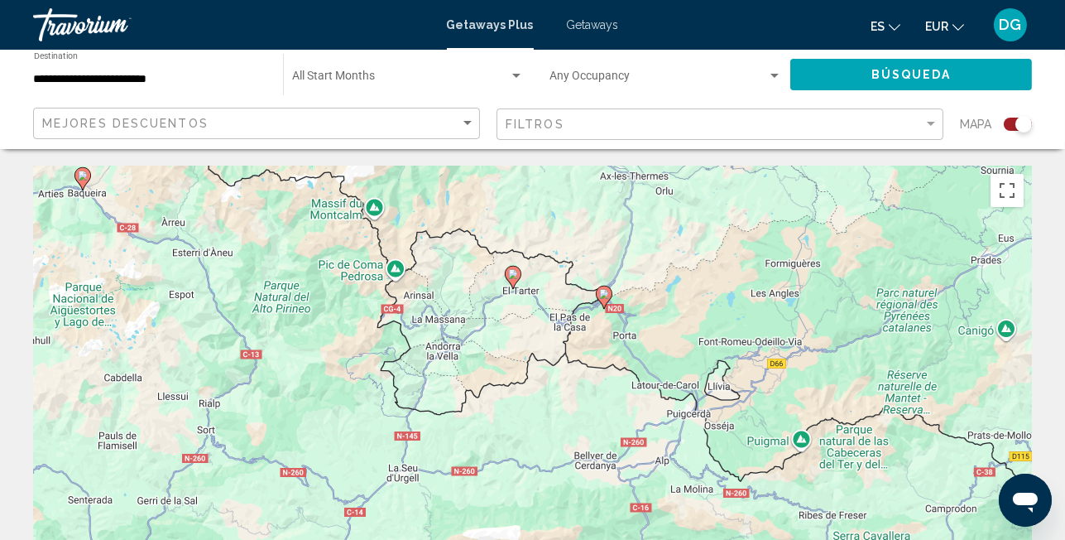
drag, startPoint x: 628, startPoint y: 387, endPoint x: 512, endPoint y: 301, distance: 144.4
click at [512, 301] on div "Para activar la función de arrastre con el teclado, pulsa Alt + Intro. Cuando h…" at bounding box center [532, 414] width 999 height 497
click at [732, 390] on div "Para activar la función de arrastre con el teclado, pulsa Alt + Intro. Cuando h…" at bounding box center [532, 414] width 999 height 497
click at [607, 295] on image "Main content" at bounding box center [604, 294] width 10 height 10
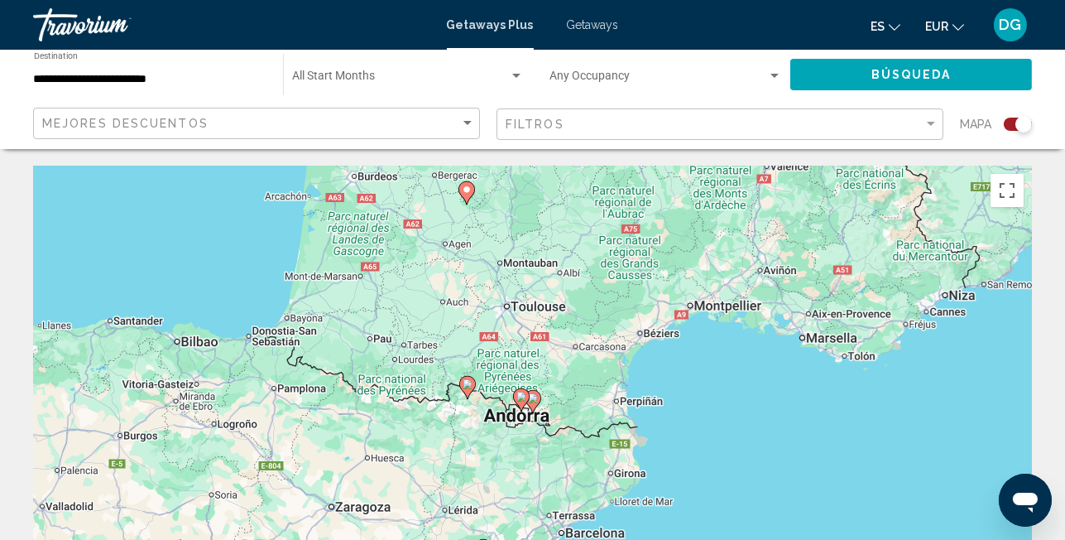
click at [469, 389] on icon "Main content" at bounding box center [466, 388] width 15 height 22
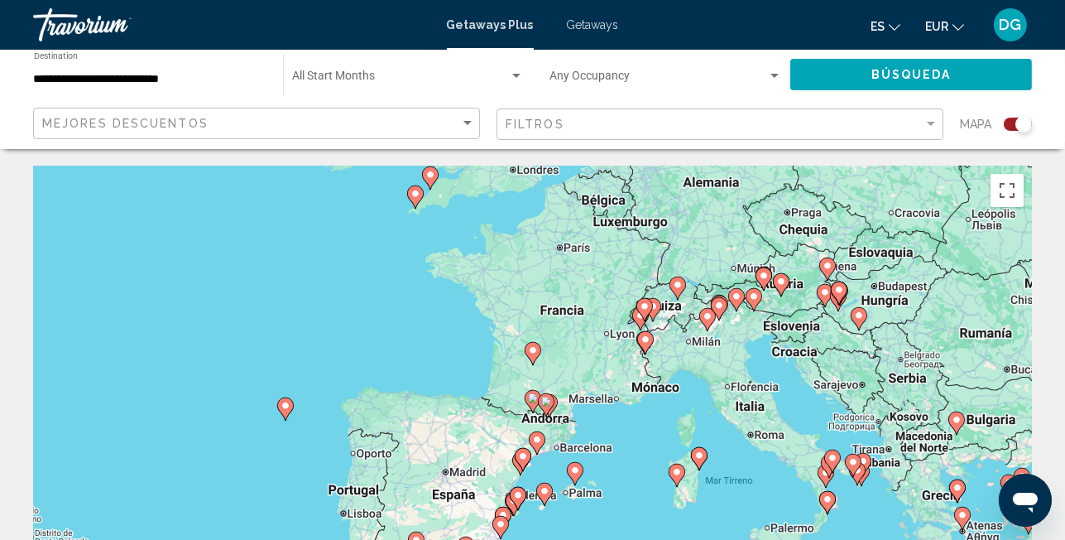
click at [531, 427] on div "Para desplazarte, pulsa las teclas de flecha. Para activar la función de arrast…" at bounding box center [532, 414] width 999 height 497
click at [531, 427] on div "Para activar la función de arrastre con el teclado, pulsa Alt + Intro. Cuando h…" at bounding box center [532, 414] width 999 height 497
click at [532, 437] on image "Main content" at bounding box center [537, 440] width 10 height 10
type input "**********"
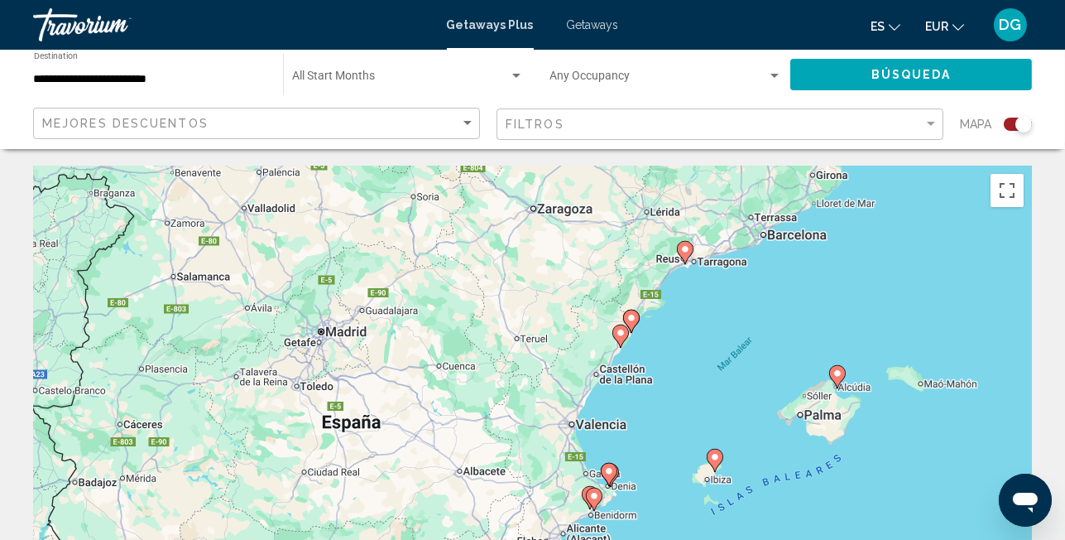
drag, startPoint x: 532, startPoint y: 438, endPoint x: 685, endPoint y: 286, distance: 215.4
click at [685, 286] on div "Para activar la función de arrastre con el teclado, pulsa Alt + Intro. Cuando h…" at bounding box center [532, 414] width 999 height 497
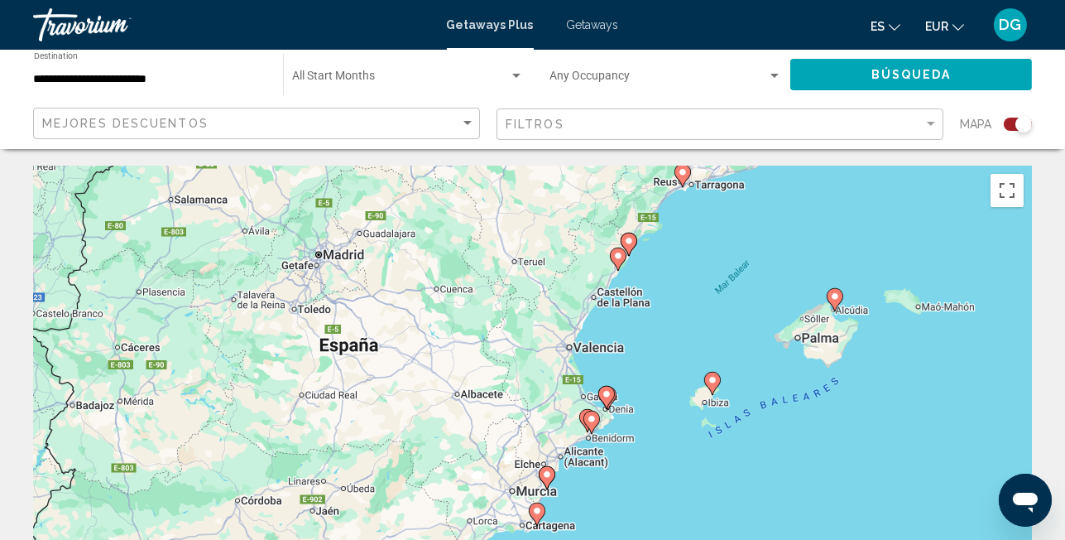
drag, startPoint x: 652, startPoint y: 358, endPoint x: 649, endPoint y: 277, distance: 81.2
click at [649, 277] on div "Para activar la función de arrastre con el teclado, pulsa Alt + Intro. Cuando h…" at bounding box center [532, 414] width 999 height 497
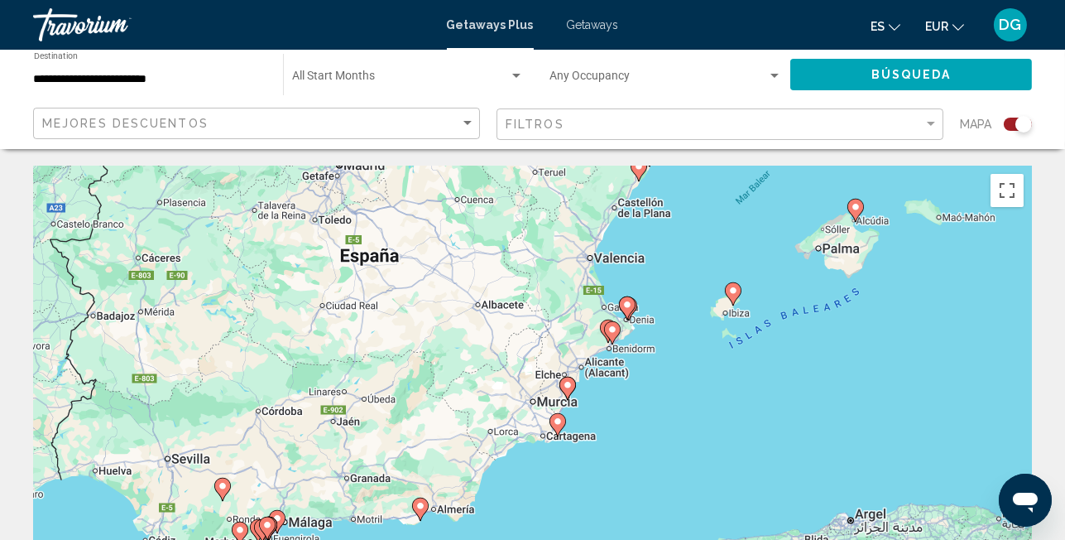
drag, startPoint x: 614, startPoint y: 430, endPoint x: 637, endPoint y: 339, distance: 94.0
click at [637, 339] on div "Para activar la función de arrastre con el teclado, pulsa Alt + Intro. Cuando h…" at bounding box center [532, 414] width 999 height 497
click at [608, 329] on image "Main content" at bounding box center [613, 330] width 10 height 10
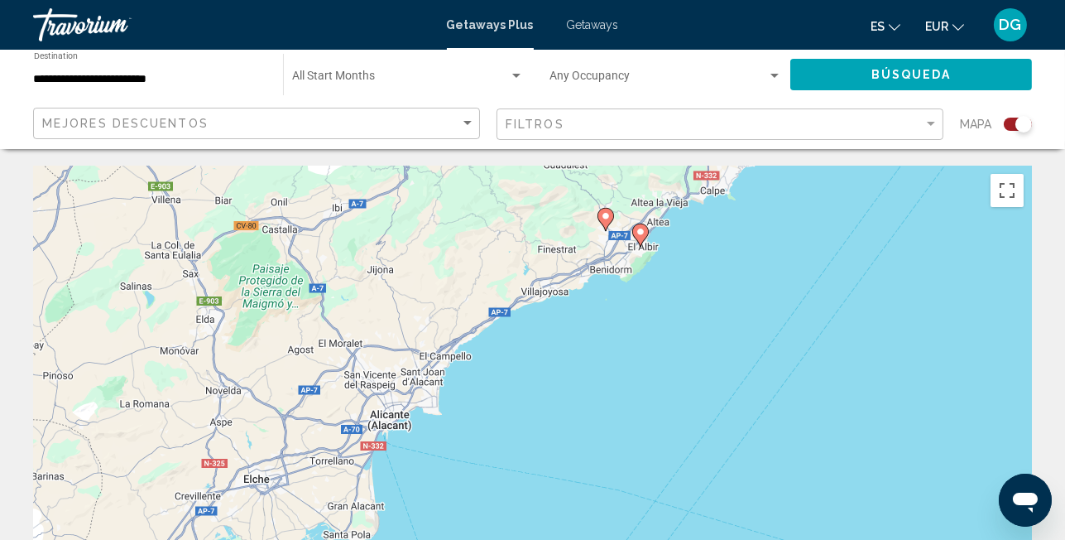
drag, startPoint x: 551, startPoint y: 406, endPoint x: 659, endPoint y: 237, distance: 201.0
click at [659, 237] on div "Para desplazarte, pulsa las teclas de flecha. Para activar la función de arrast…" at bounding box center [532, 414] width 999 height 497
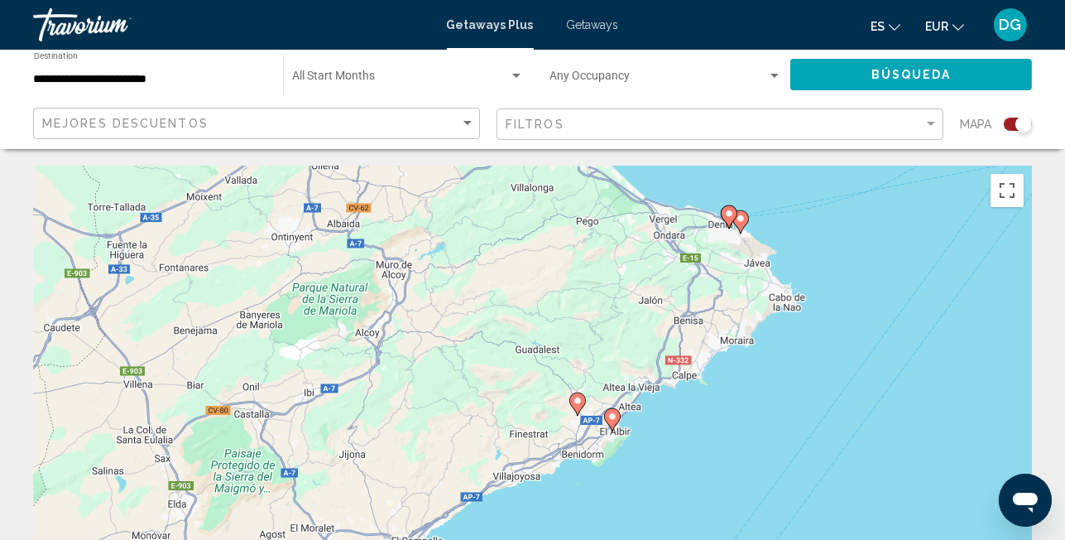
drag, startPoint x: 669, startPoint y: 286, endPoint x: 642, endPoint y: 474, distance: 189.9
click at [642, 474] on div "Para desplazarte, pulsa las teclas de flecha. Para activar la función de arrast…" at bounding box center [532, 414] width 999 height 497
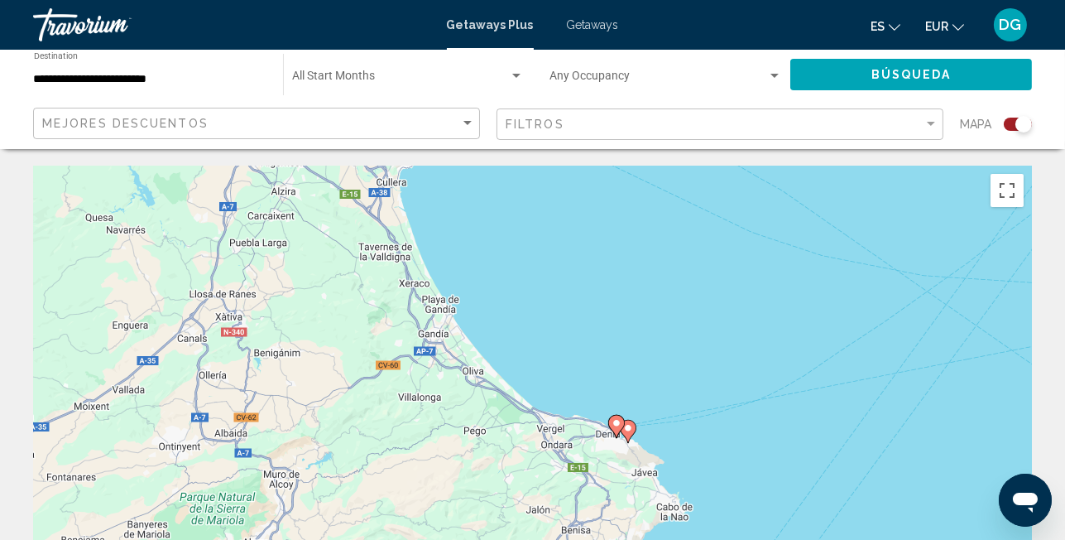
drag, startPoint x: 664, startPoint y: 291, endPoint x: 551, endPoint y: 509, distance: 246.2
click at [551, 509] on div "Para desplazarte, pulsa las teclas de flecha. Para activar la función de arrast…" at bounding box center [532, 414] width 999 height 497
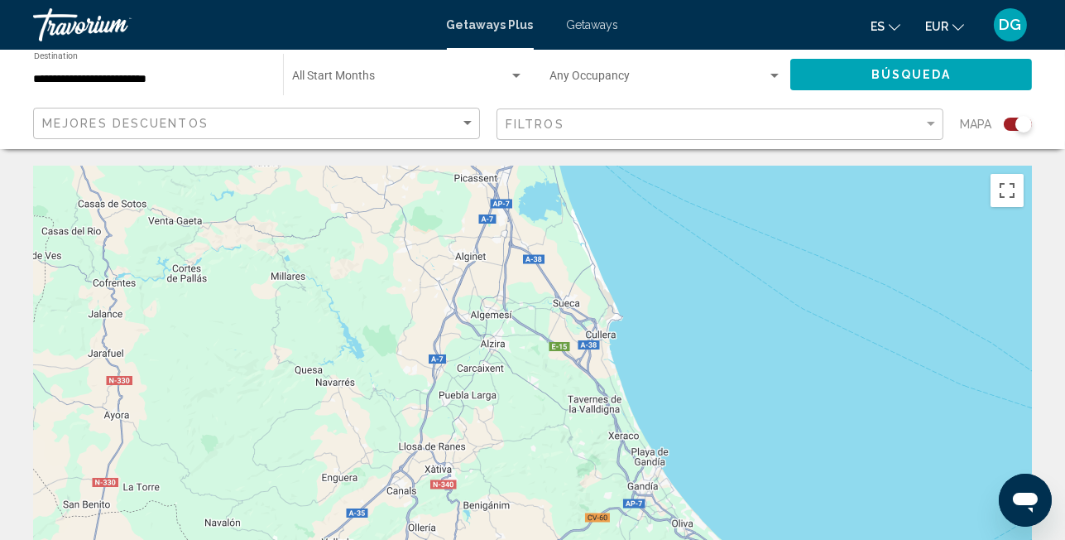
drag, startPoint x: 504, startPoint y: 342, endPoint x: 716, endPoint y: 493, distance: 260.5
click at [716, 493] on div "Para desplazarte, pulsa las teclas de flecha. Para activar la función de arrast…" at bounding box center [532, 414] width 999 height 497
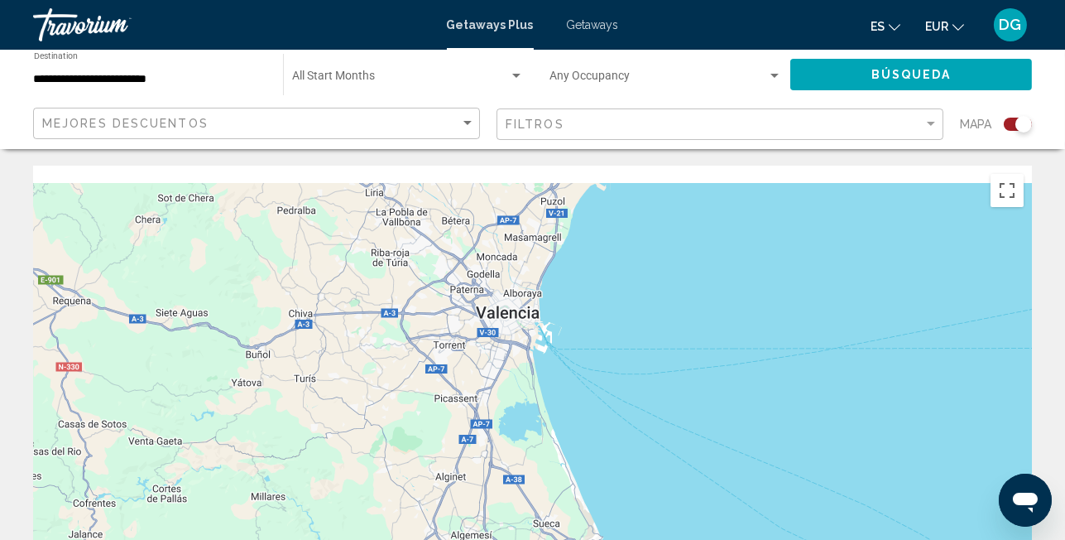
drag, startPoint x: 578, startPoint y: 294, endPoint x: 531, endPoint y: 454, distance: 167.2
click at [564, 534] on div "Para desplazarte, pulsa las teclas de flecha. Para activar la función de arrast…" at bounding box center [532, 414] width 999 height 497
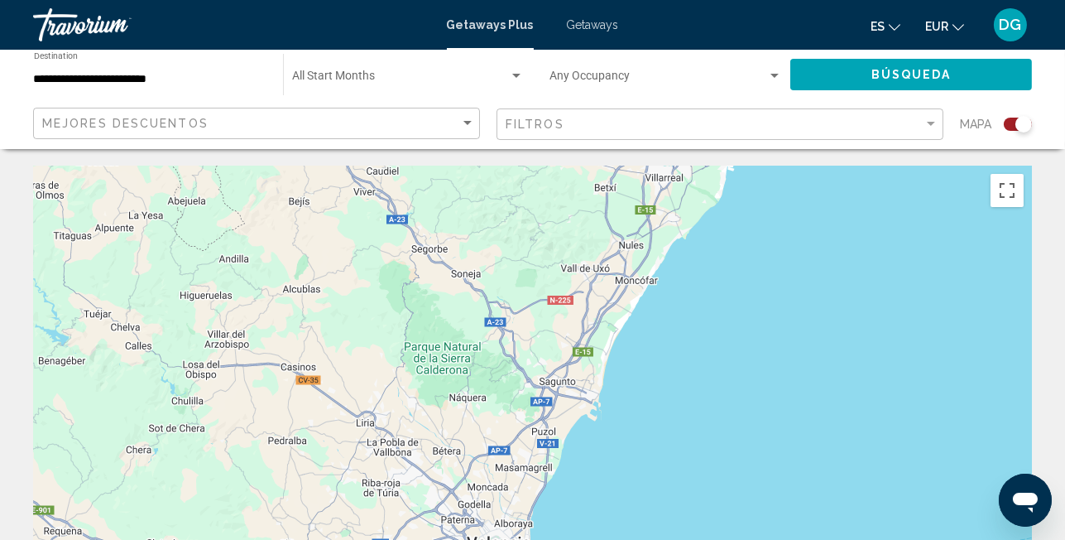
drag, startPoint x: 474, startPoint y: 281, endPoint x: 458, endPoint y: 488, distance: 206.8
click at [458, 488] on div "Para desplazarte, pulsa las teclas [PERSON_NAME]." at bounding box center [532, 414] width 999 height 497
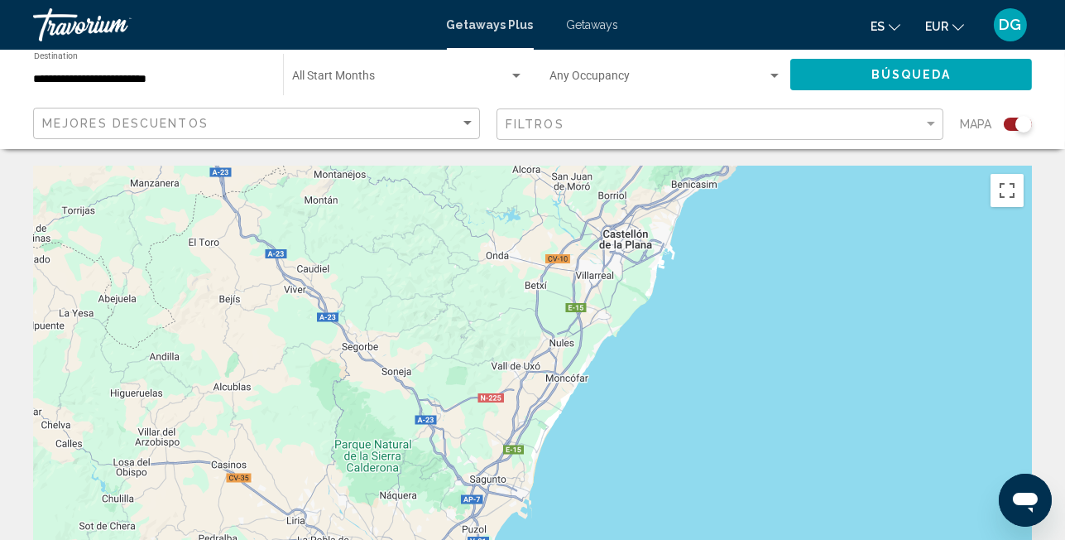
drag, startPoint x: 502, startPoint y: 381, endPoint x: 424, endPoint y: 492, distance: 135.5
click at [426, 498] on div "Para desplazarte, pulsa las teclas [PERSON_NAME]." at bounding box center [532, 414] width 999 height 497
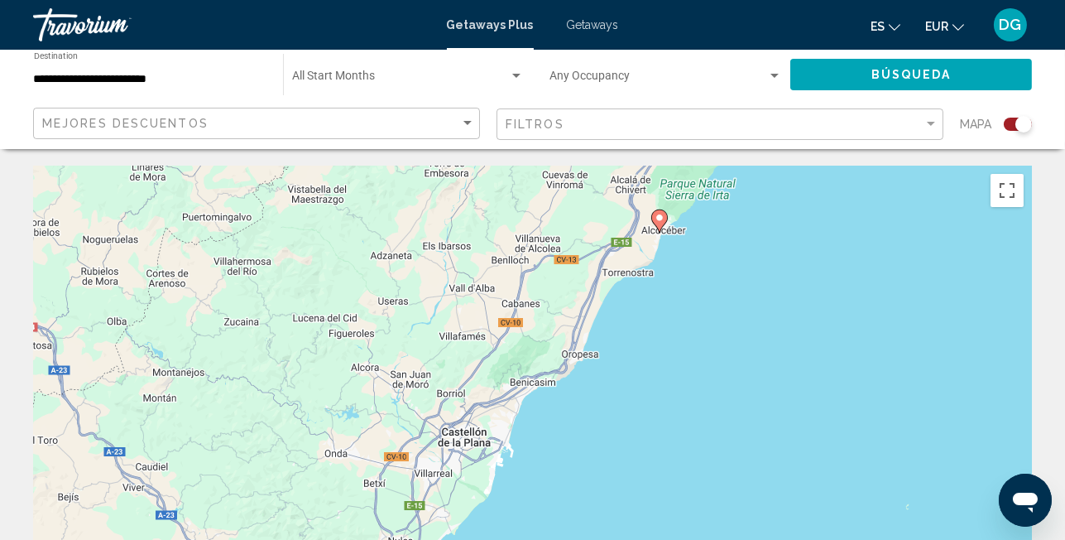
drag, startPoint x: 541, startPoint y: 325, endPoint x: 373, endPoint y: 500, distance: 243.6
click at [376, 503] on div "Para desplazarte, pulsa las teclas de flecha. Para activar la función de arrast…" at bounding box center [532, 414] width 999 height 497
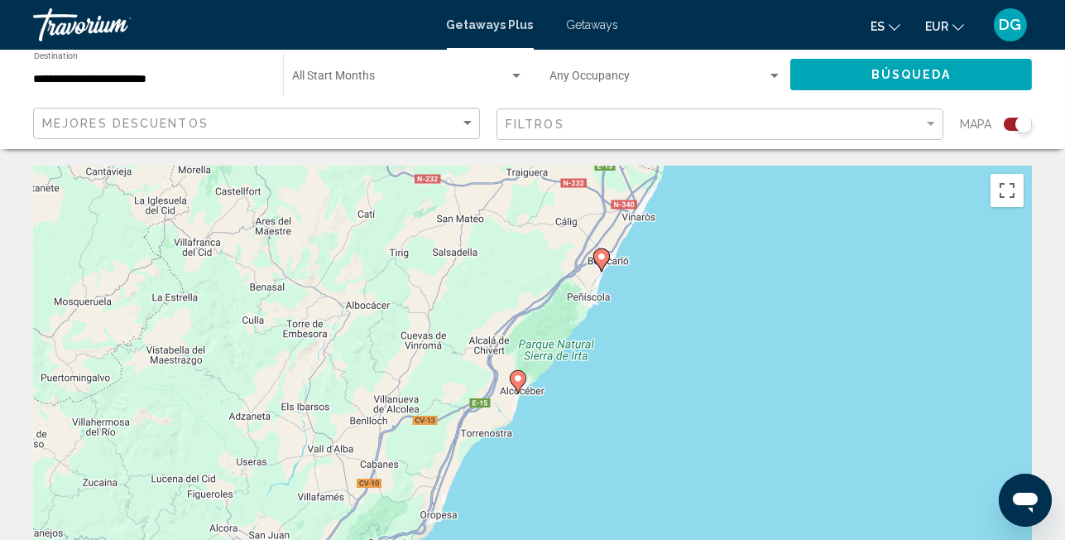
drag, startPoint x: 531, startPoint y: 303, endPoint x: 409, endPoint y: 447, distance: 189.1
click at [409, 447] on div "Para desplazarte, pulsa las teclas de flecha. Para activar la función de arrast…" at bounding box center [532, 414] width 999 height 497
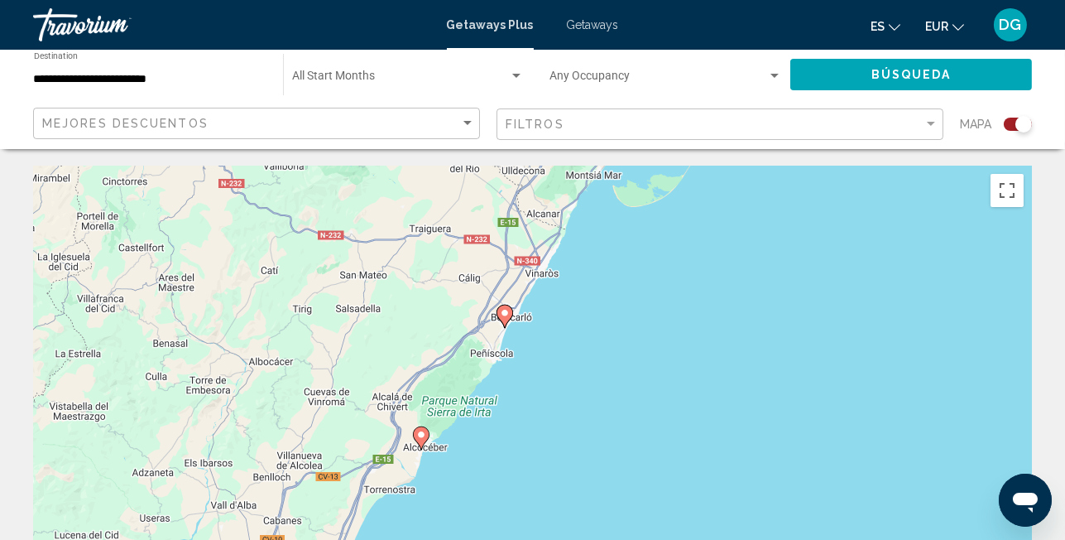
drag, startPoint x: 467, startPoint y: 359, endPoint x: 368, endPoint y: 417, distance: 114.3
click at [368, 417] on div "Para desplazarte, pulsa las teclas de flecha. Para activar la función de arrast…" at bounding box center [532, 414] width 999 height 497
click at [507, 311] on image "Main content" at bounding box center [505, 313] width 10 height 10
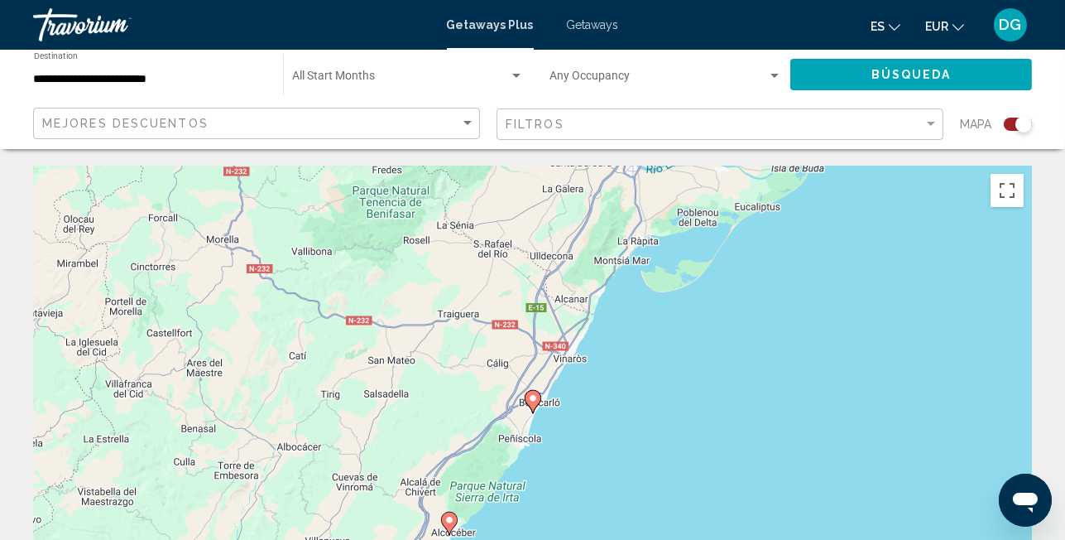
click at [537, 405] on icon "Main content" at bounding box center [533, 401] width 17 height 23
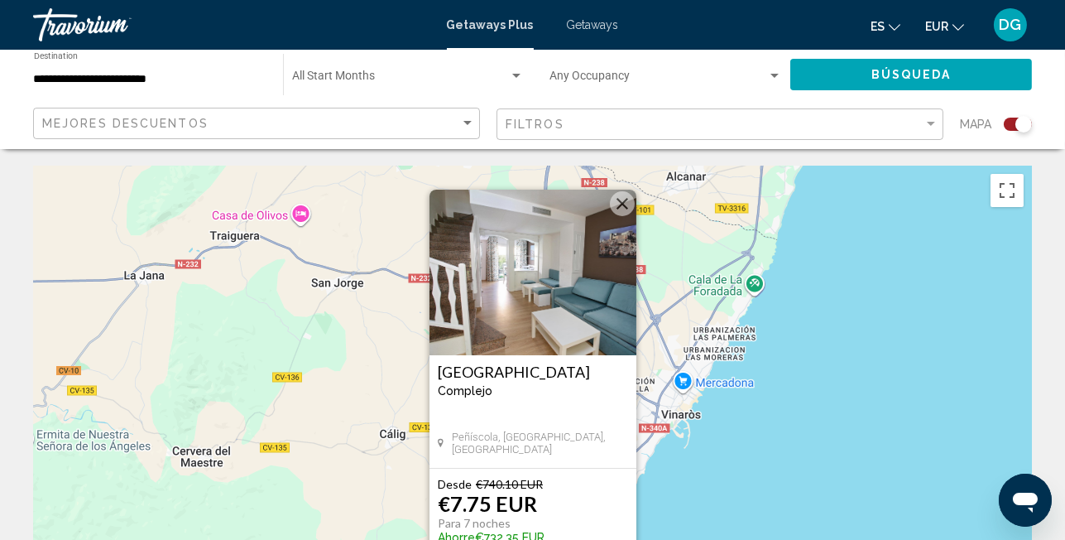
click at [623, 204] on button "Cerrar" at bounding box center [622, 203] width 25 height 25
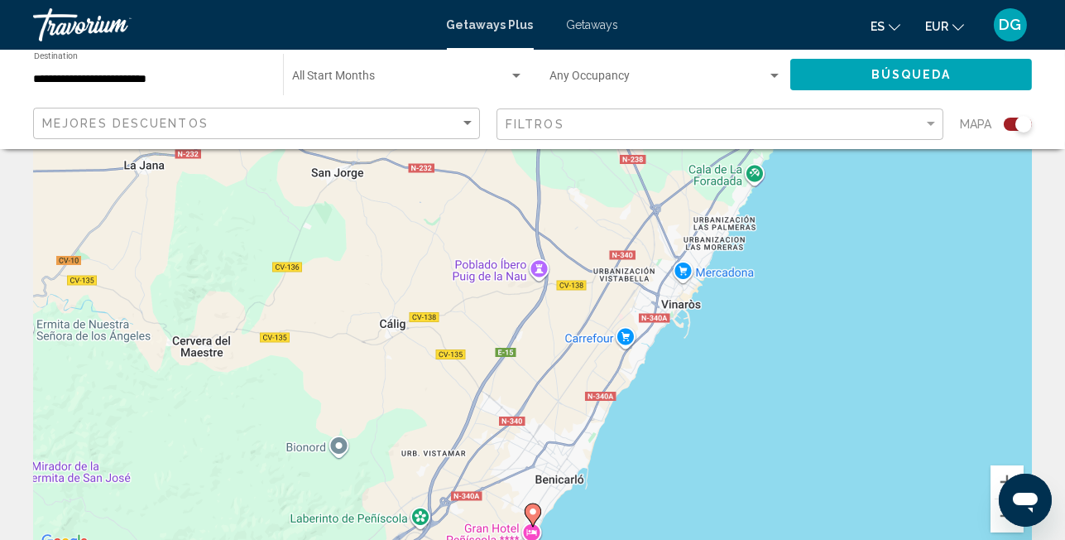
scroll to position [386, 0]
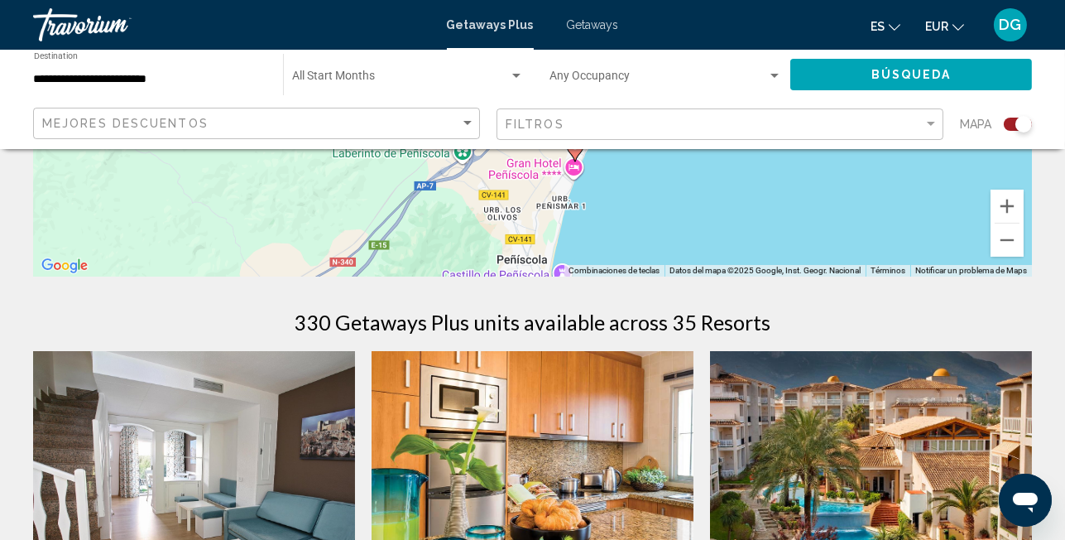
drag, startPoint x: 512, startPoint y: 225, endPoint x: 555, endPoint y: 129, distance: 105.2
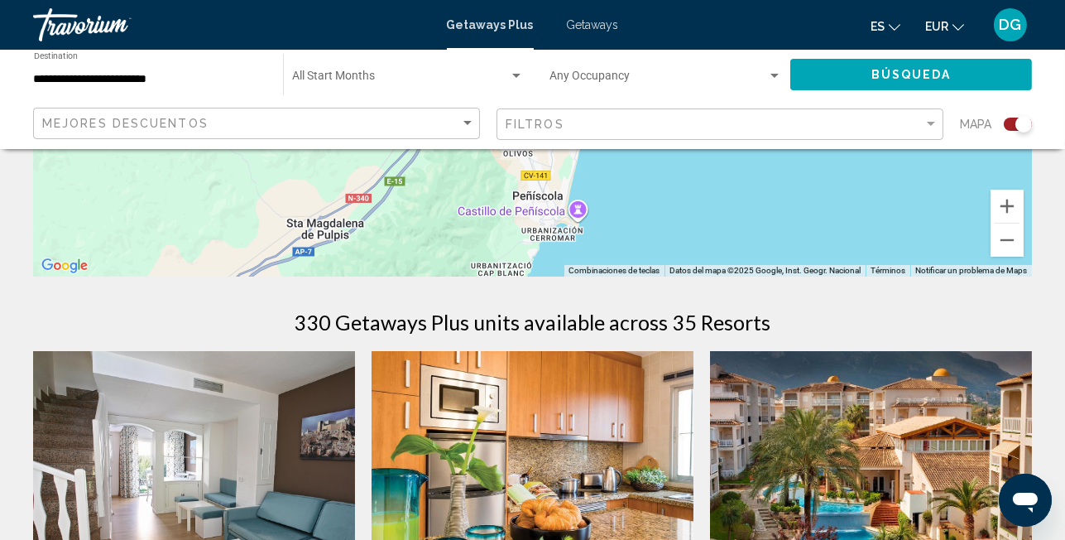
drag, startPoint x: 493, startPoint y: 210, endPoint x: 513, endPoint y: 145, distance: 68.6
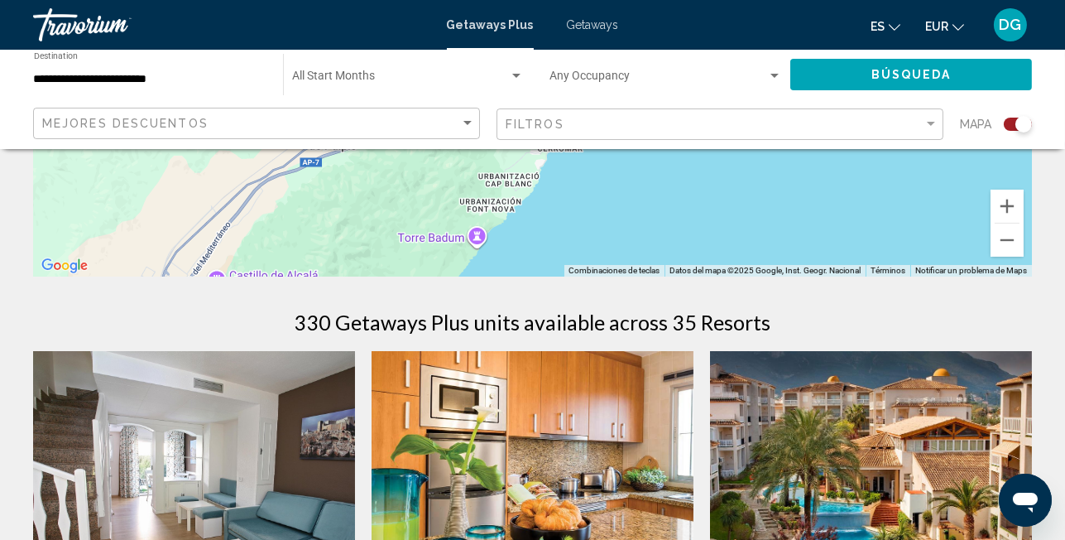
drag, startPoint x: 513, startPoint y: 214, endPoint x: 516, endPoint y: 140, distance: 73.7
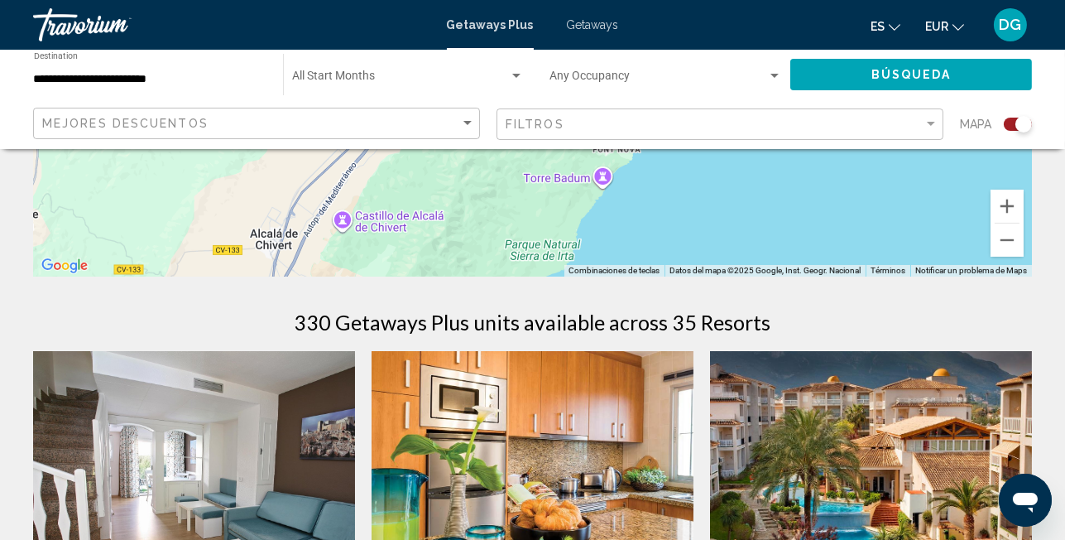
drag, startPoint x: 460, startPoint y: 243, endPoint x: 600, endPoint y: 187, distance: 150.5
click at [600, 187] on div "Para activar la función de arrastre con el teclado, pulsa Alt + Intro. Cuando h…" at bounding box center [532, 28] width 999 height 497
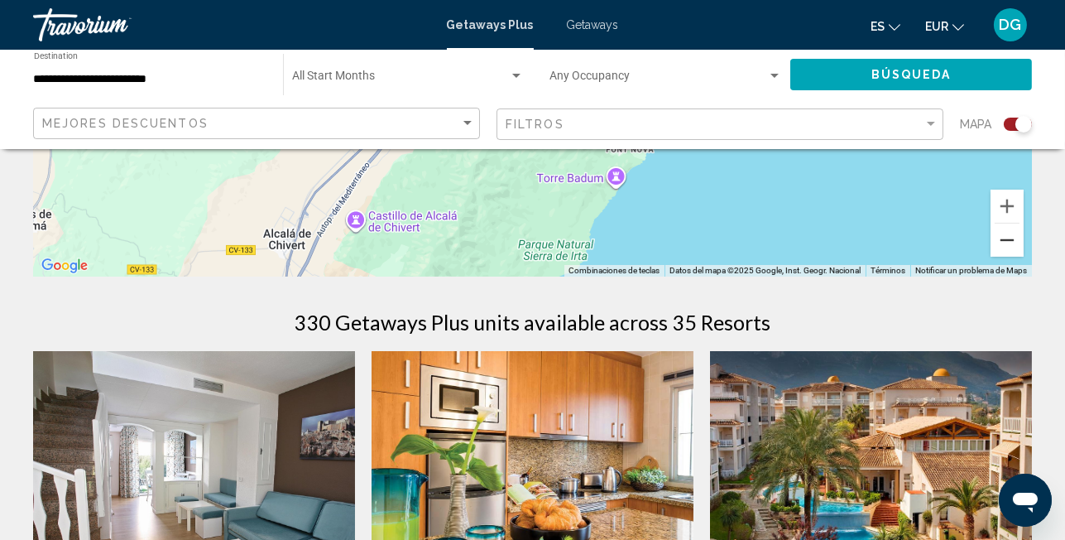
click at [1008, 238] on button "Reducir" at bounding box center [1007, 240] width 33 height 33
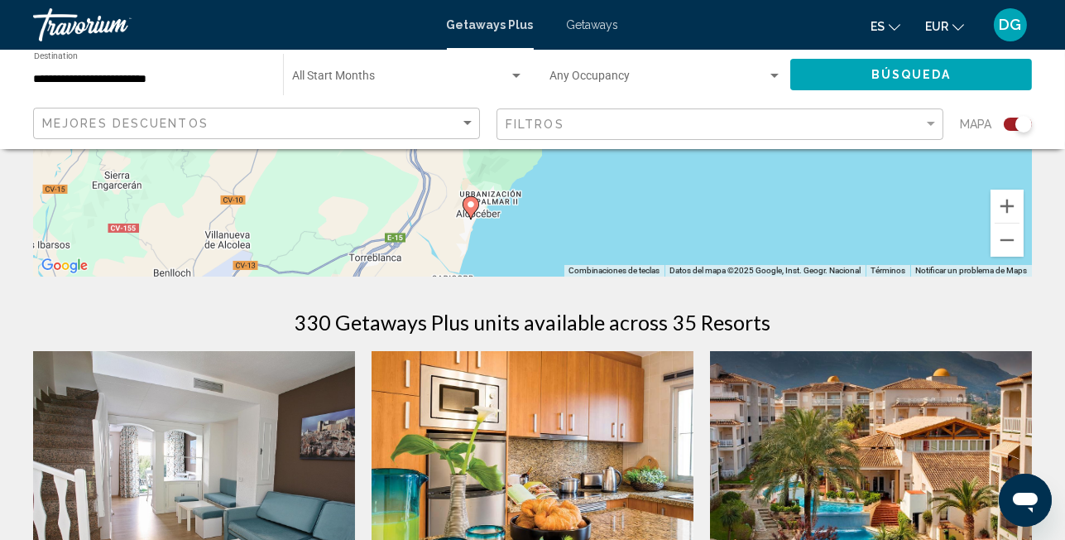
drag, startPoint x: 581, startPoint y: 233, endPoint x: 584, endPoint y: 220, distance: 12.9
click at [584, 221] on div "Para activar la función de arrastre con el teclado, pulsa Alt + Intro. Cuando h…" at bounding box center [532, 28] width 999 height 497
drag, startPoint x: 735, startPoint y: 294, endPoint x: 733, endPoint y: 325, distance: 30.7
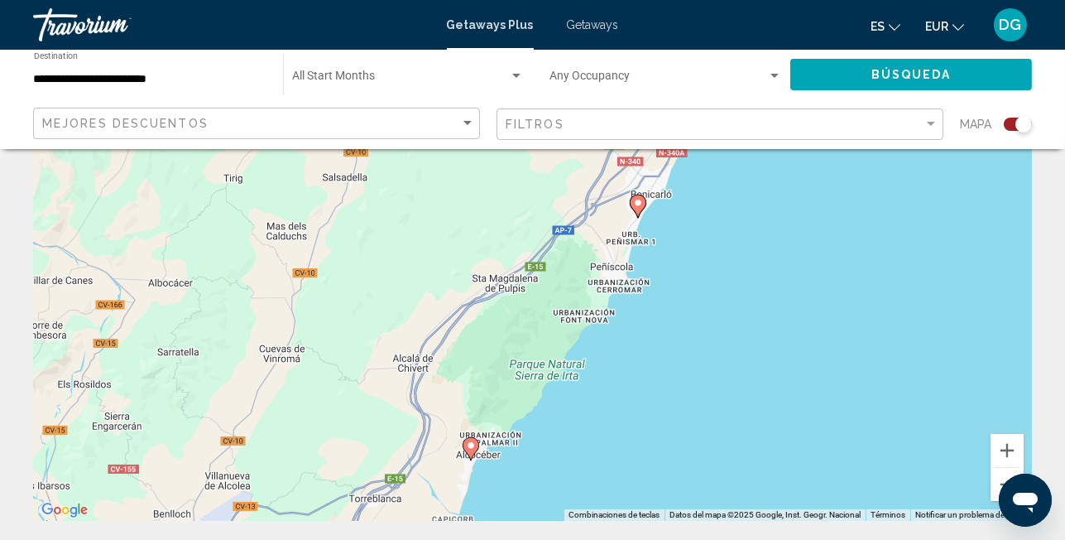
scroll to position [131, 0]
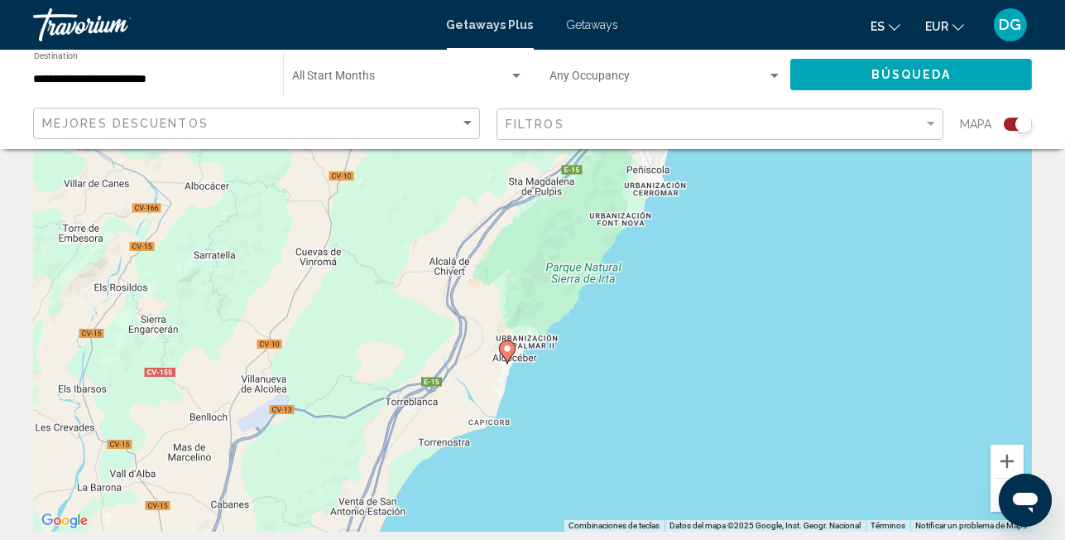
drag, startPoint x: 737, startPoint y: 310, endPoint x: 793, endPoint y: 168, distance: 153.1
click at [793, 168] on div "Para activar la función de arrastre con el teclado, pulsa Alt + Intro. Cuando h…" at bounding box center [532, 283] width 999 height 497
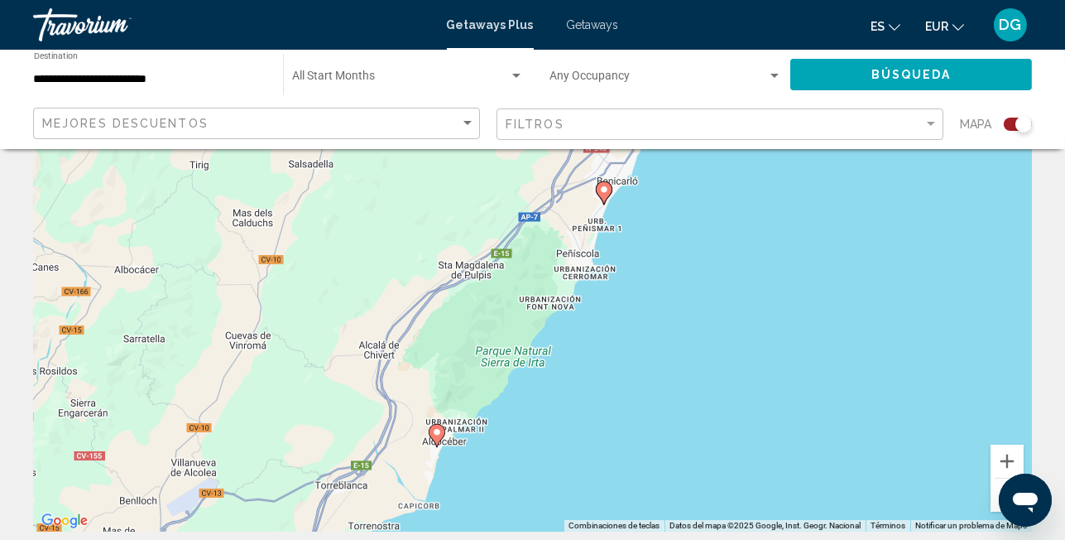
drag, startPoint x: 648, startPoint y: 307, endPoint x: 554, endPoint y: 430, distance: 155.3
click at [554, 430] on div "Para activar la función de arrastre con el teclado, pulsa Alt + Intro. Cuando h…" at bounding box center [532, 283] width 999 height 497
click at [440, 431] on image "Main content" at bounding box center [437, 432] width 10 height 10
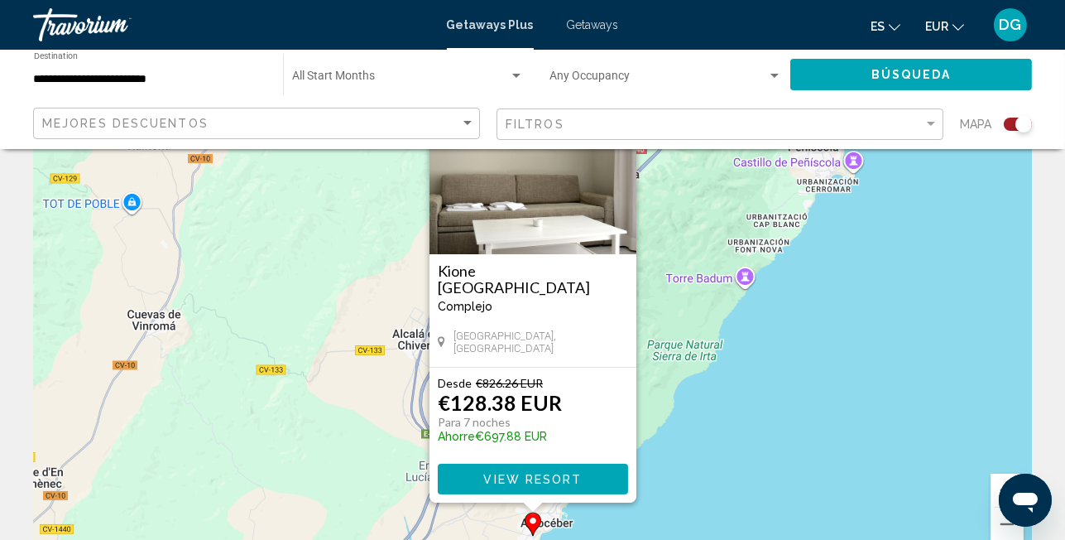
scroll to position [110, 0]
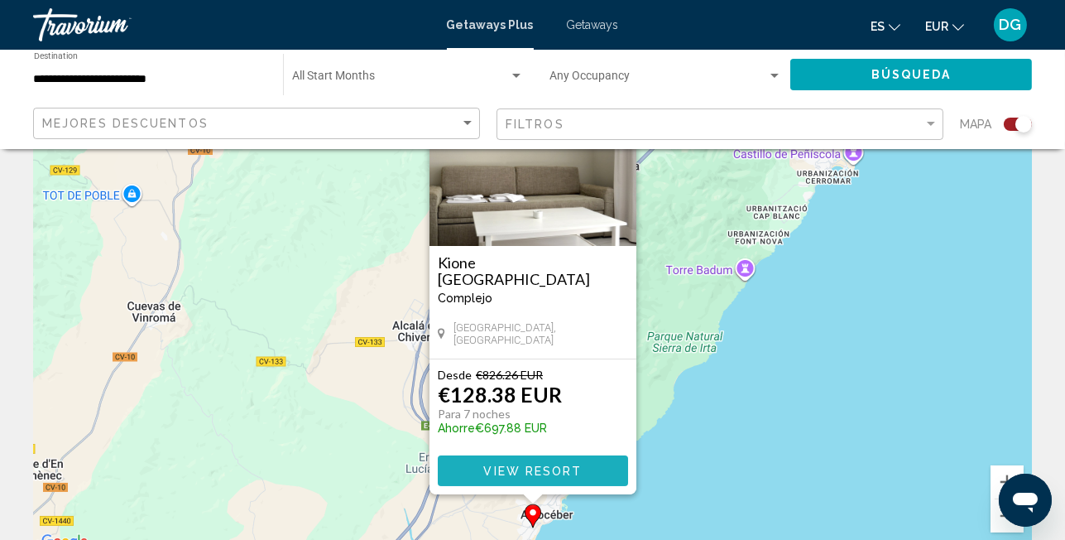
click at [533, 469] on span "View Resort" at bounding box center [532, 470] width 99 height 13
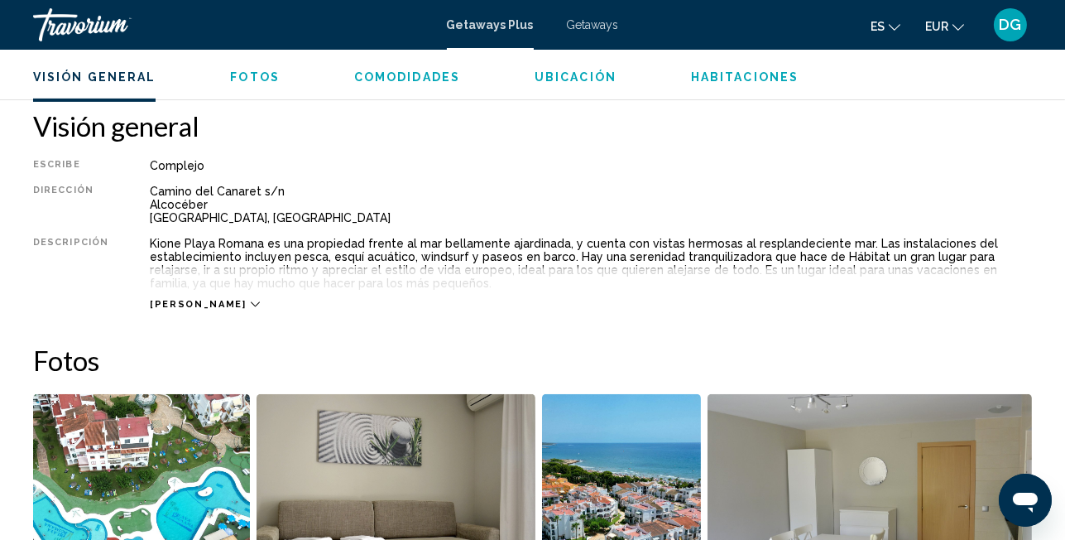
scroll to position [772, 0]
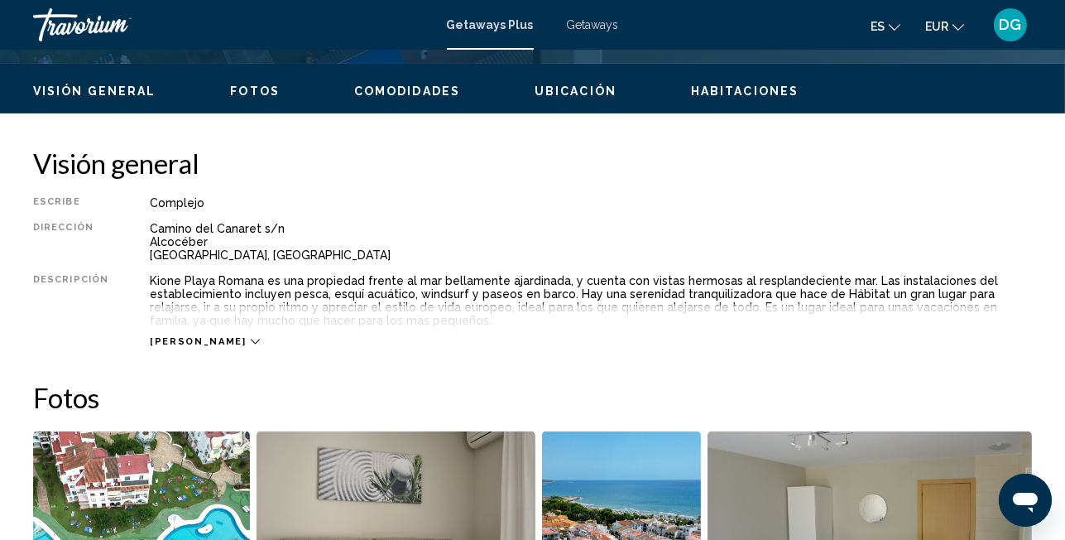
click at [747, 92] on span "Habitaciones" at bounding box center [745, 90] width 108 height 13
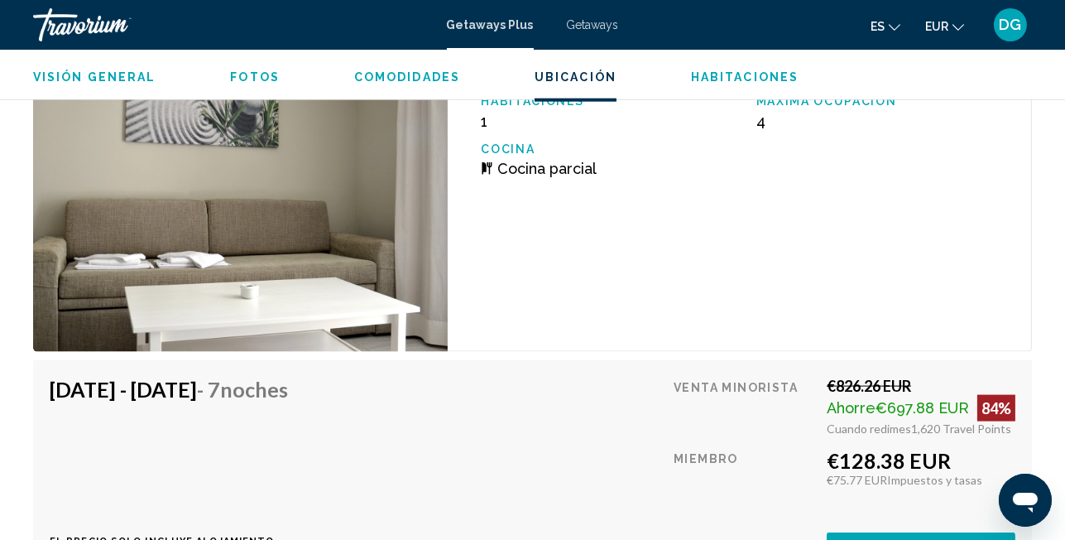
scroll to position [3194, 0]
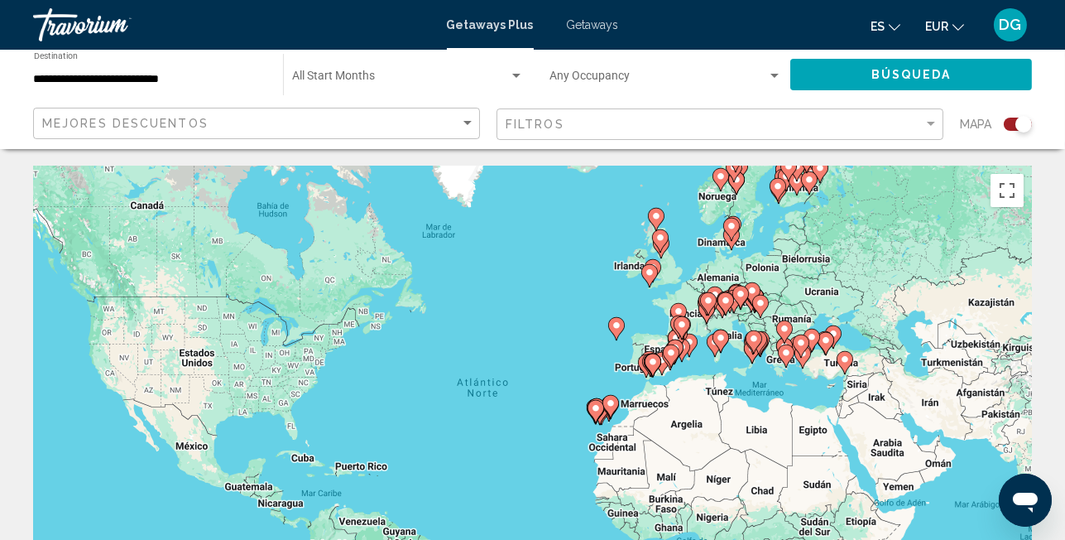
click at [656, 351] on gmp-advanced-marker "Main content" at bounding box center [662, 363] width 17 height 25
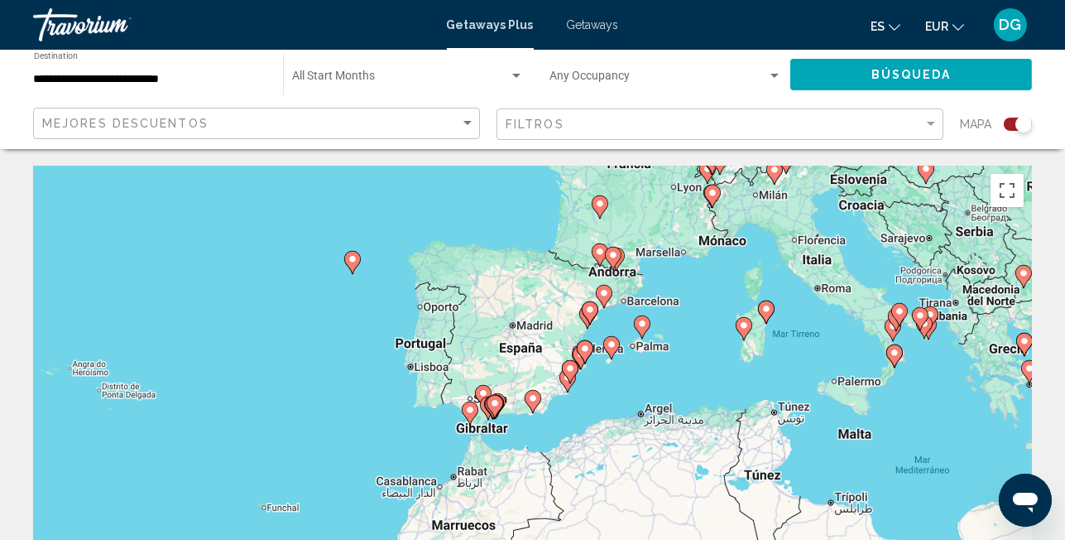
click at [544, 368] on div "Para activar la función de arrastre con el teclado, pulsa Alt + Intro. Cuando h…" at bounding box center [532, 414] width 999 height 497
click at [574, 341] on div "Para activar la función de arrastre con el teclado, pulsa Alt + Intro. Cuando h…" at bounding box center [532, 414] width 999 height 497
click at [530, 394] on image "Main content" at bounding box center [533, 398] width 10 height 10
type input "**********"
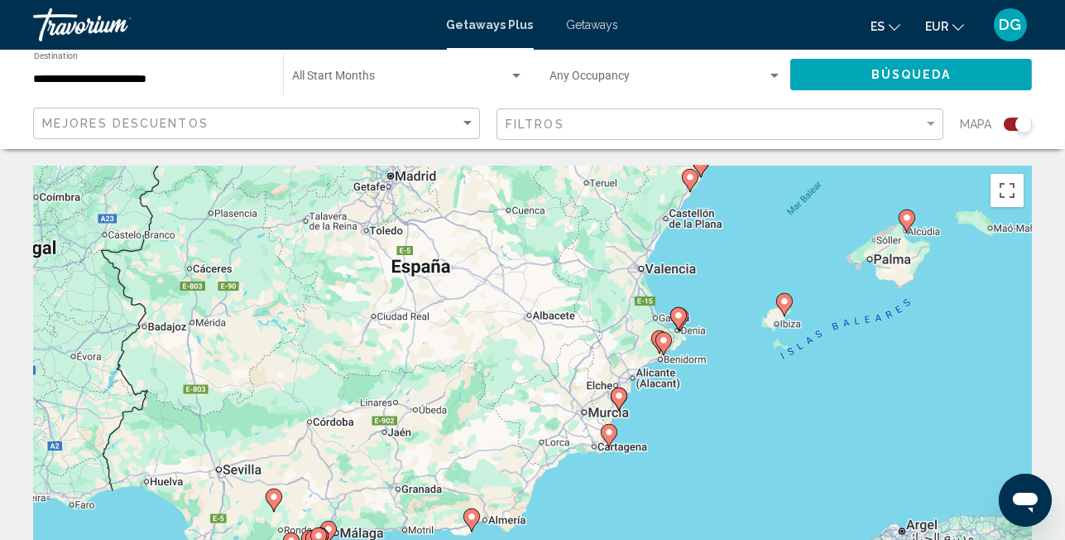
drag, startPoint x: 725, startPoint y: 347, endPoint x: 659, endPoint y: 472, distance: 141.5
click at [659, 472] on div "Para activar la función de arrastre con el teclado, pulsa Alt + Intro. Cuando h…" at bounding box center [532, 414] width 999 height 497
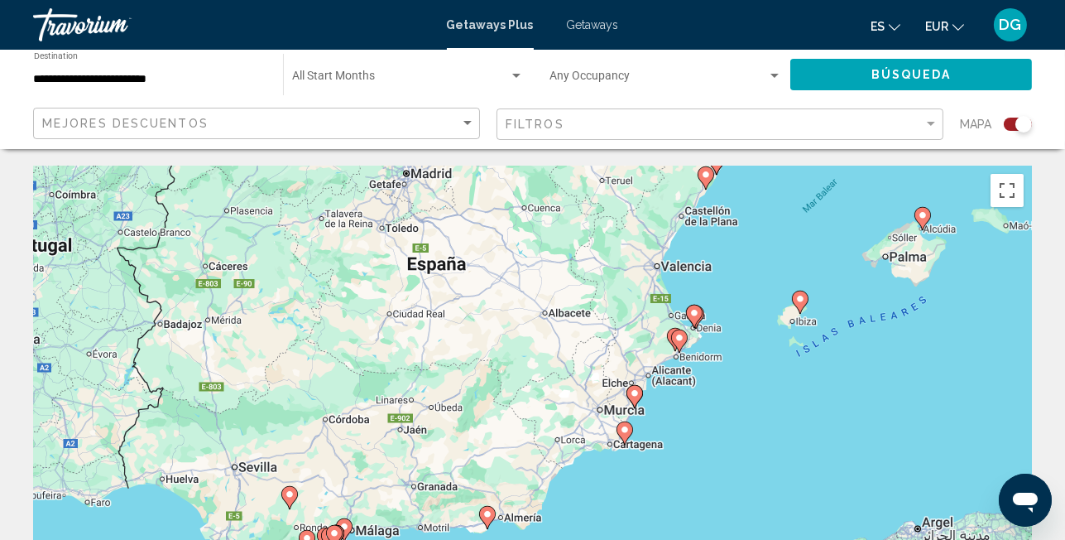
drag, startPoint x: 705, startPoint y: 357, endPoint x: 723, endPoint y: 354, distance: 17.6
click at [723, 354] on div "Para activar la función de arrastre con el teclado, pulsa Alt + Intro. Cuando h…" at bounding box center [532, 414] width 999 height 497
click at [660, 348] on div "Para activar la función de arrastre con el teclado, pulsa Alt + Intro. Cuando h…" at bounding box center [532, 414] width 999 height 497
click at [679, 348] on icon "Main content" at bounding box center [678, 341] width 15 height 22
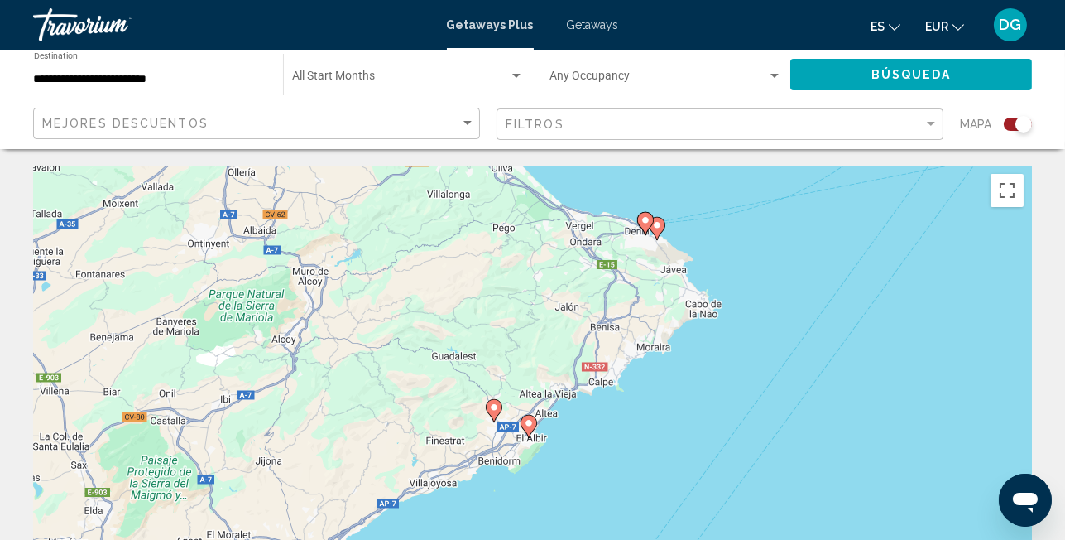
drag, startPoint x: 520, startPoint y: 433, endPoint x: 517, endPoint y: 458, distance: 25.0
click at [517, 458] on div "Para activar la función de arrastre con el teclado, pulsa Alt + Intro. Cuando h…" at bounding box center [532, 414] width 999 height 497
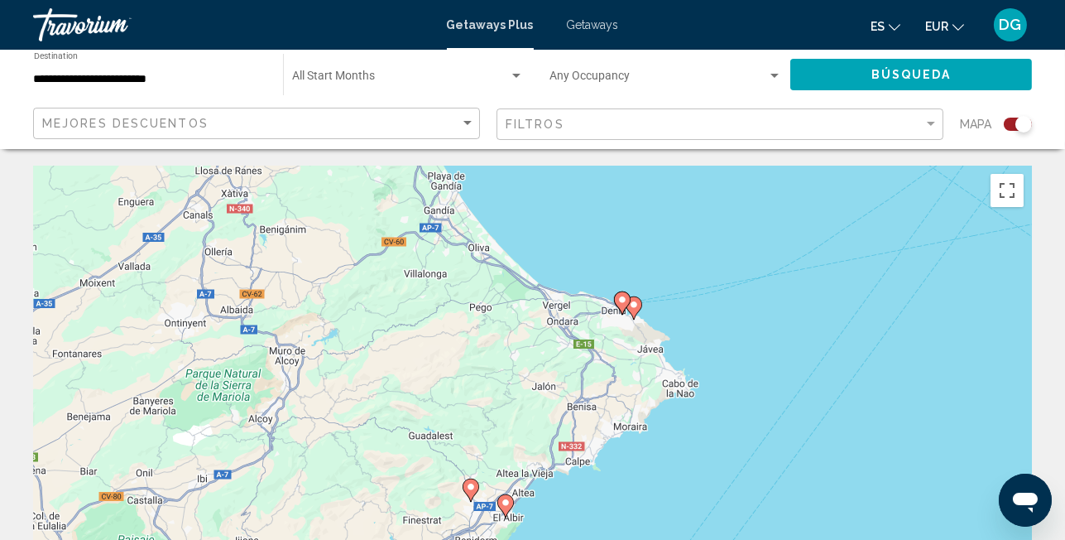
drag, startPoint x: 686, startPoint y: 395, endPoint x: 665, endPoint y: 474, distance: 82.3
click at [665, 474] on div "Para activar la función de arrastre con el teclado, pulsa Alt + Intro. Cuando h…" at bounding box center [532, 414] width 999 height 497
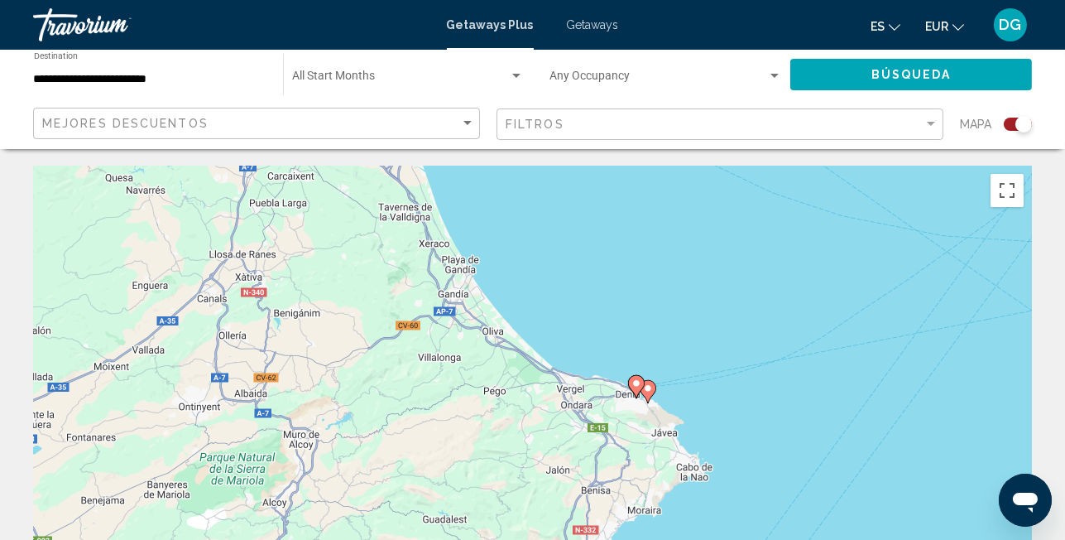
drag, startPoint x: 704, startPoint y: 349, endPoint x: 719, endPoint y: 434, distance: 86.7
click at [719, 434] on div "Para activar la función de arrastre con el teclado, pulsa Alt + Intro. Cuando h…" at bounding box center [532, 414] width 999 height 497
click at [639, 385] on image "Main content" at bounding box center [637, 383] width 10 height 10
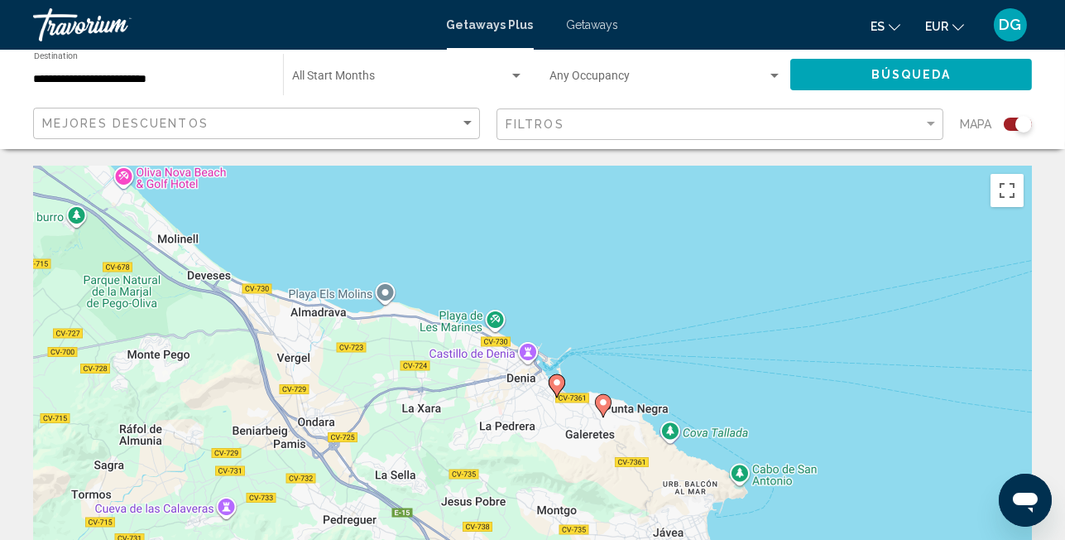
drag, startPoint x: 636, startPoint y: 437, endPoint x: 658, endPoint y: 200, distance: 237.8
click at [659, 180] on div "Para activar la función de arrastre con el teclado, pulsa Alt + Intro. Cuando h…" at bounding box center [532, 414] width 999 height 497
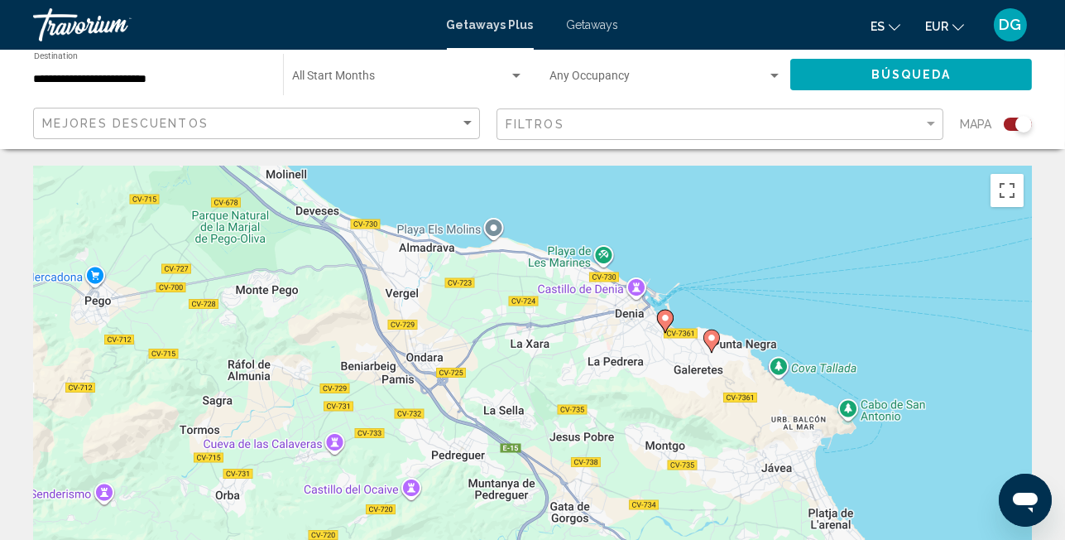
drag, startPoint x: 750, startPoint y: 373, endPoint x: 853, endPoint y: 322, distance: 114.4
click at [853, 322] on div "Para activar la función de arrastre con el teclado, pulsa Alt + Intro. Cuando h…" at bounding box center [532, 414] width 999 height 497
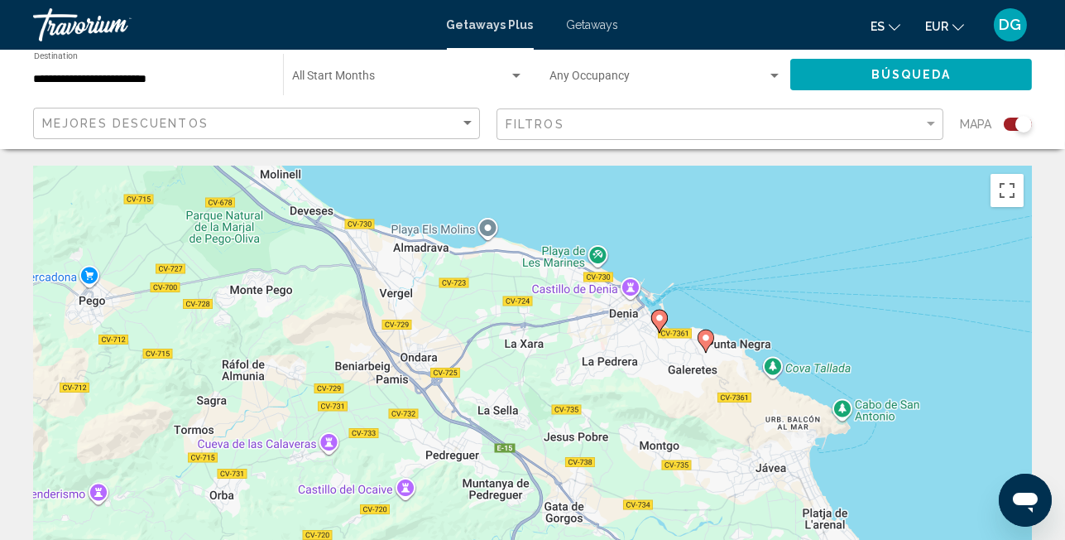
click at [658, 316] on image "Main content" at bounding box center [660, 318] width 10 height 10
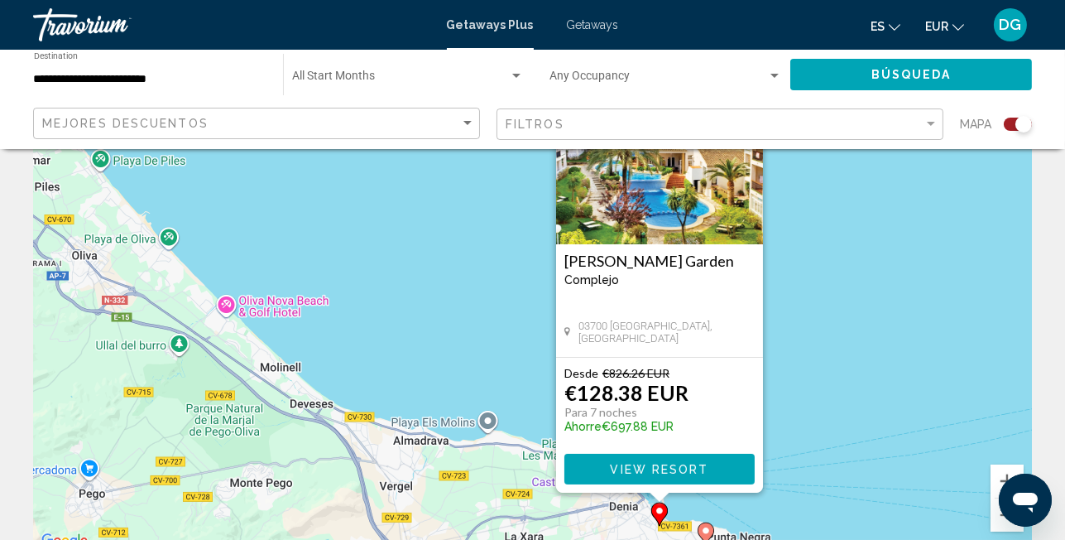
scroll to position [166, 0]
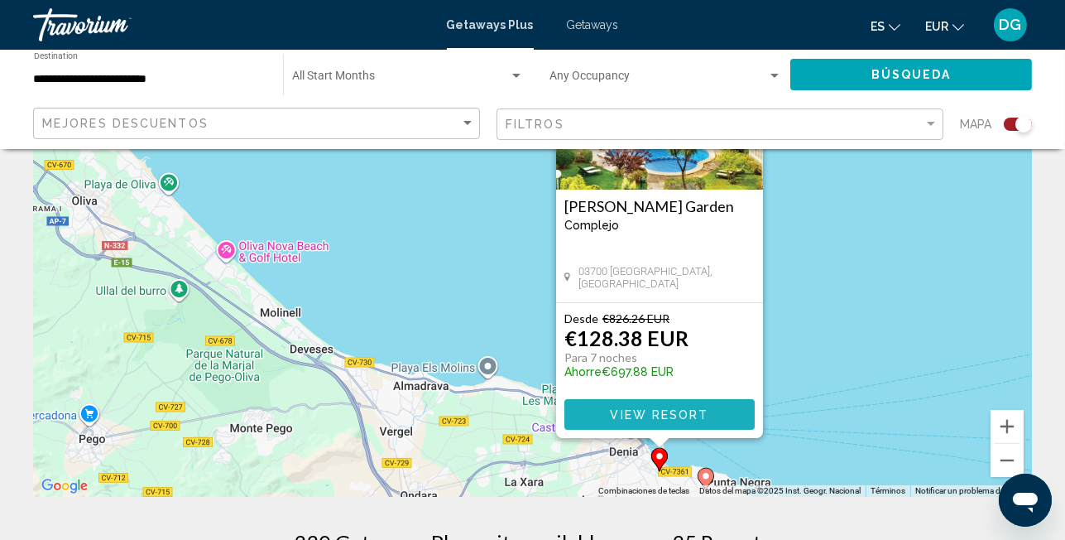
click at [634, 416] on span "View Resort" at bounding box center [659, 414] width 99 height 13
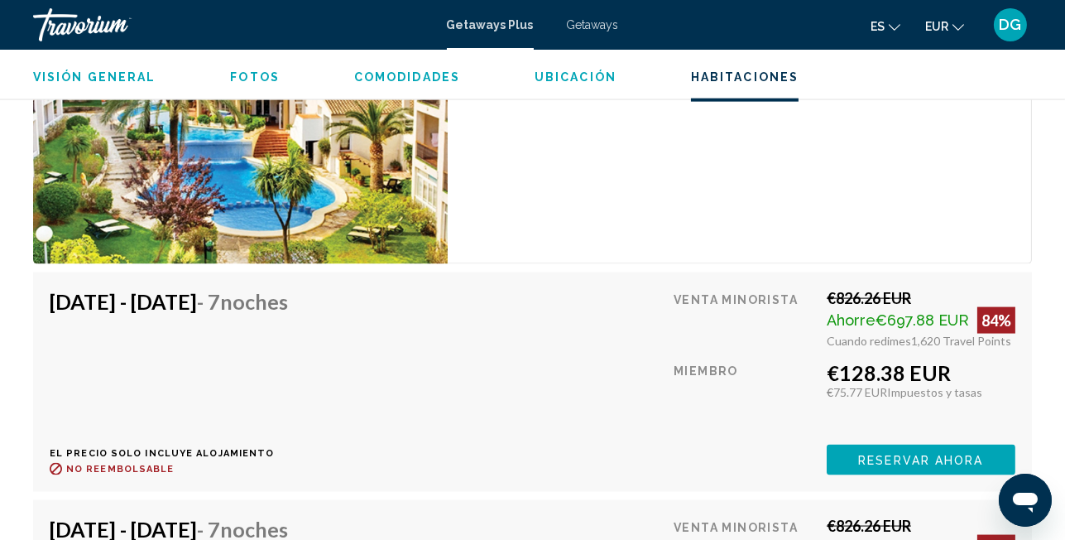
scroll to position [3209, 0]
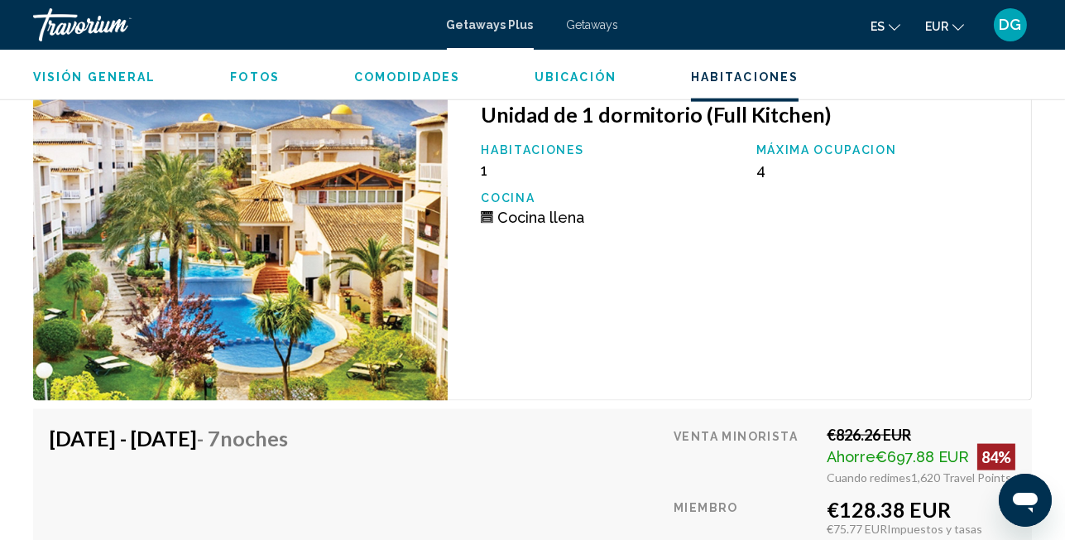
click at [390, 296] on img "Main content" at bounding box center [240, 242] width 415 height 316
click at [699, 80] on span "Habitaciones" at bounding box center [745, 76] width 108 height 13
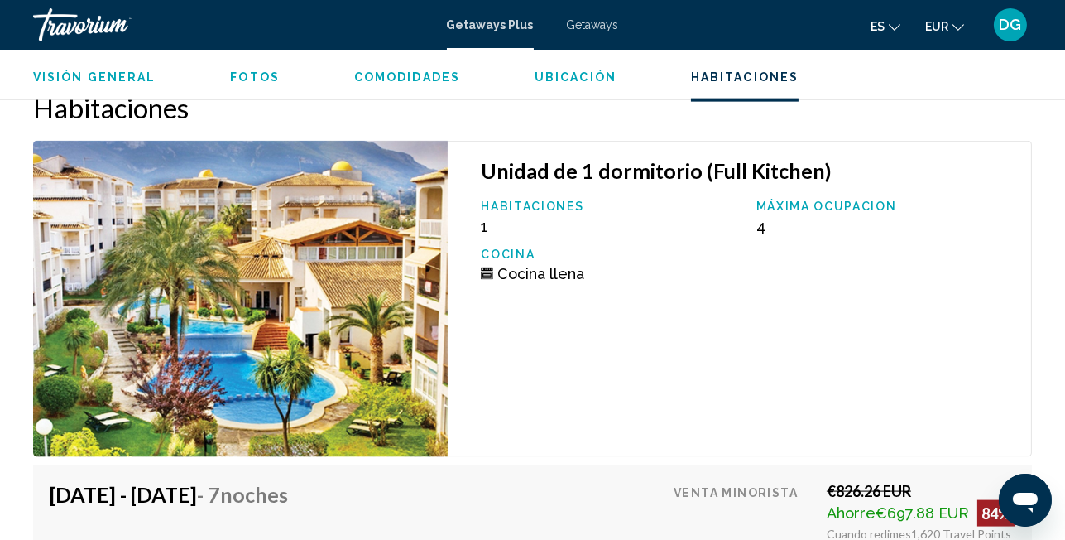
scroll to position [3143, 0]
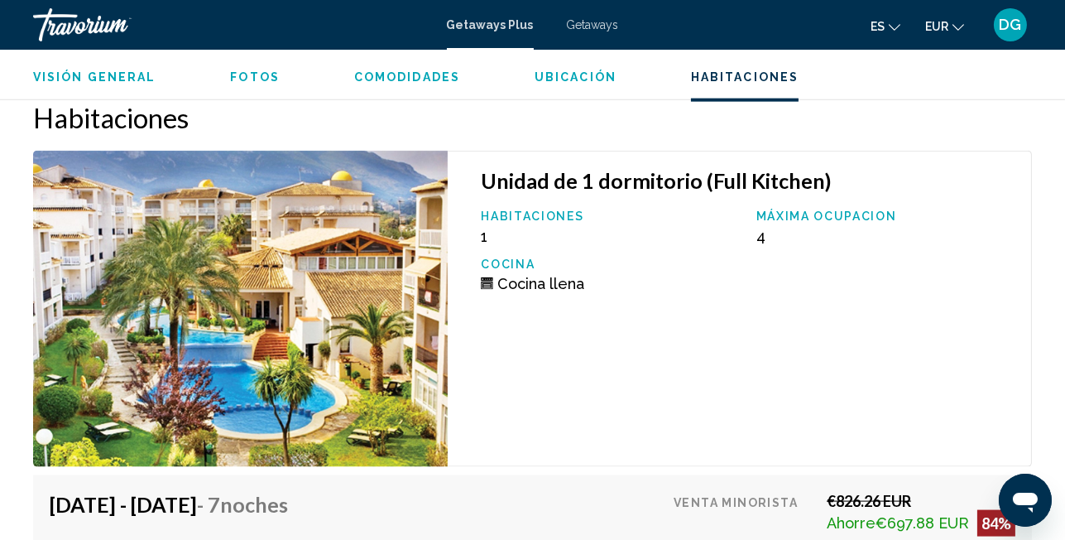
click at [379, 280] on img "Main content" at bounding box center [240, 309] width 415 height 316
click at [310, 328] on img "Main content" at bounding box center [240, 309] width 415 height 316
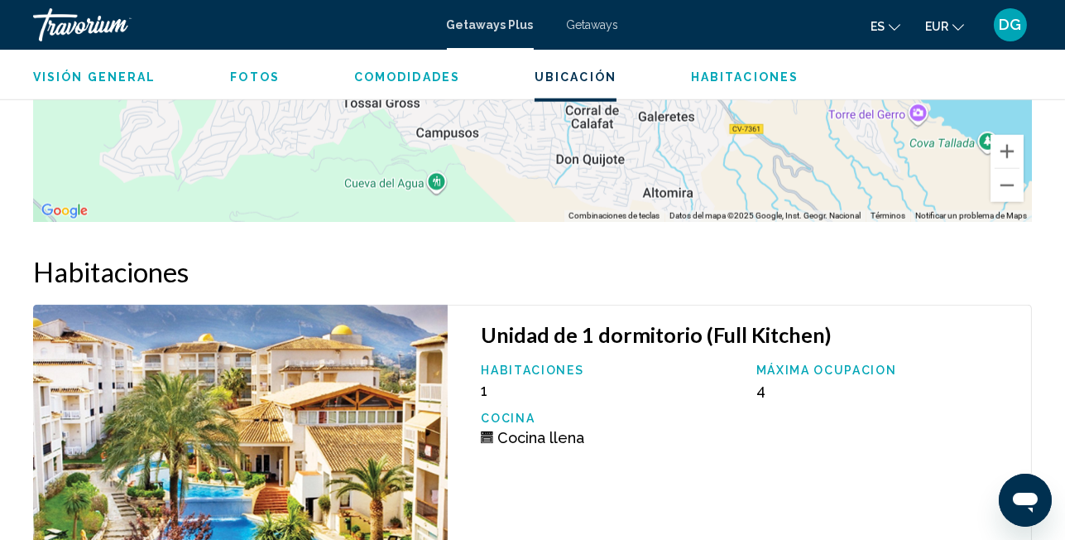
scroll to position [2977, 0]
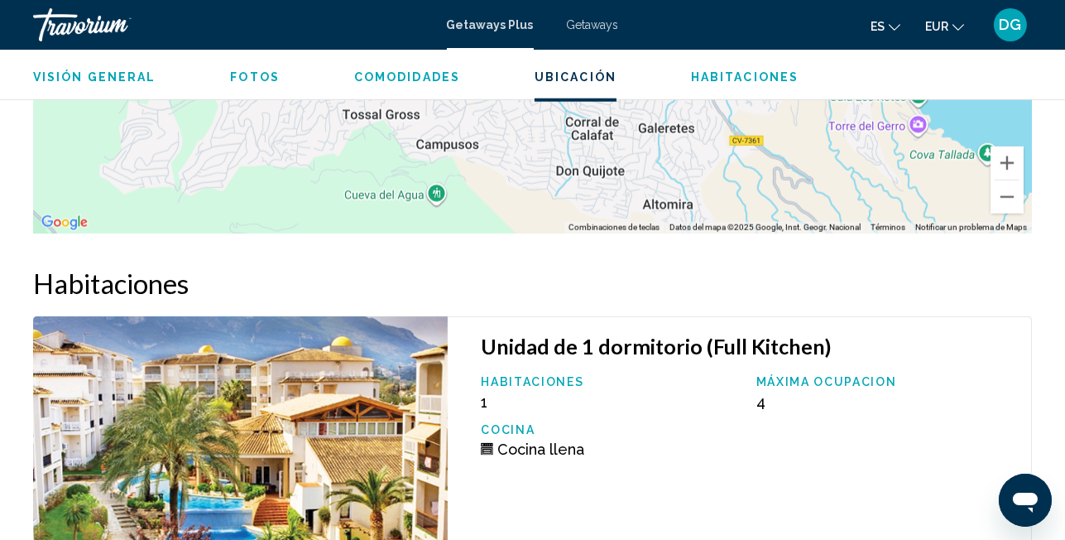
click at [711, 76] on span "Habitaciones" at bounding box center [745, 76] width 108 height 13
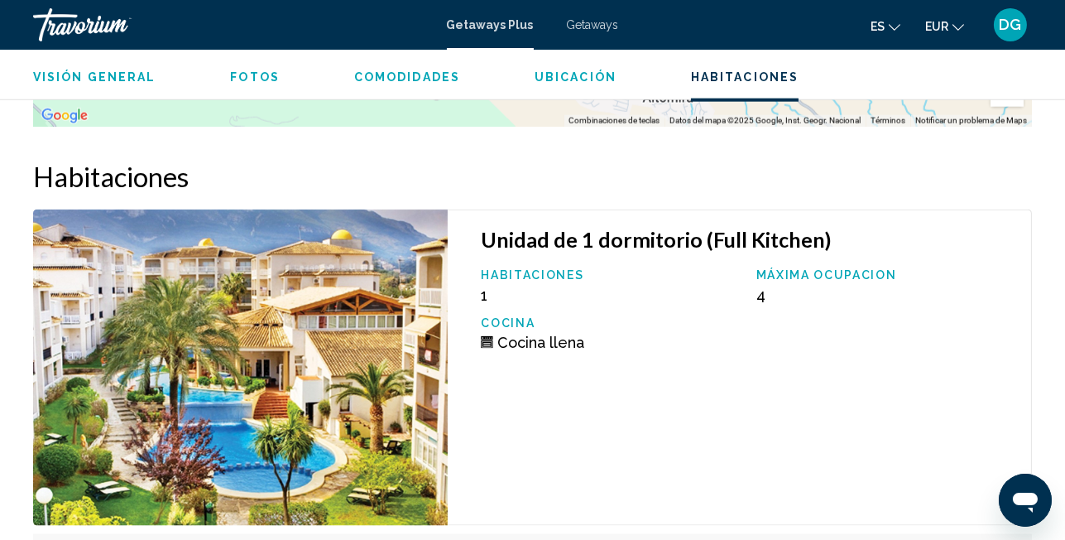
scroll to position [3143, 0]
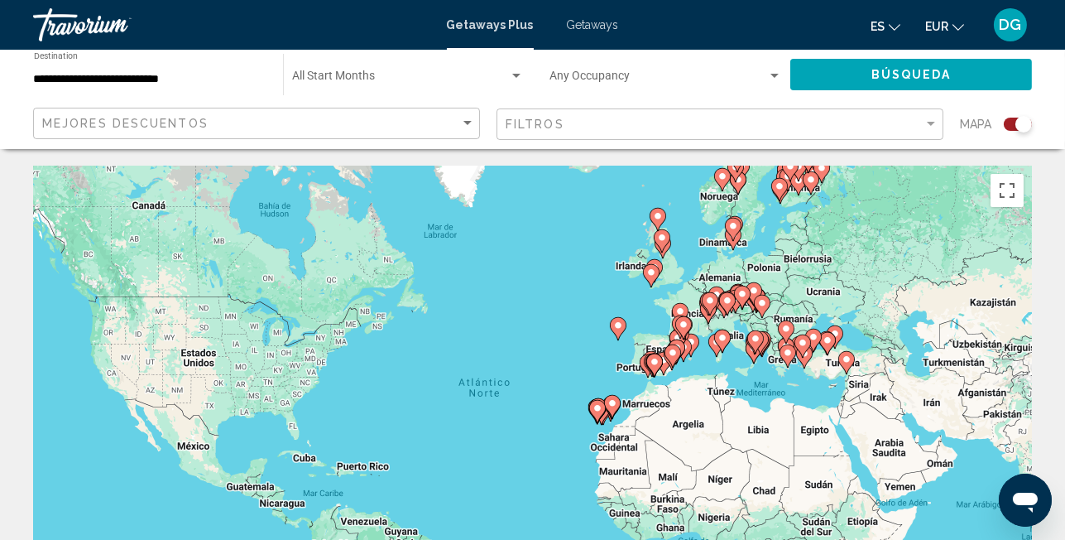
click at [665, 346] on div "Para activar la función de arrastre con el teclado, pulsa Alt + Intro. Cuando h…" at bounding box center [532, 414] width 999 height 497
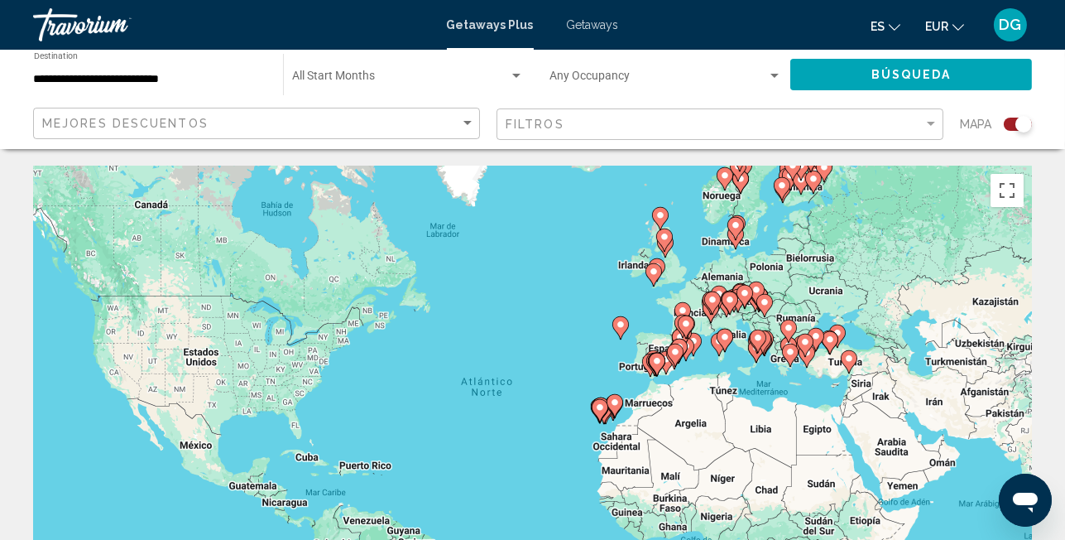
click at [663, 344] on div "Para activar la función de arrastre con el teclado, pulsa Alt + Intro. Cuando h…" at bounding box center [532, 414] width 999 height 497
click at [663, 345] on div "Para activar la función de arrastre con el teclado, pulsa Alt + Intro. Cuando h…" at bounding box center [532, 414] width 999 height 497
click at [663, 350] on gmp-advanced-marker "Main content" at bounding box center [666, 362] width 17 height 25
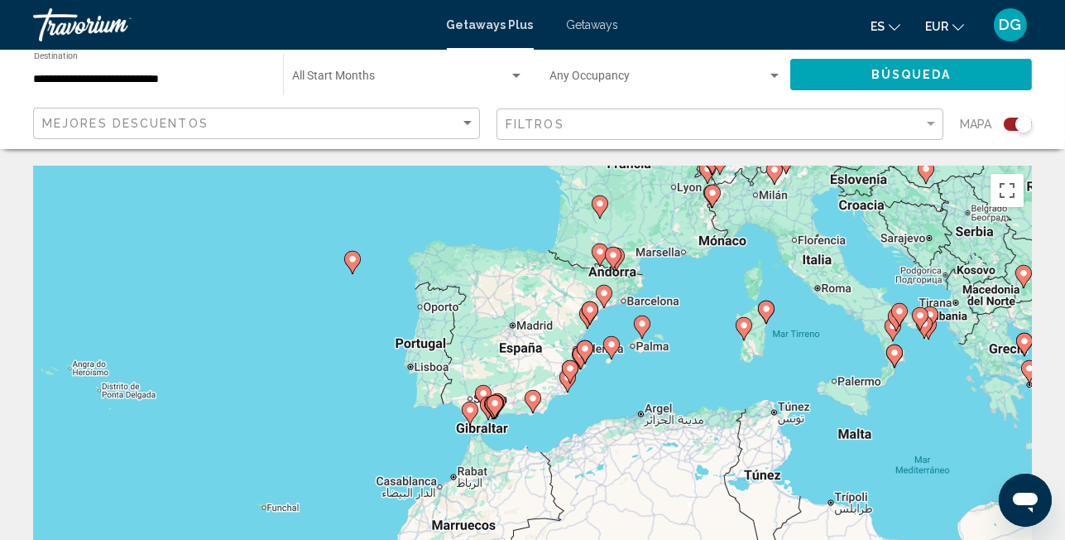
click at [584, 314] on icon "Main content" at bounding box center [589, 313] width 15 height 22
type input "**********"
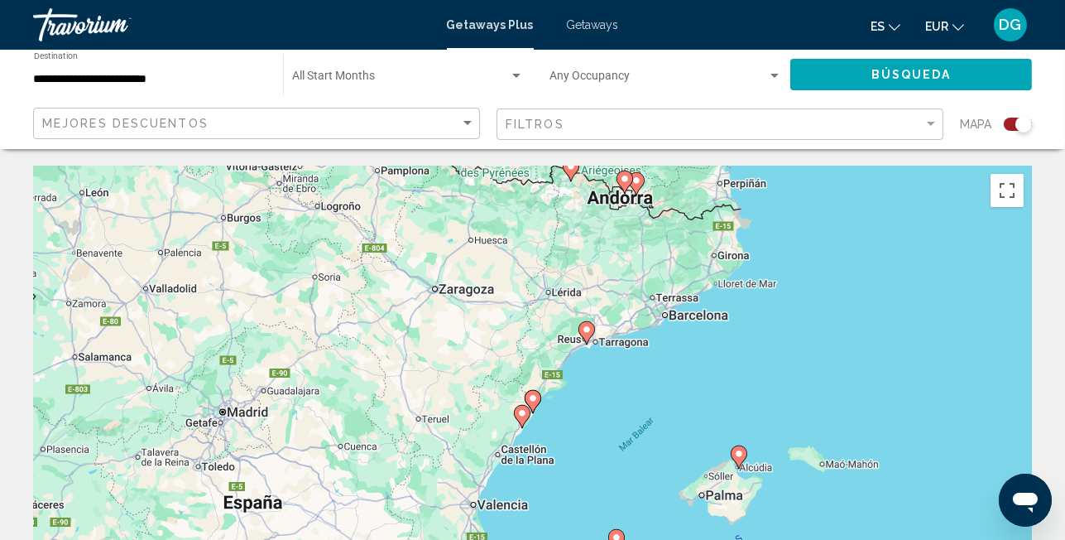
click at [525, 410] on gmp-advanced-marker "Main content" at bounding box center [533, 401] width 17 height 25
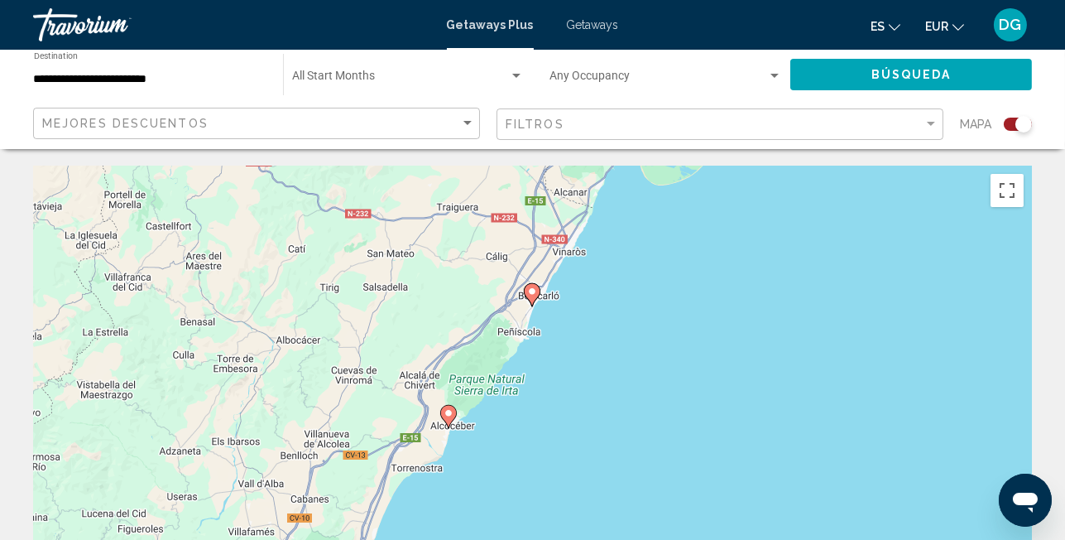
drag, startPoint x: 512, startPoint y: 435, endPoint x: 512, endPoint y: 325, distance: 110.1
click at [512, 325] on div "Para activar la función de arrastre con el teclado, pulsa Alt + Intro. Cuando h…" at bounding box center [532, 414] width 999 height 497
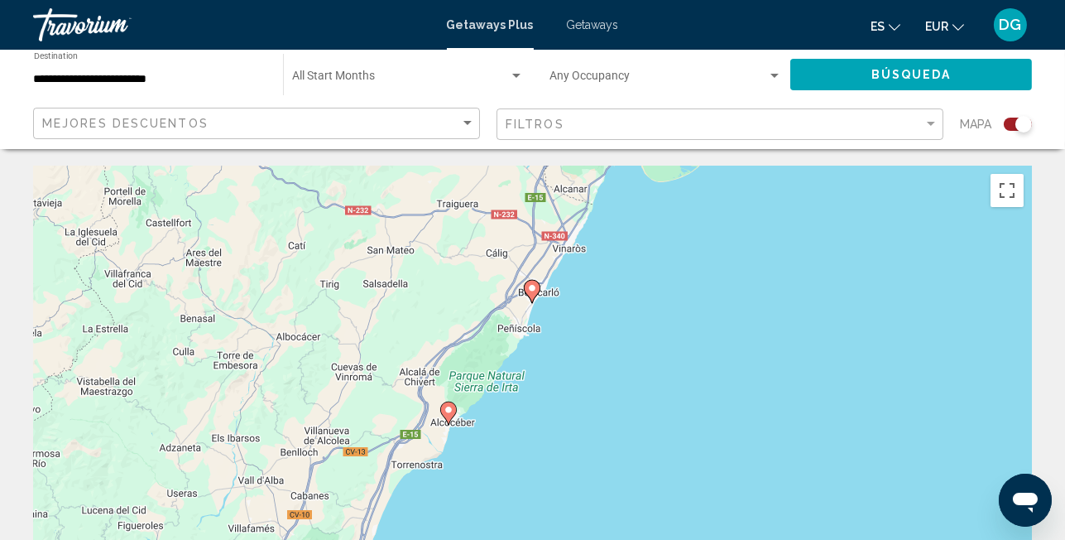
click at [528, 286] on image "Main content" at bounding box center [532, 288] width 10 height 10
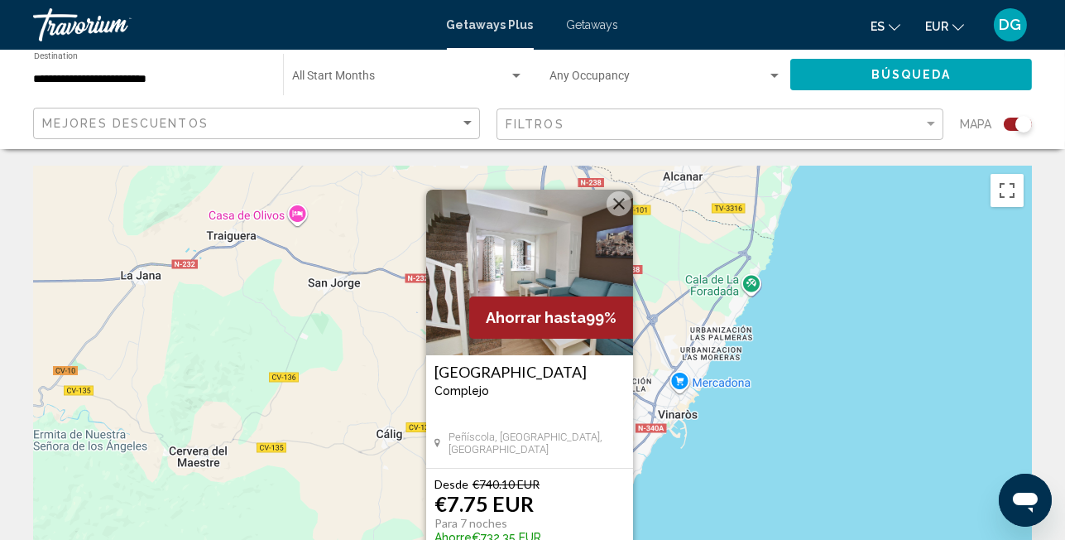
scroll to position [220, 0]
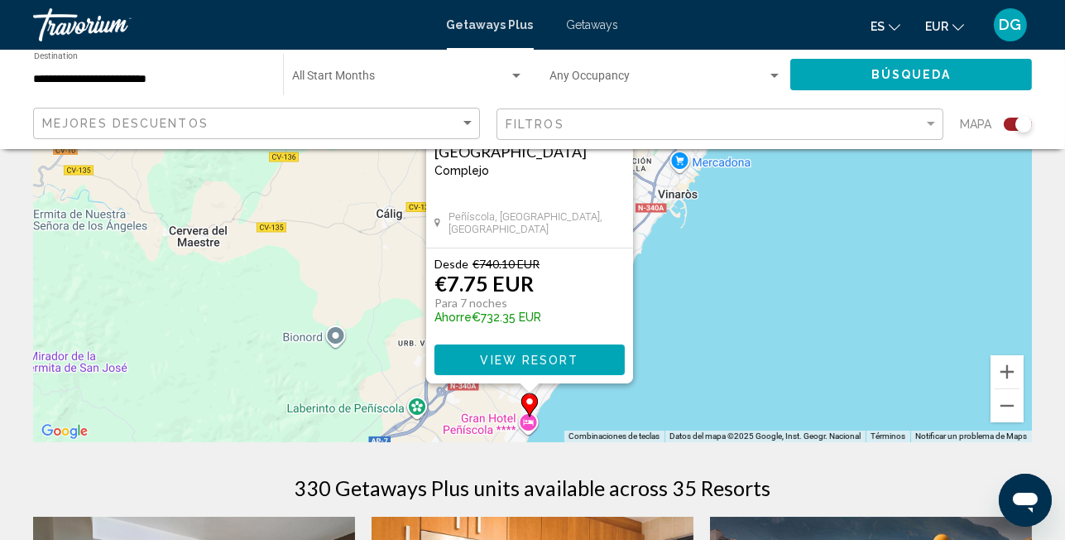
click at [576, 374] on div "Desde €740.10 EUR €7.75 EUR Para 7 noches Ahorre €732.35 EUR View Resort" at bounding box center [529, 315] width 207 height 135
click at [569, 365] on span "View Resort" at bounding box center [529, 359] width 99 height 13
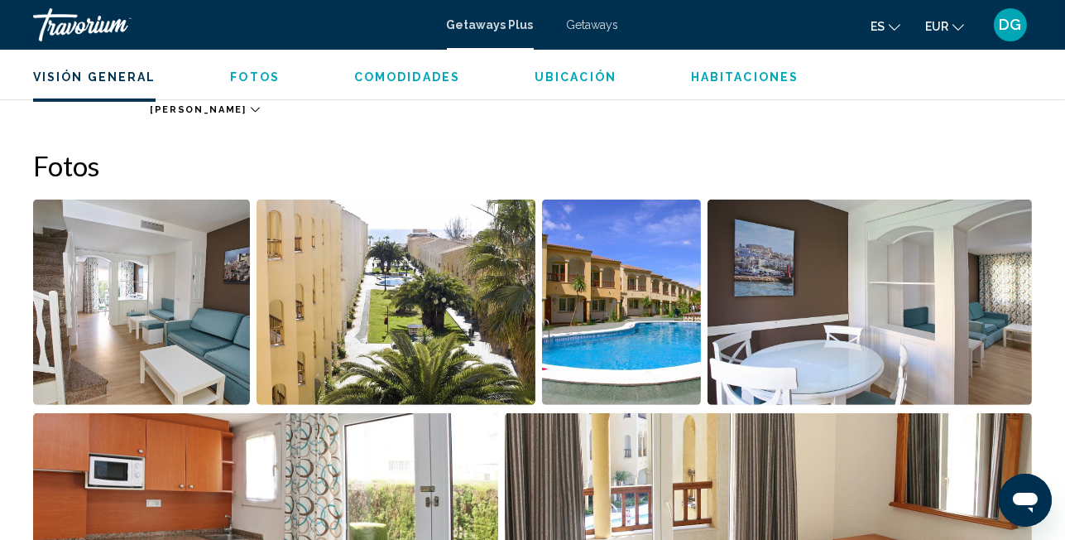
scroll to position [828, 0]
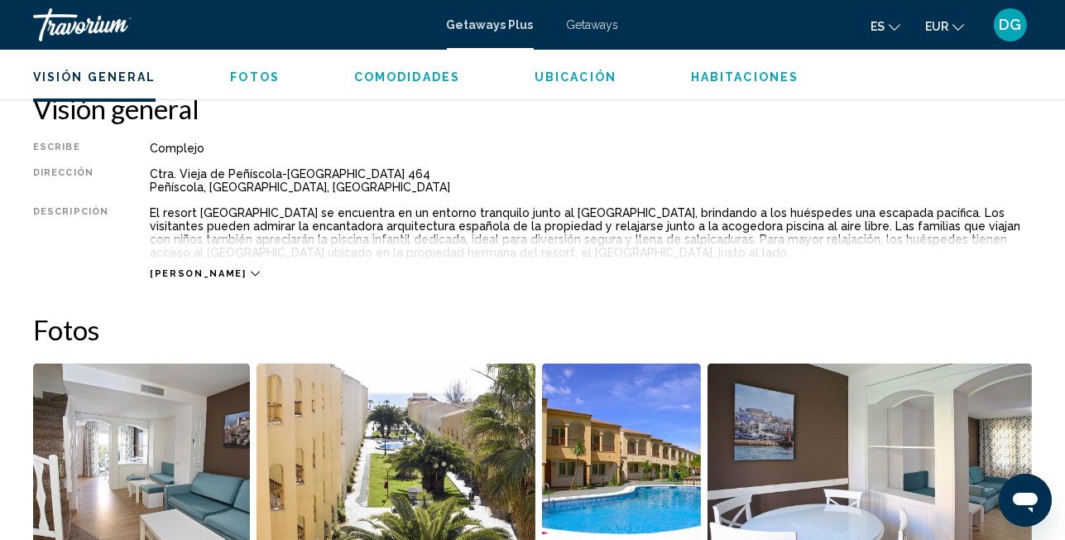
click at [744, 80] on span "Habitaciones" at bounding box center [745, 76] width 108 height 13
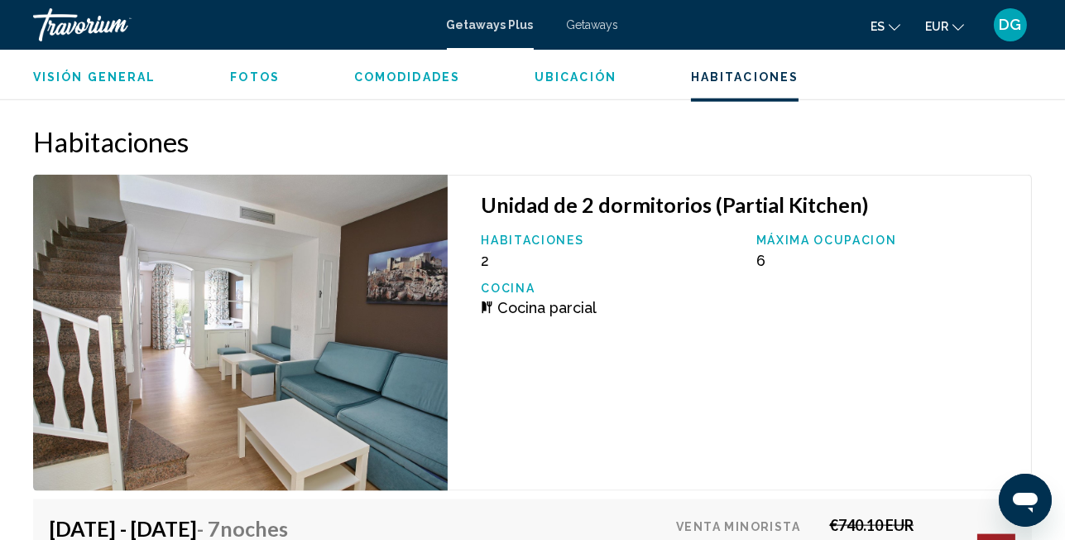
scroll to position [3066, 0]
click at [336, 343] on img "Main content" at bounding box center [240, 332] width 415 height 316
click at [405, 339] on img "Main content" at bounding box center [240, 332] width 415 height 316
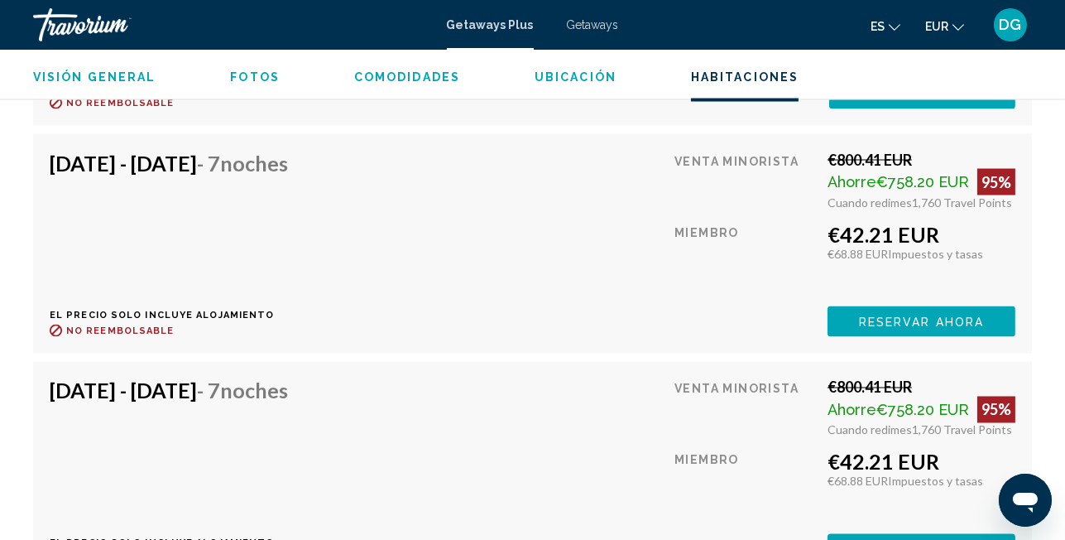
scroll to position [4115, 0]
